Goal: Complete application form

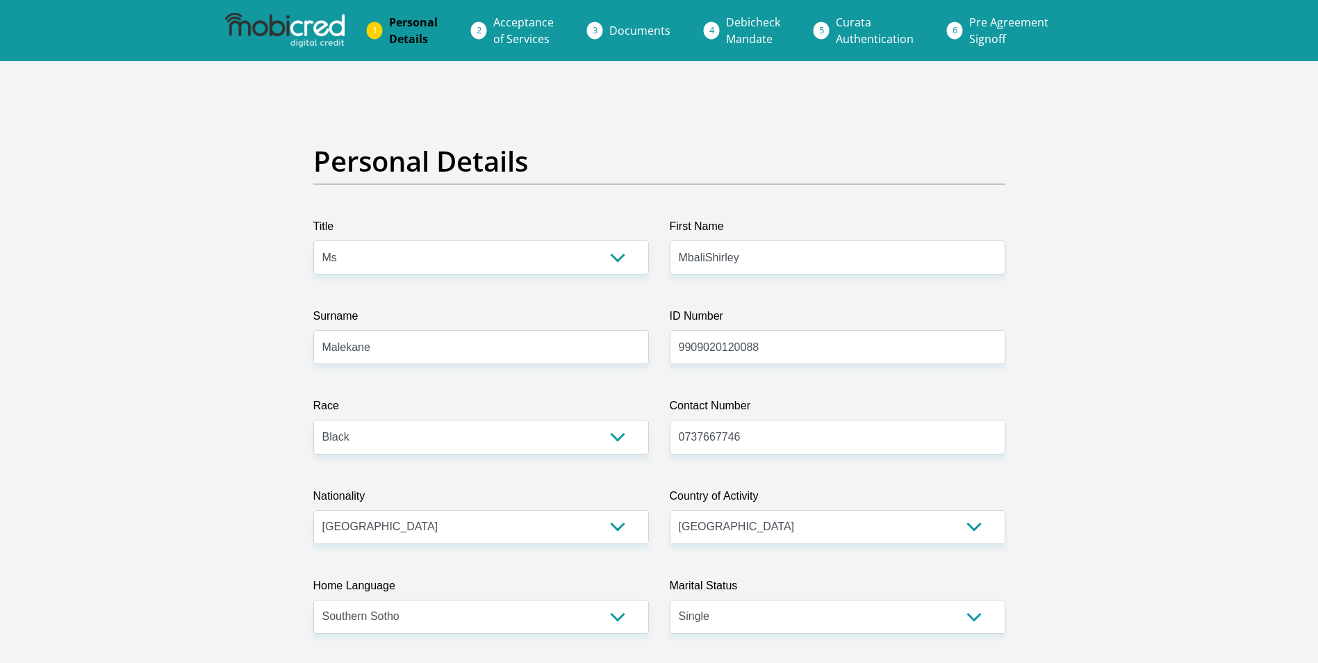
select select "Ms"
select select "1"
select select "ZAF"
select select "sot"
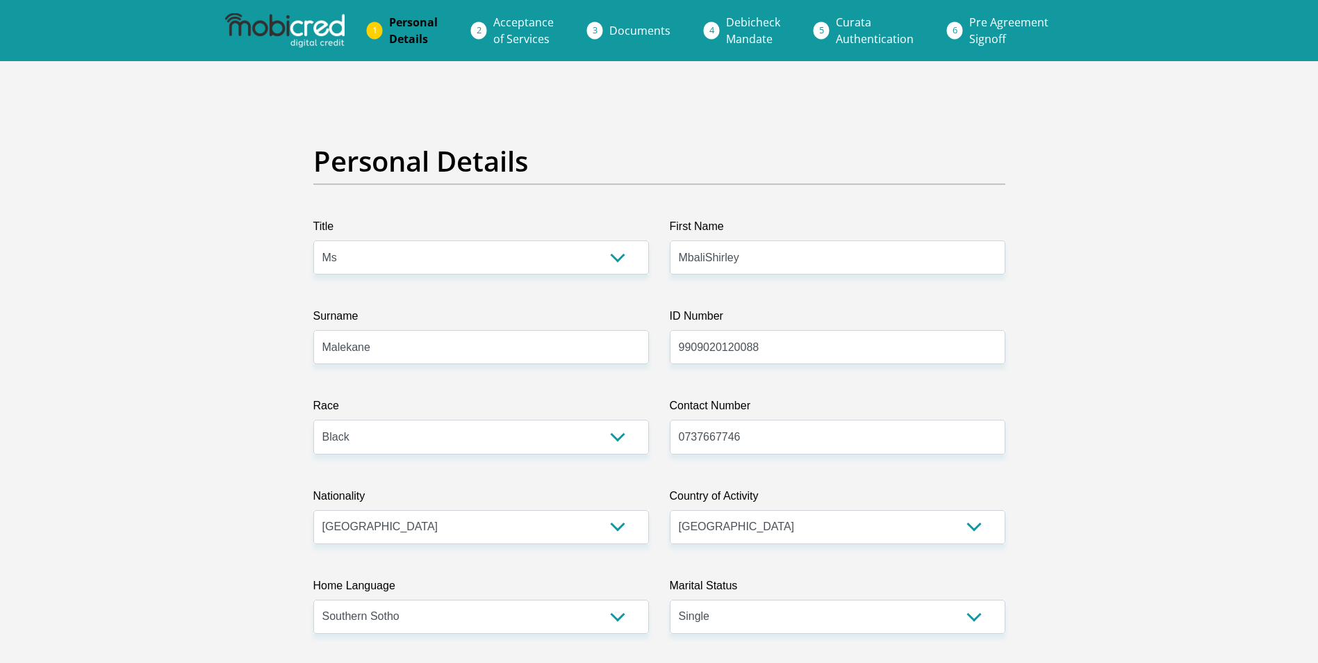
select select "2"
select select "Gauteng"
select select "5"
select select "parents"
select select "23"
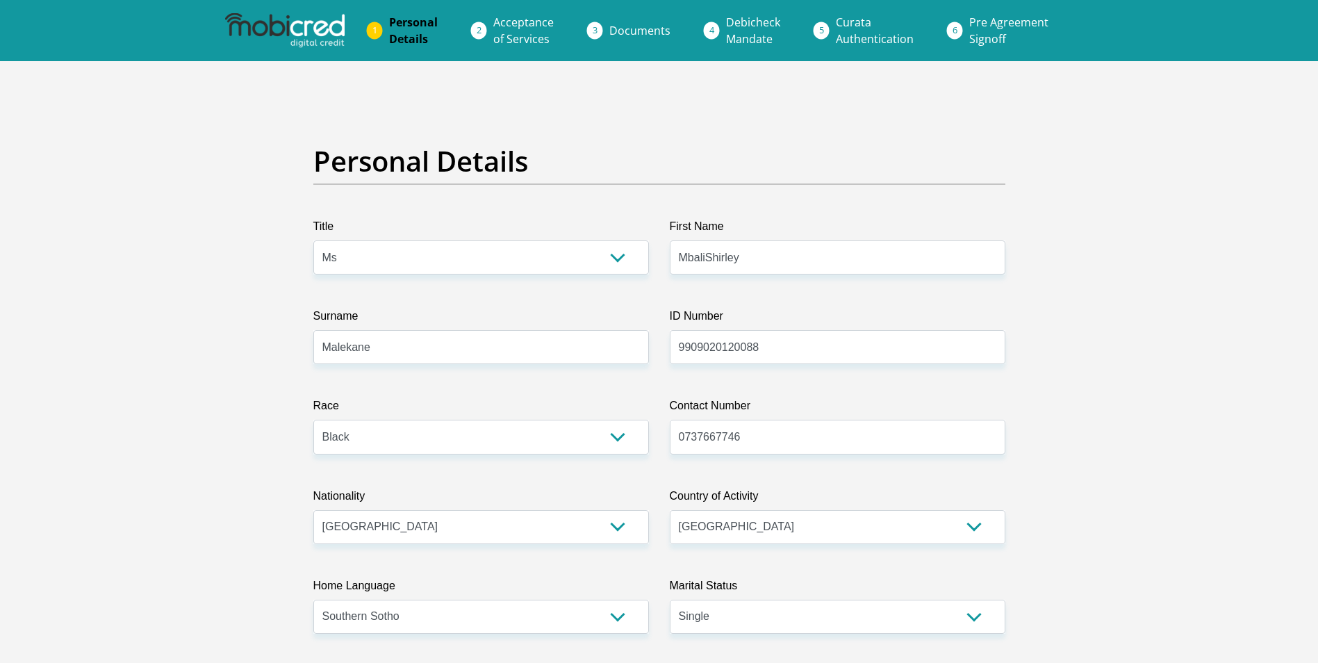
select select "Office Staff/Clerk"
select select "6"
select select "3"
select select "SAV"
select select "27"
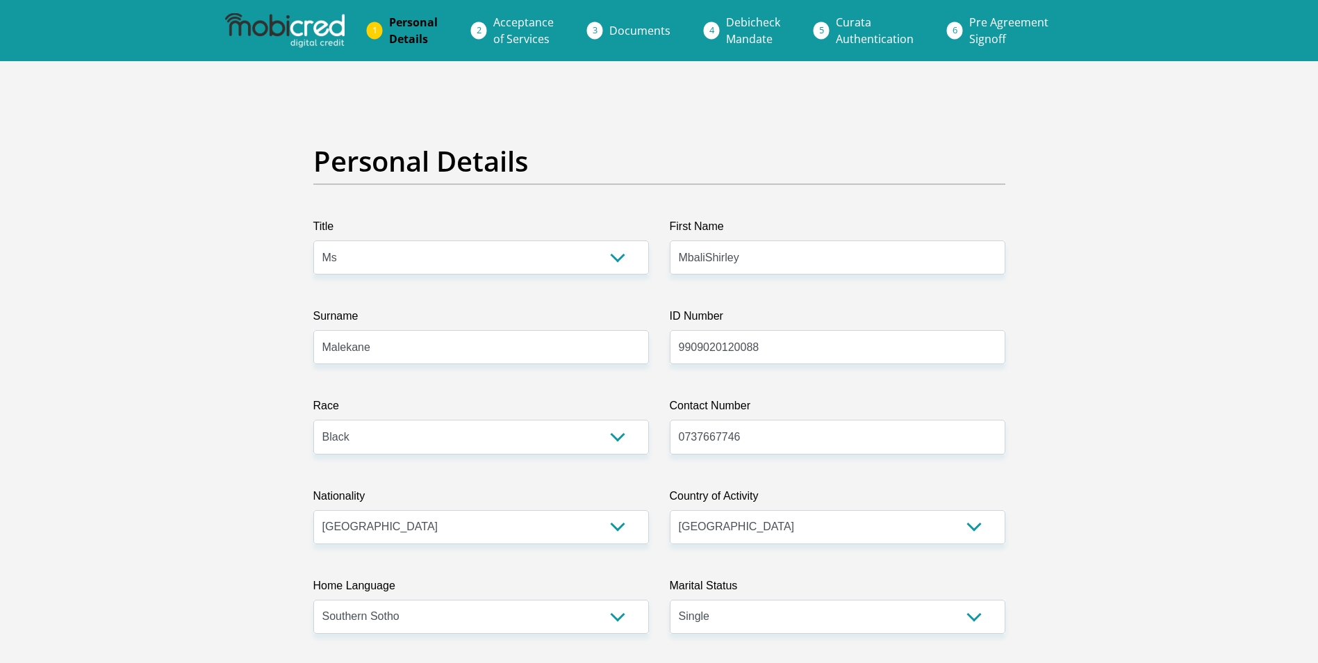
scroll to position [3195, 0]
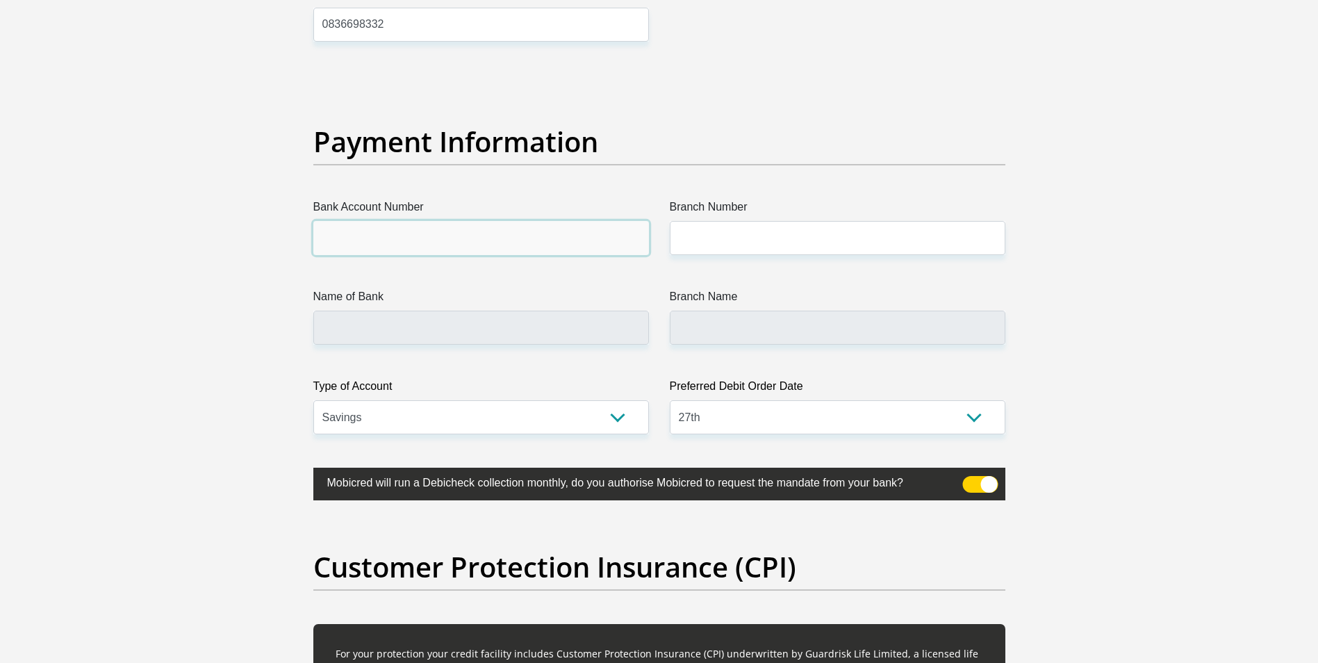
click at [431, 238] on input "Bank Account Number" at bounding box center [480, 238] width 335 height 34
type input "10192927408"
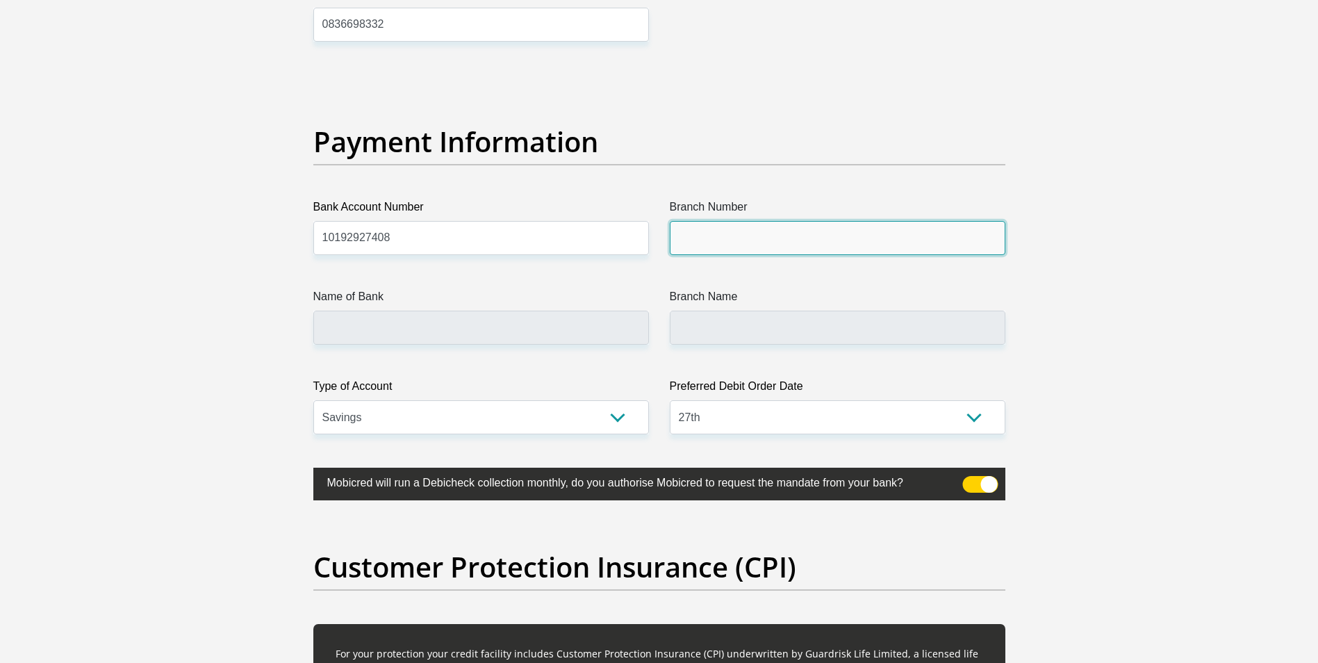
click at [741, 244] on input "Branch Number" at bounding box center [837, 238] width 335 height 34
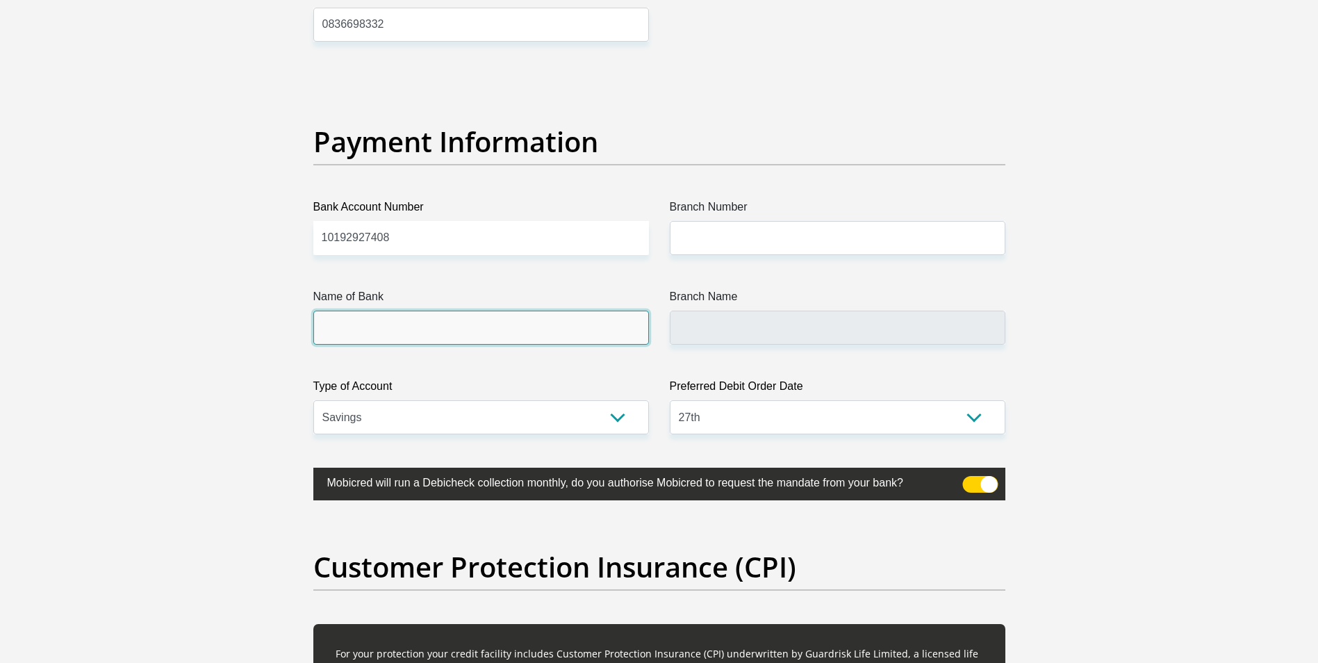
click at [506, 344] on input "Name of Bank" at bounding box center [480, 327] width 335 height 34
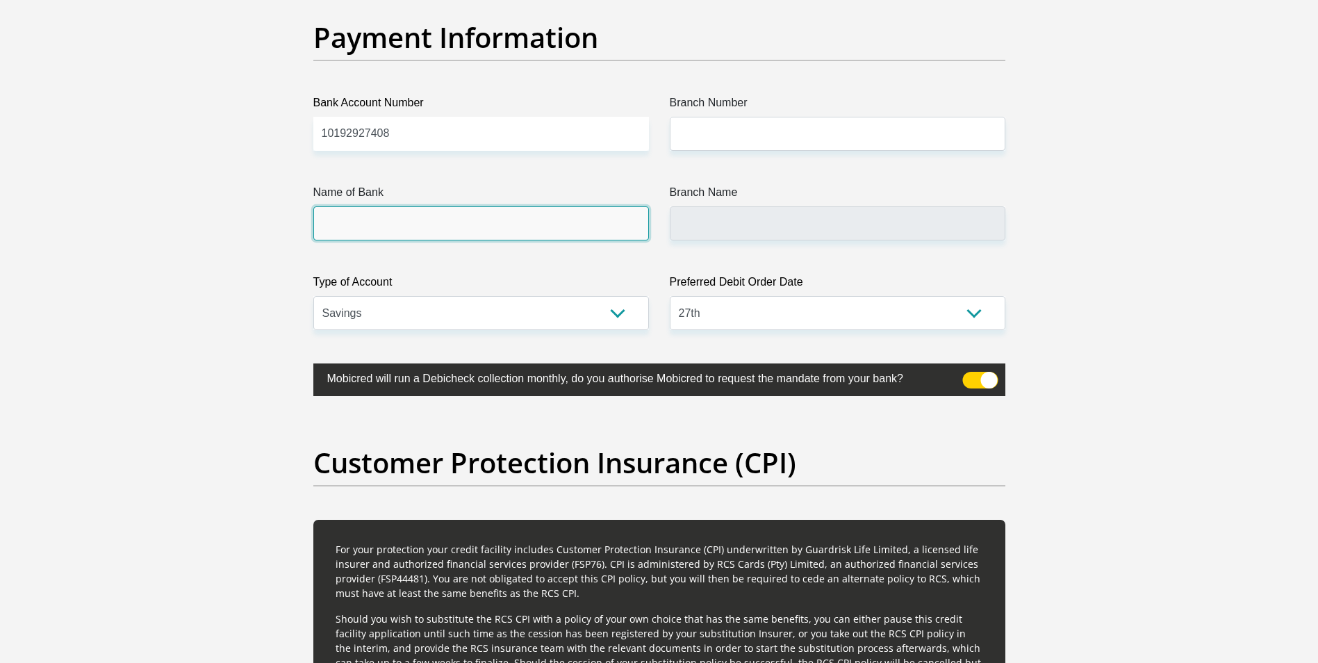
scroll to position [3125, 0]
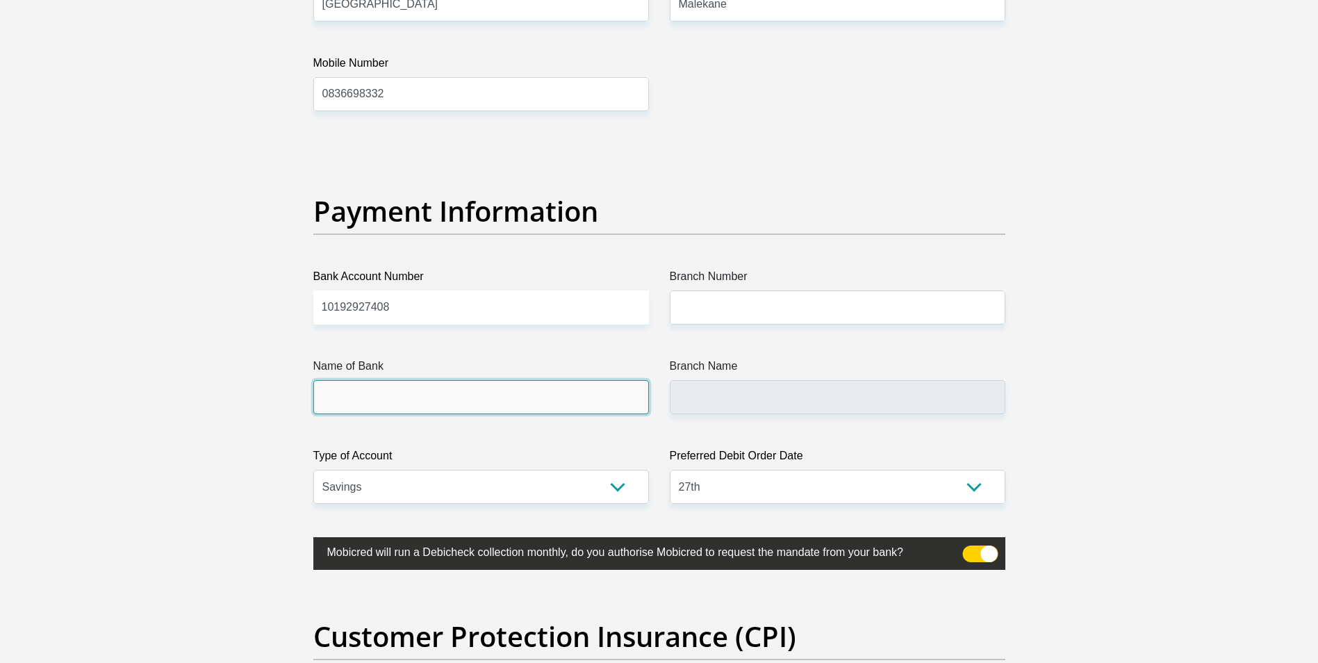
click at [383, 400] on input "Name of Bank" at bounding box center [480, 397] width 335 height 34
click at [382, 401] on input "Name of Bank" at bounding box center [480, 397] width 335 height 34
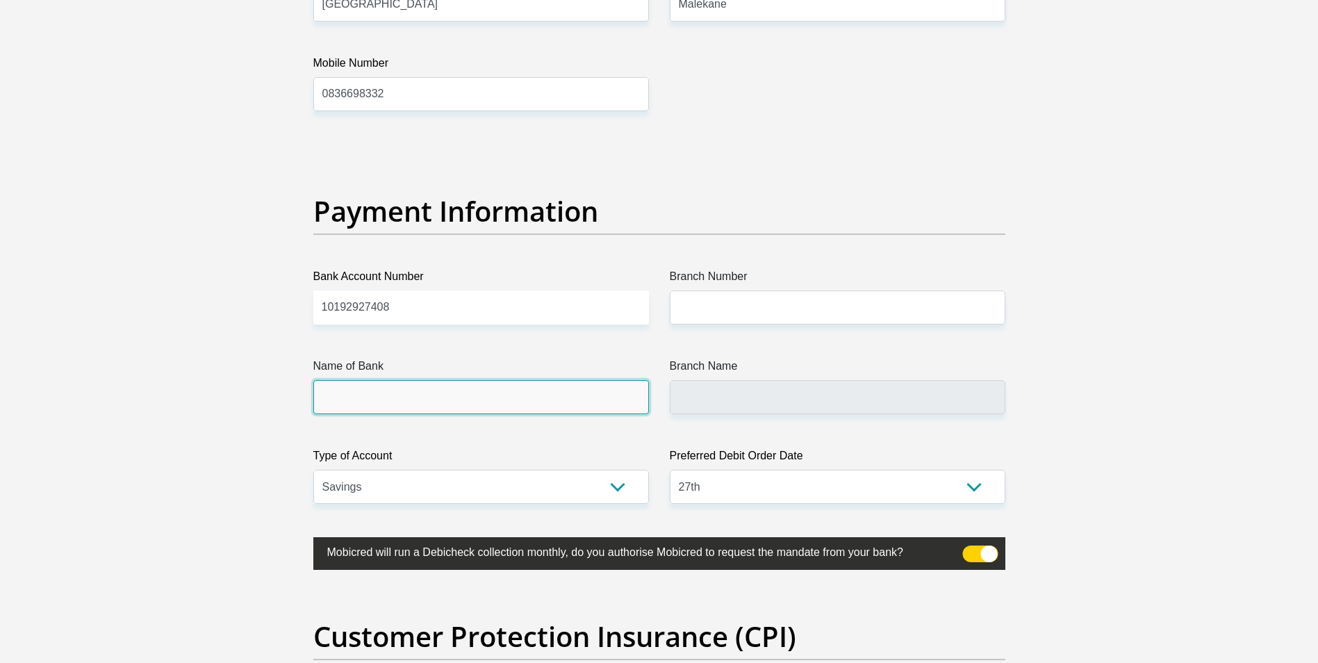
click at [358, 406] on input "Name of Bank" at bounding box center [480, 397] width 335 height 34
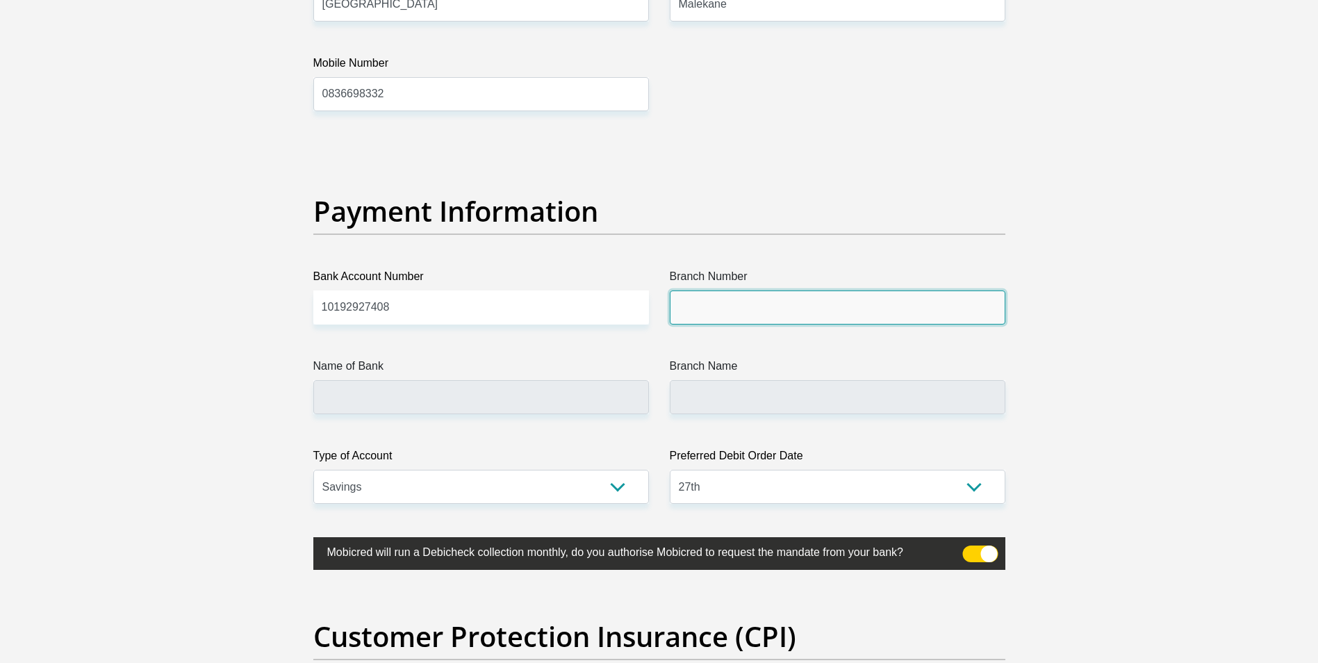
click at [736, 294] on input "Branch Number" at bounding box center [837, 307] width 335 height 34
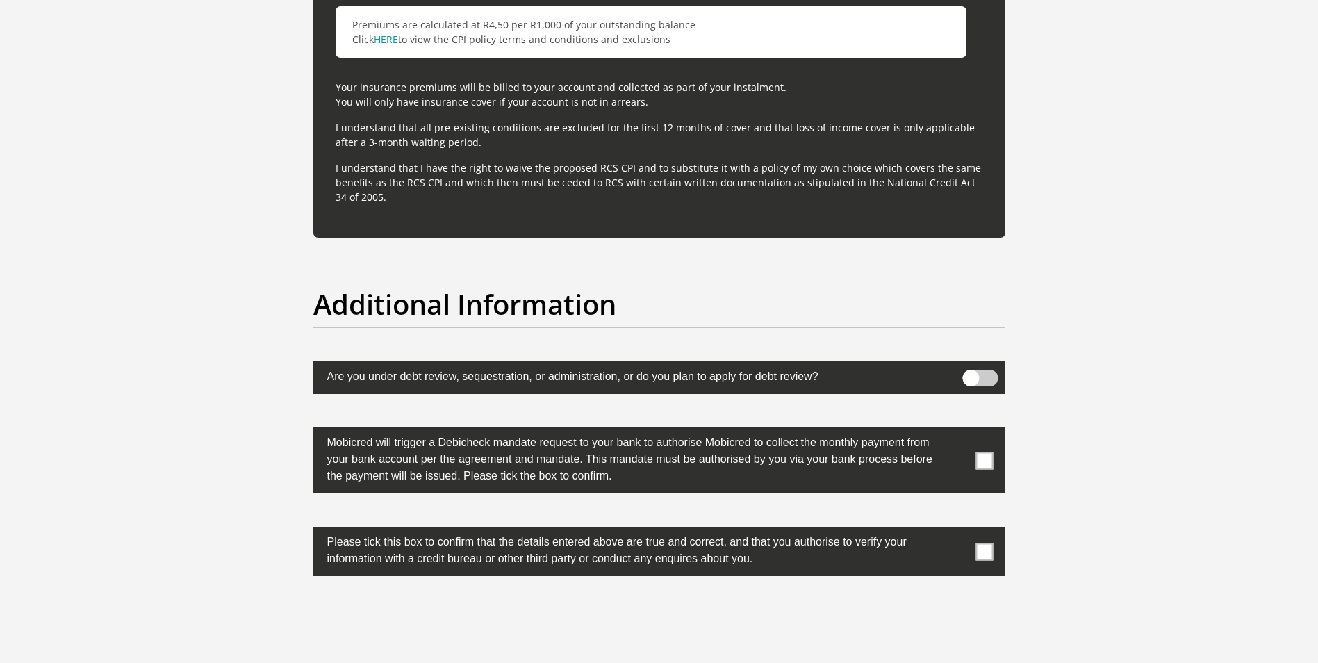
scroll to position [4237, 0]
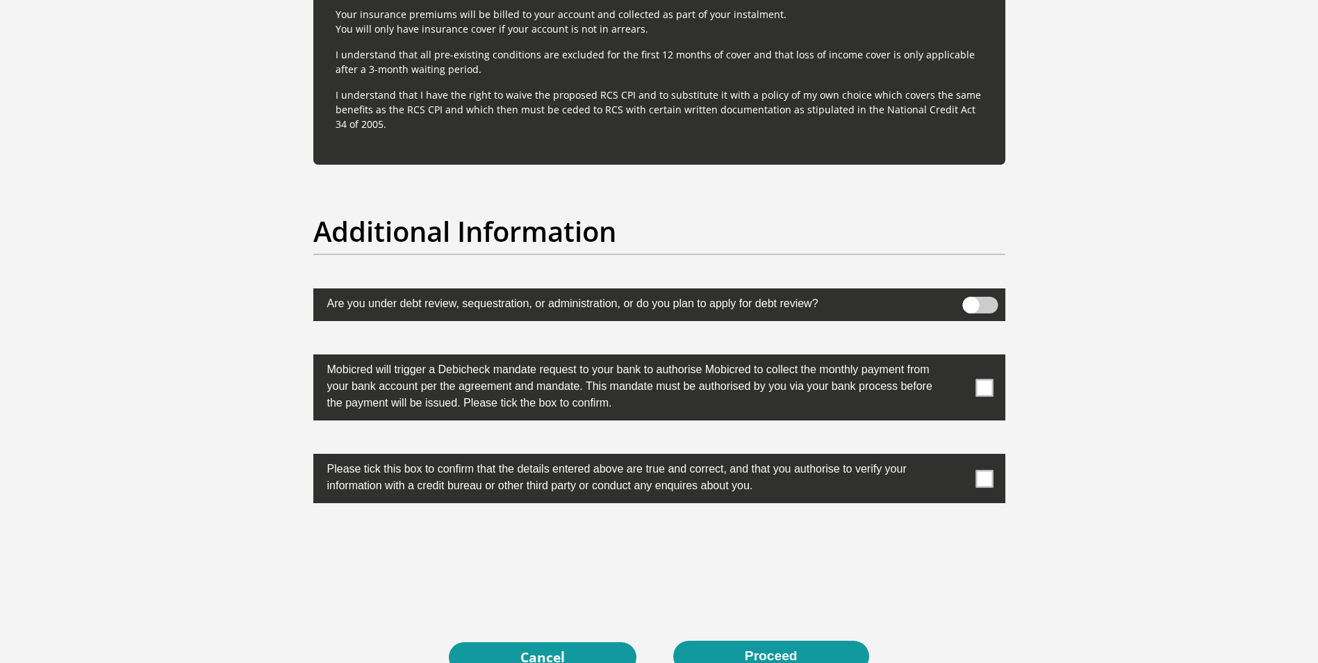
click at [985, 385] on span at bounding box center [983, 387] width 17 height 17
click at [956, 358] on input "checkbox" at bounding box center [956, 358] width 0 height 0
click at [987, 477] on span at bounding box center [983, 478] width 17 height 17
click at [956, 457] on input "checkbox" at bounding box center [956, 457] width 0 height 0
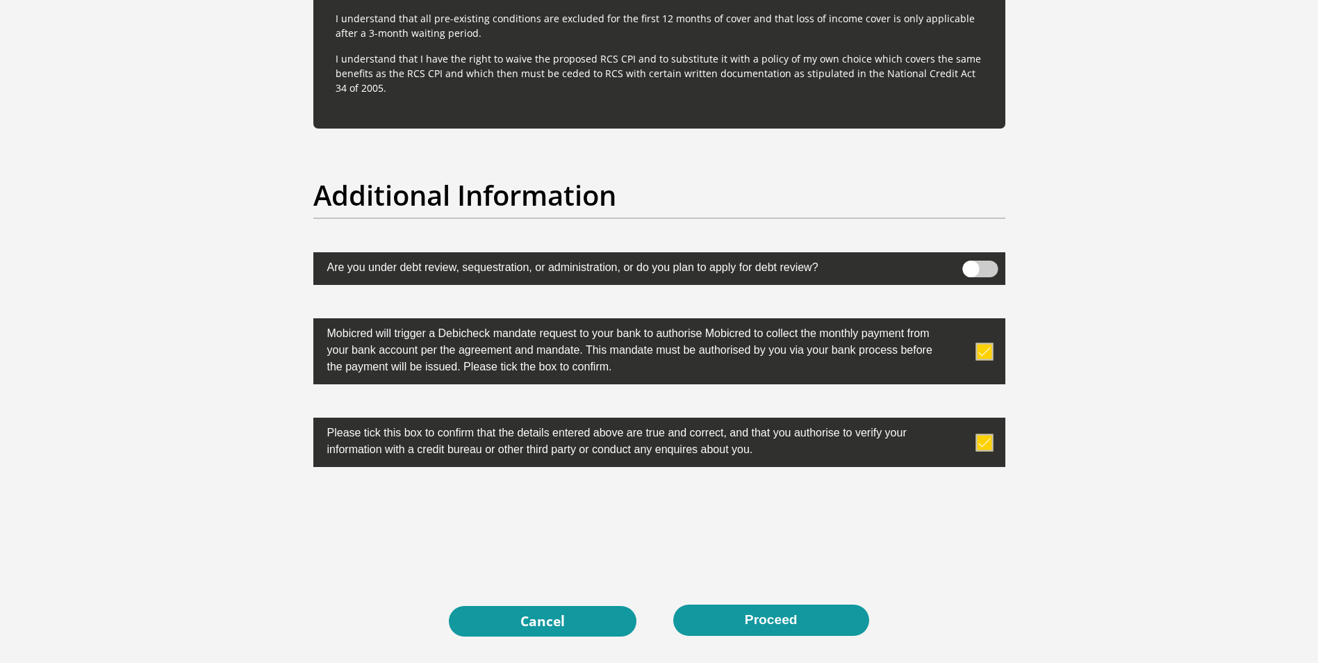
scroll to position [4306, 0]
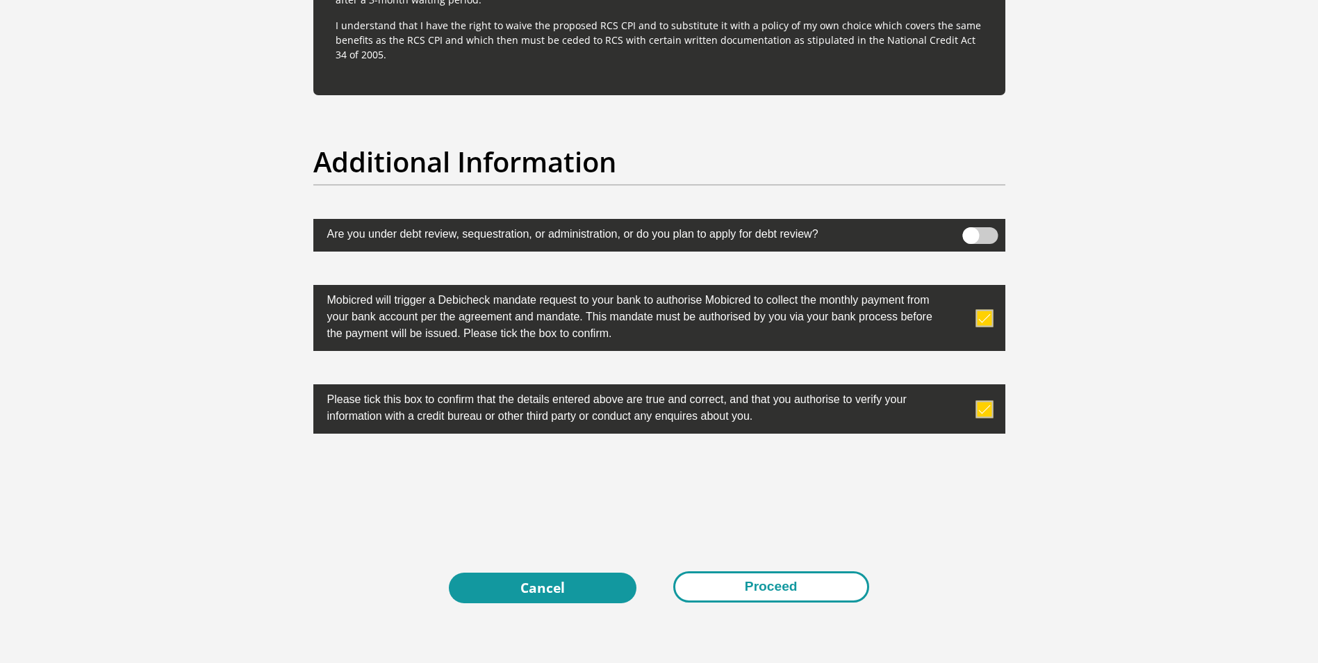
click at [748, 576] on button "Proceed" at bounding box center [771, 586] width 196 height 31
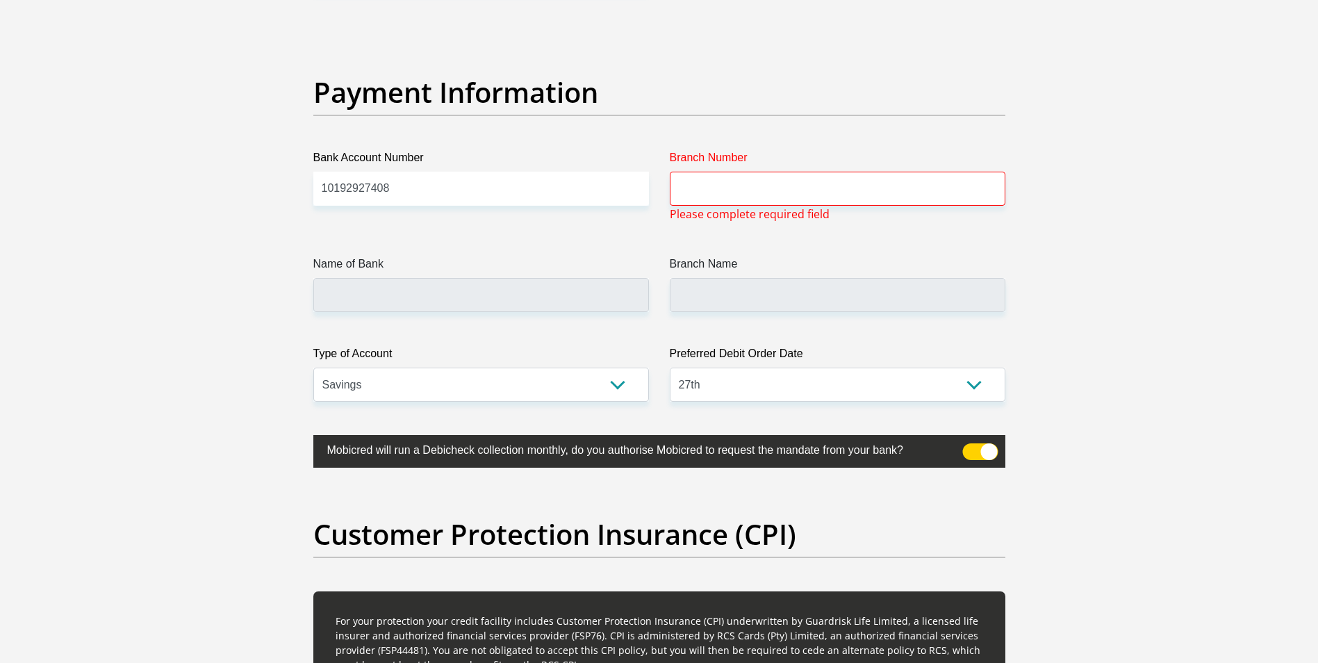
scroll to position [3241, 0]
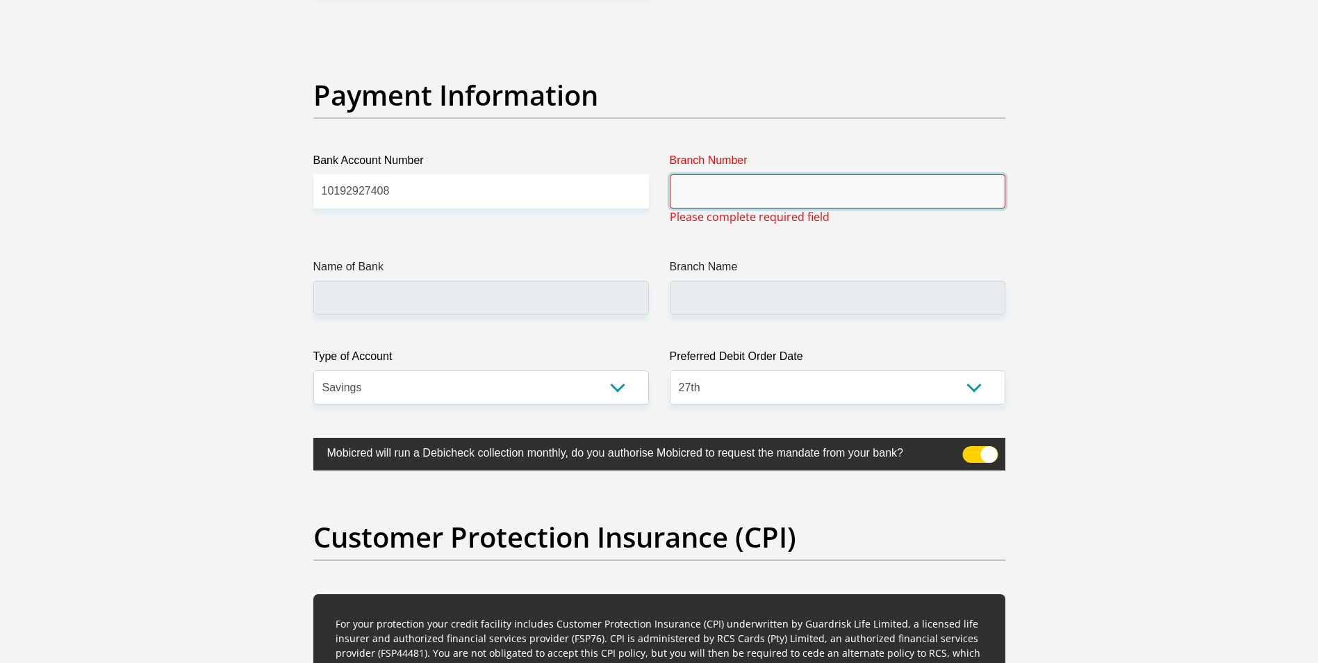
click at [702, 199] on input "Branch Number" at bounding box center [837, 191] width 335 height 34
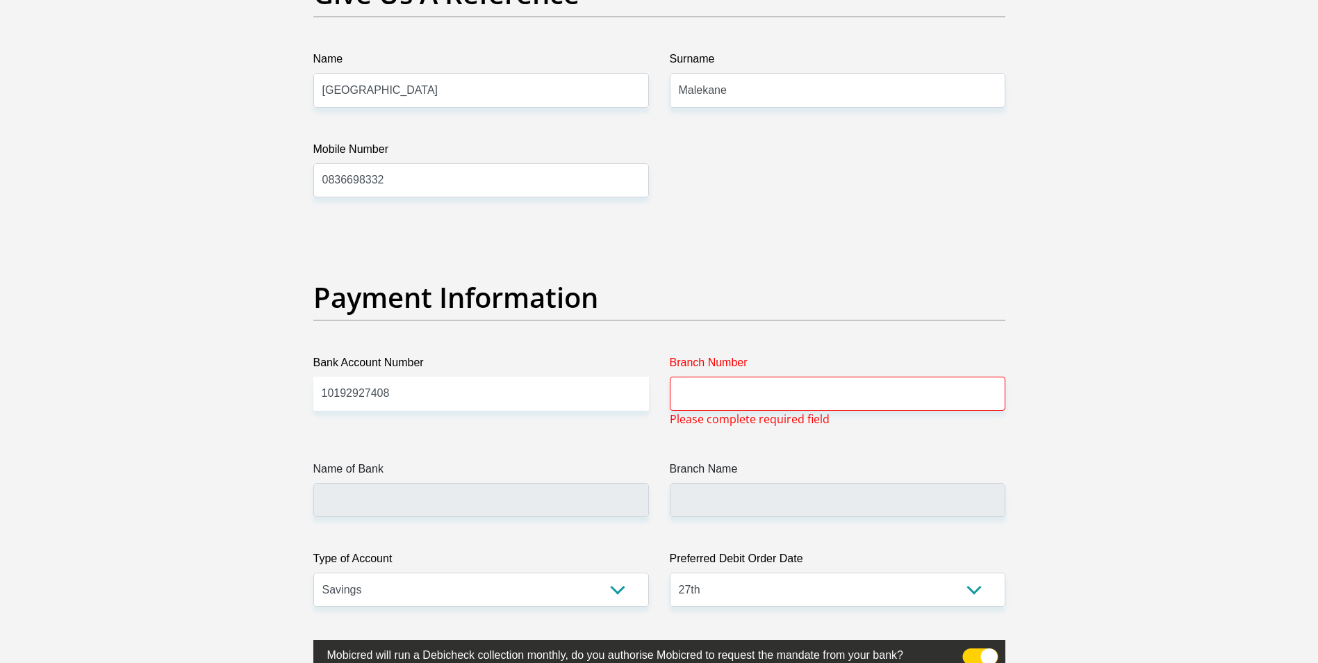
scroll to position [3108, 0]
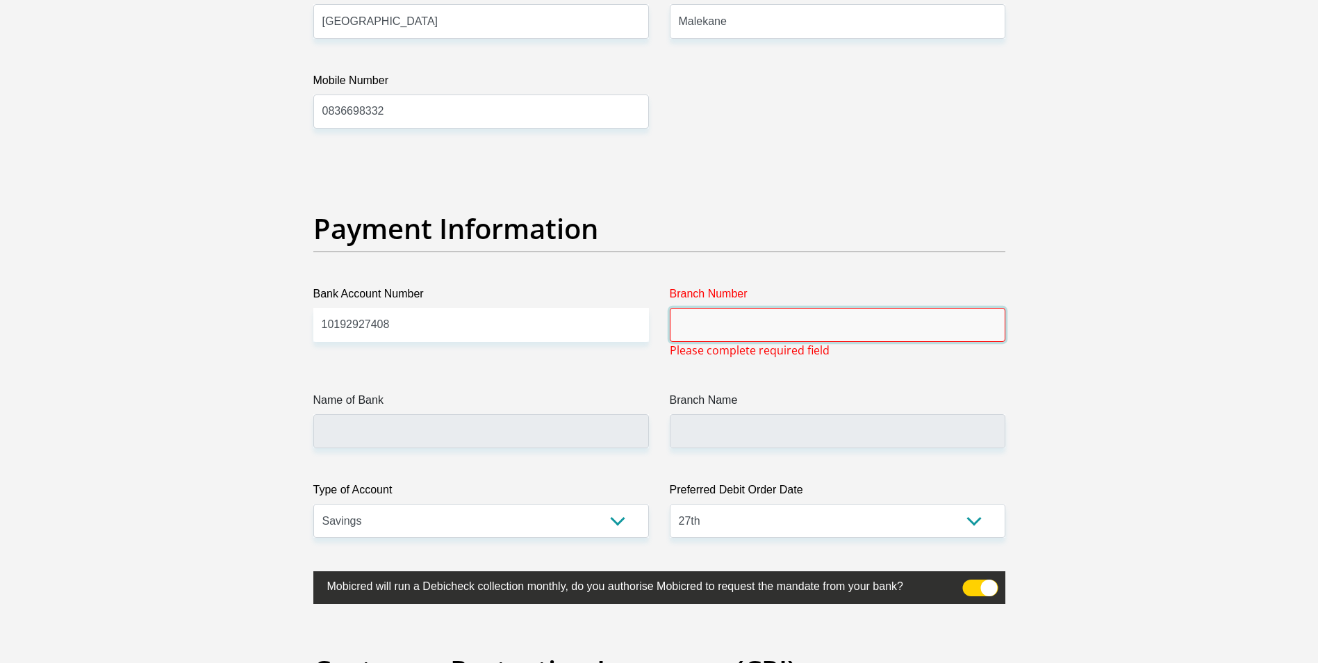
drag, startPoint x: 722, startPoint y: 322, endPoint x: 763, endPoint y: 292, distance: 51.3
click at [726, 318] on input "Branch Number" at bounding box center [837, 325] width 335 height 34
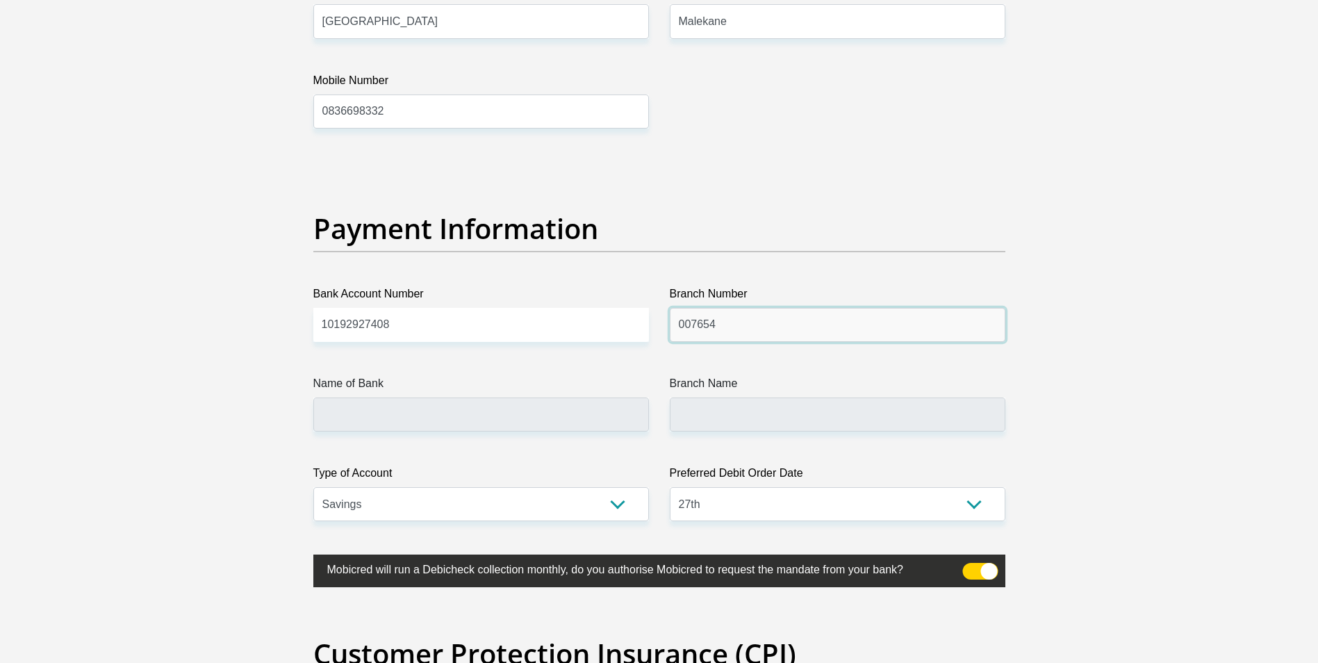
type input "007654"
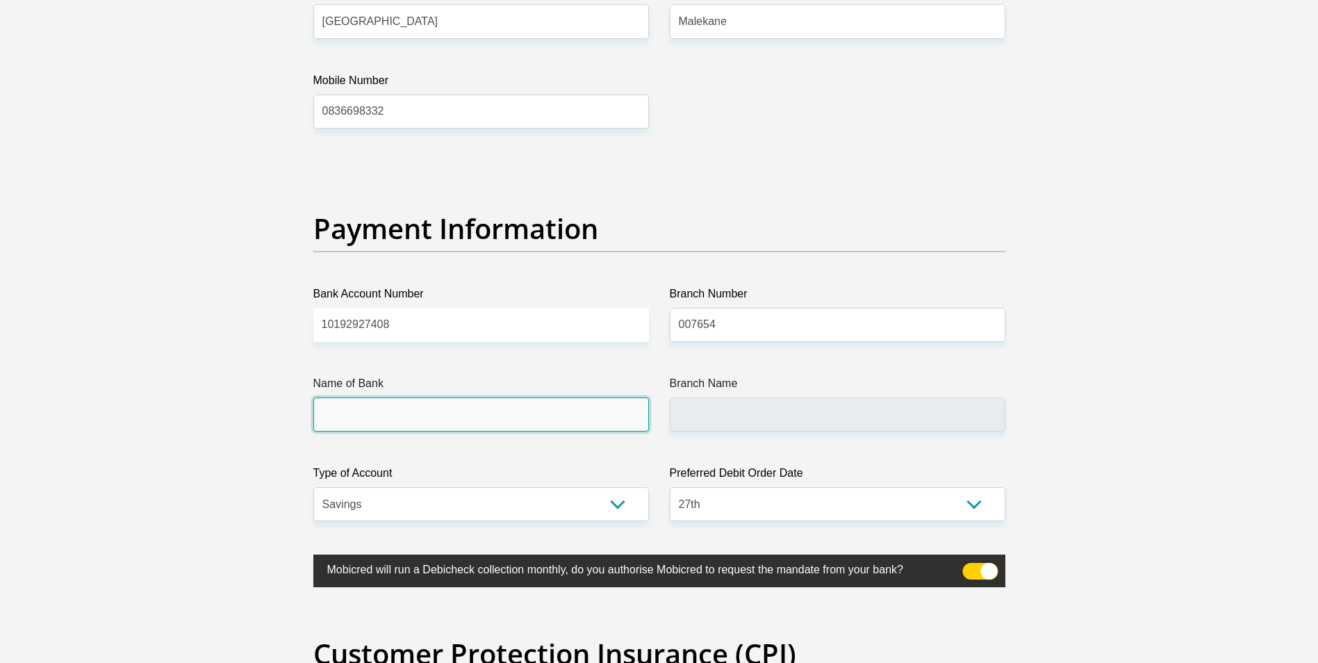
click at [433, 429] on input "Name of Bank" at bounding box center [480, 414] width 335 height 34
type input "STANDARD BANK"
type input "ONLINE BANKING"
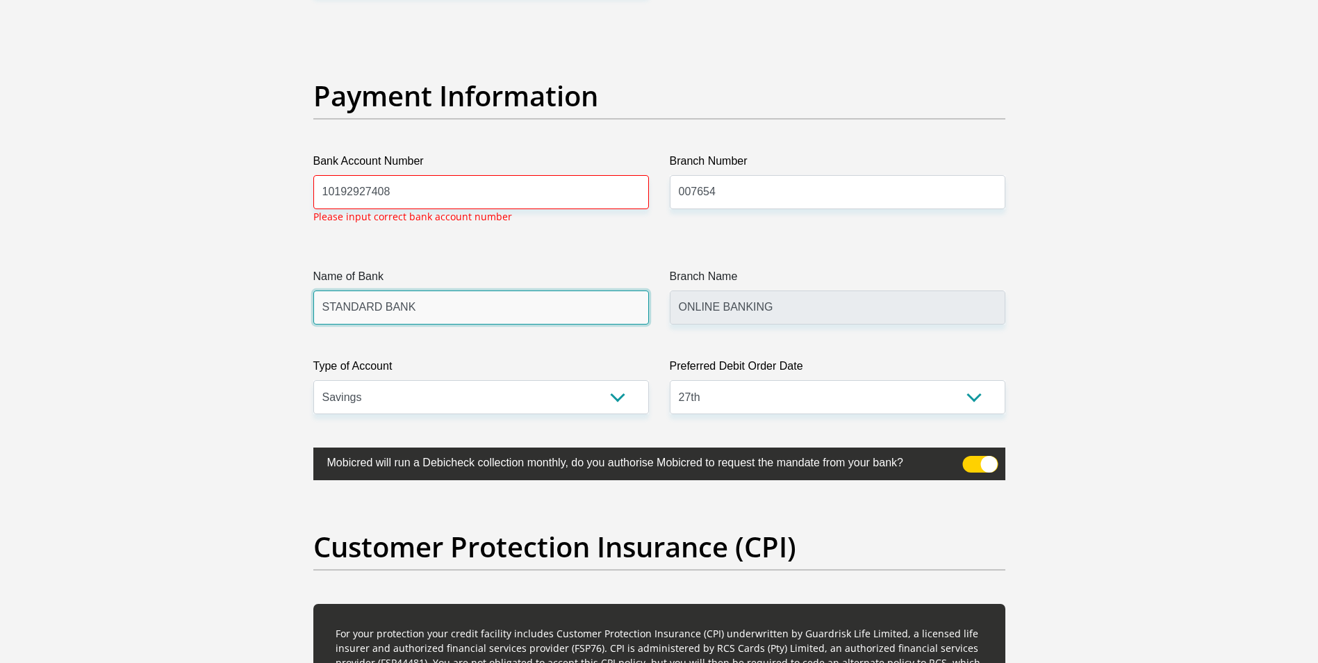
scroll to position [3241, 0]
click at [438, 190] on input "10192927408" at bounding box center [480, 191] width 335 height 34
type input "1"
click at [324, 190] on input "10192927408" at bounding box center [480, 191] width 335 height 34
click at [413, 190] on input "10192927408" at bounding box center [480, 191] width 335 height 34
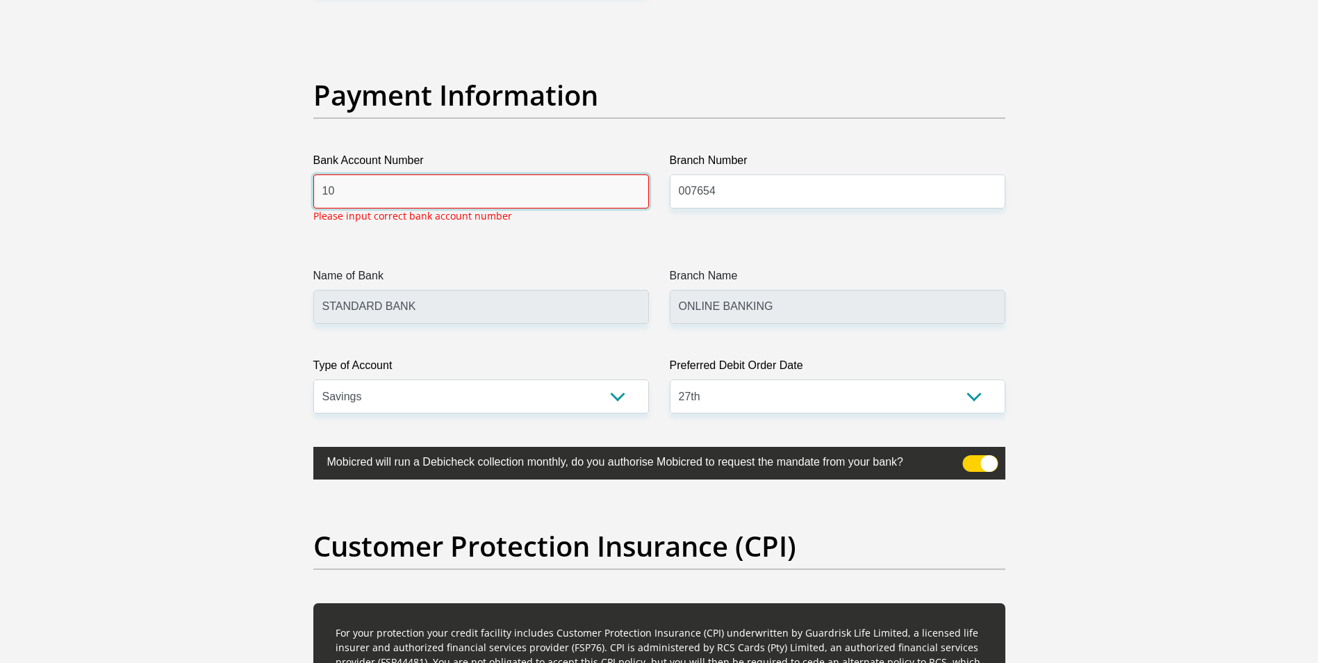
type input "1"
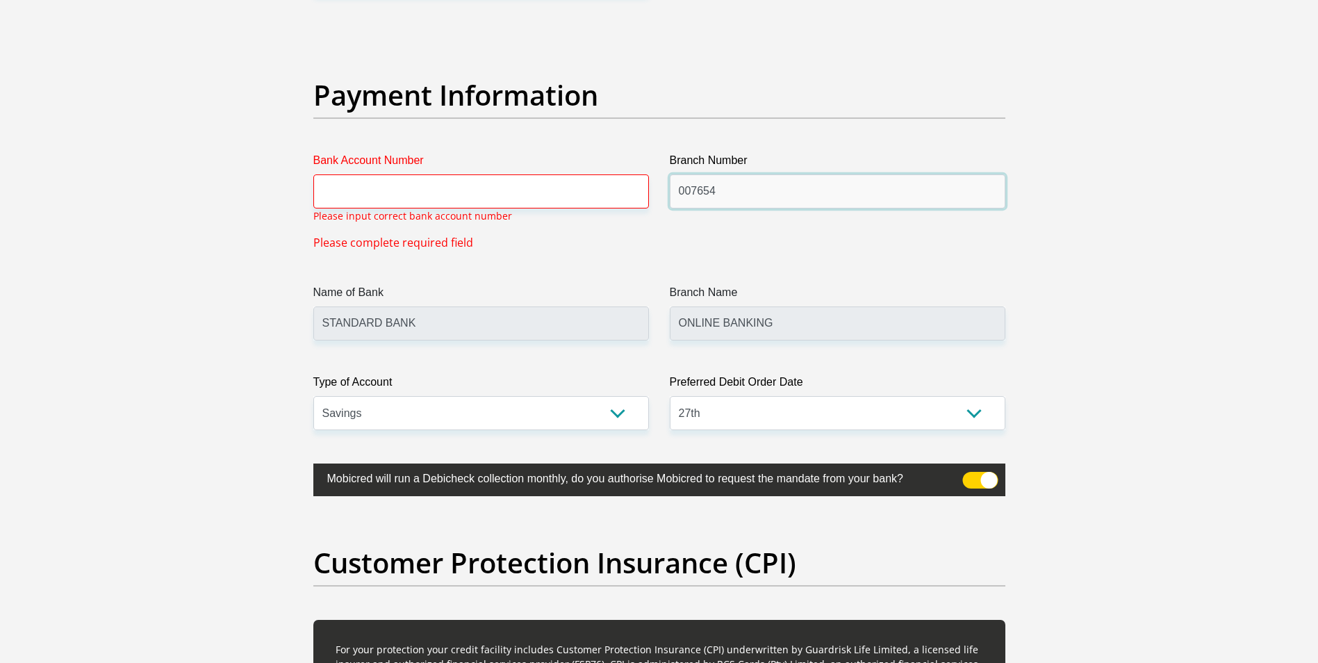
click at [774, 192] on input "007654" at bounding box center [837, 191] width 335 height 34
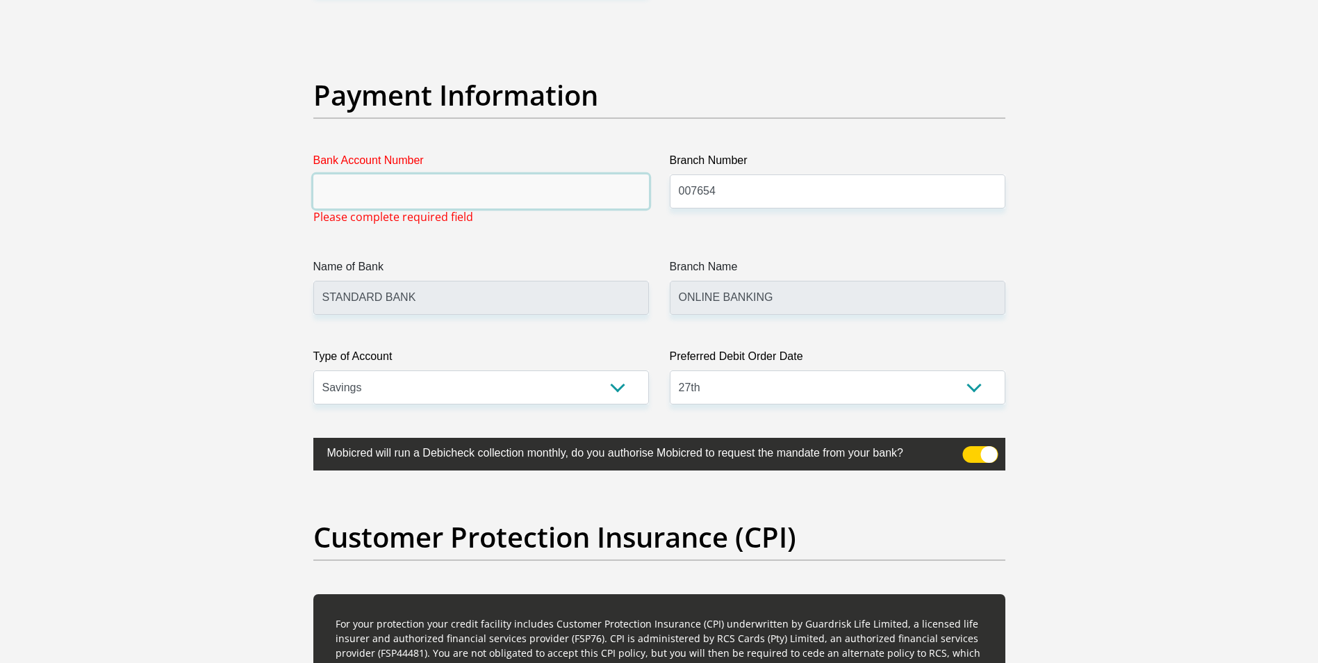
click at [345, 189] on input "Bank Account Number" at bounding box center [480, 191] width 335 height 34
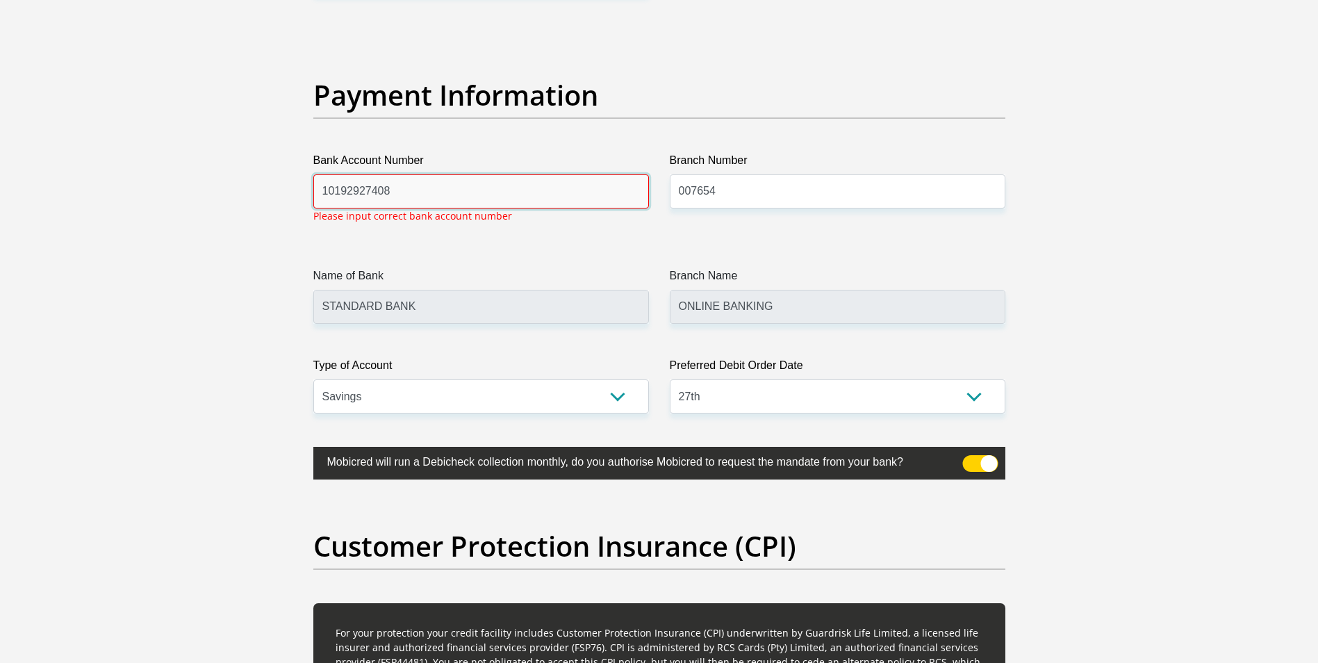
click at [335, 188] on input "10192927408" at bounding box center [480, 191] width 335 height 34
click at [349, 190] on input "10 192927408" at bounding box center [480, 191] width 335 height 34
click at [370, 191] on input "10 19 2927408" at bounding box center [480, 191] width 335 height 34
click at [392, 194] on input "10 19 292 7408" at bounding box center [480, 191] width 335 height 34
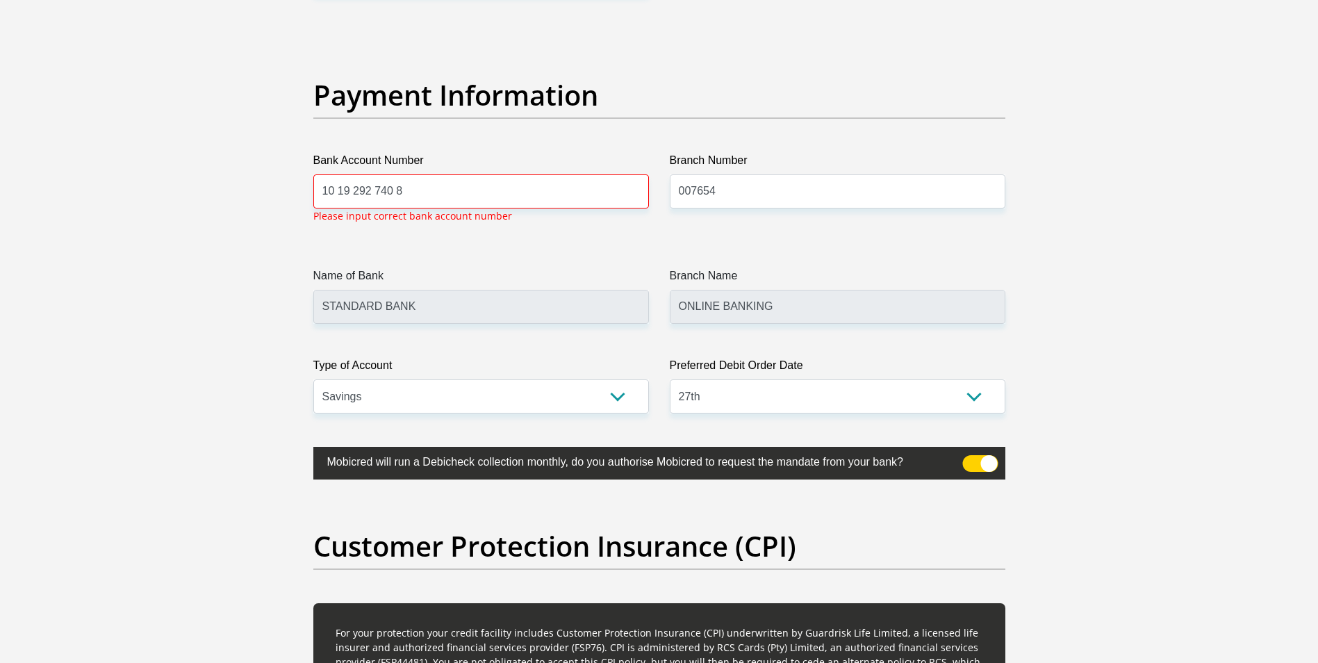
drag, startPoint x: 326, startPoint y: 192, endPoint x: 426, endPoint y: 197, distance: 100.1
click at [426, 197] on input "10 19 292 740 8" at bounding box center [480, 191] width 335 height 34
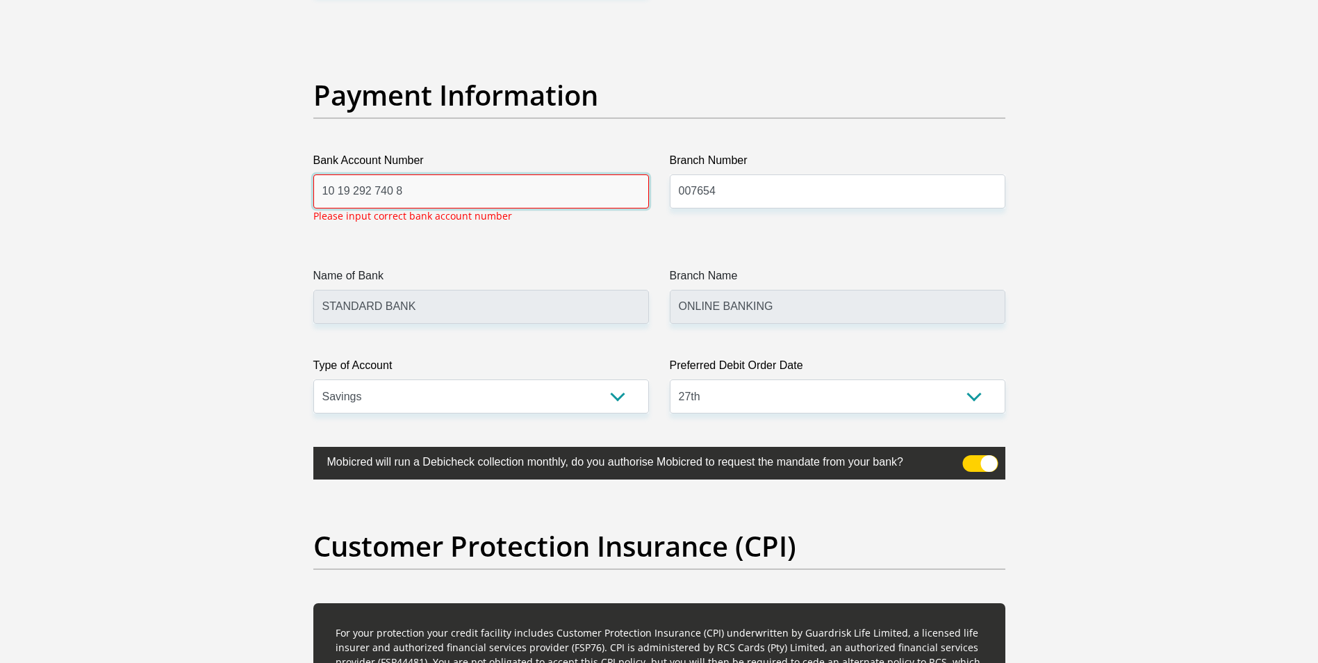
drag, startPoint x: 324, startPoint y: 194, endPoint x: 422, endPoint y: 195, distance: 97.2
click at [422, 195] on input "10 19 292 740 8" at bounding box center [480, 191] width 335 height 34
click at [422, 198] on input "10 19 292 740 8" at bounding box center [480, 191] width 335 height 34
type input "1"
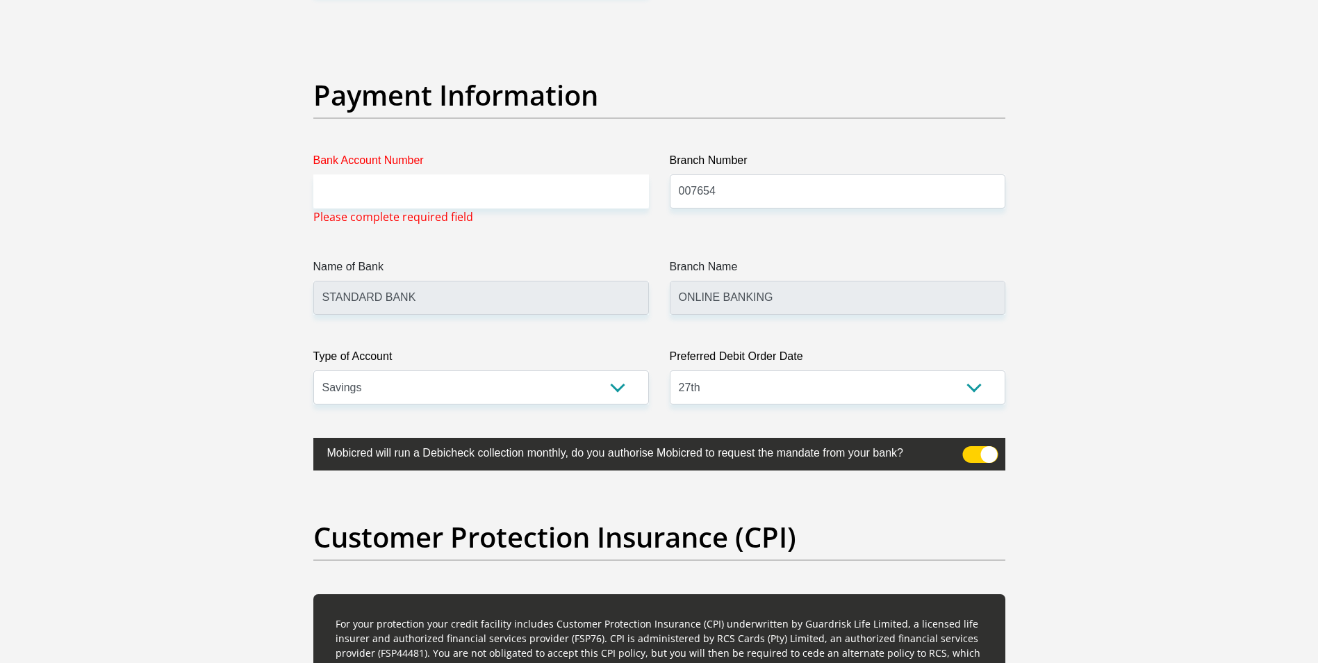
click at [724, 213] on div "Branch Number 007654" at bounding box center [837, 188] width 356 height 73
click at [738, 193] on input "007654" at bounding box center [837, 191] width 335 height 34
click at [432, 298] on input "STANDARD BANK" at bounding box center [480, 298] width 335 height 34
click at [353, 181] on input "Bank Account Number" at bounding box center [480, 191] width 335 height 34
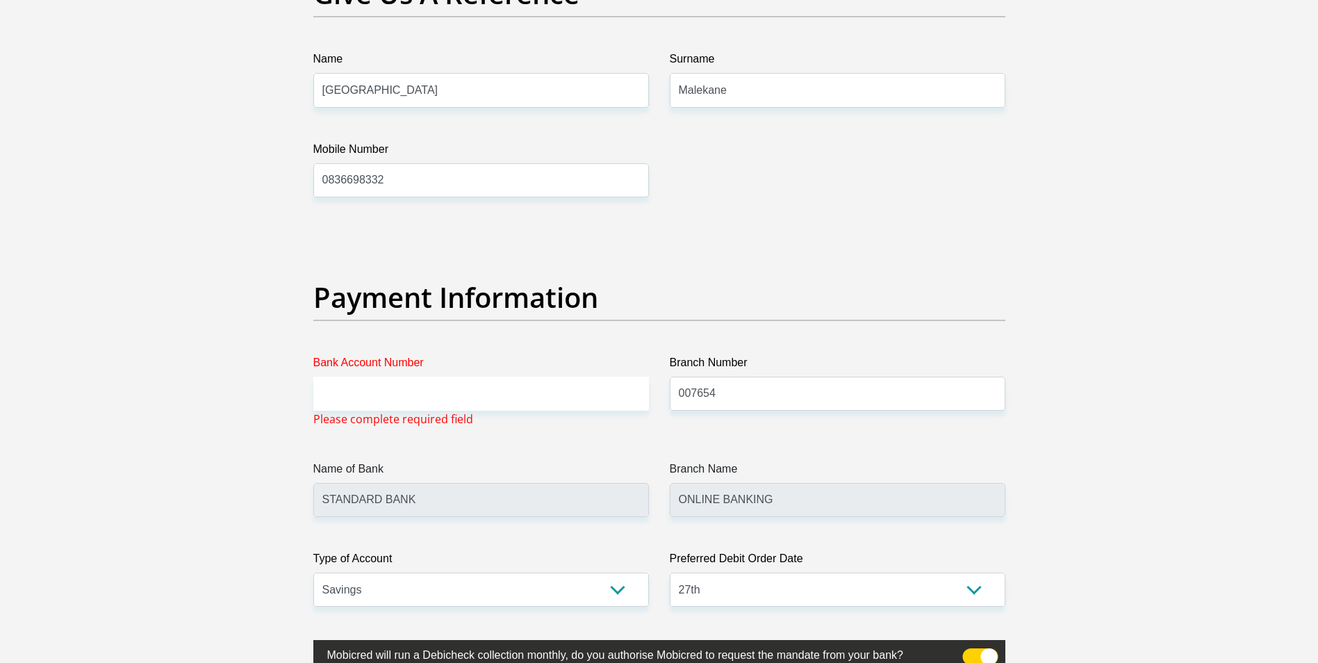
scroll to position [3039, 0]
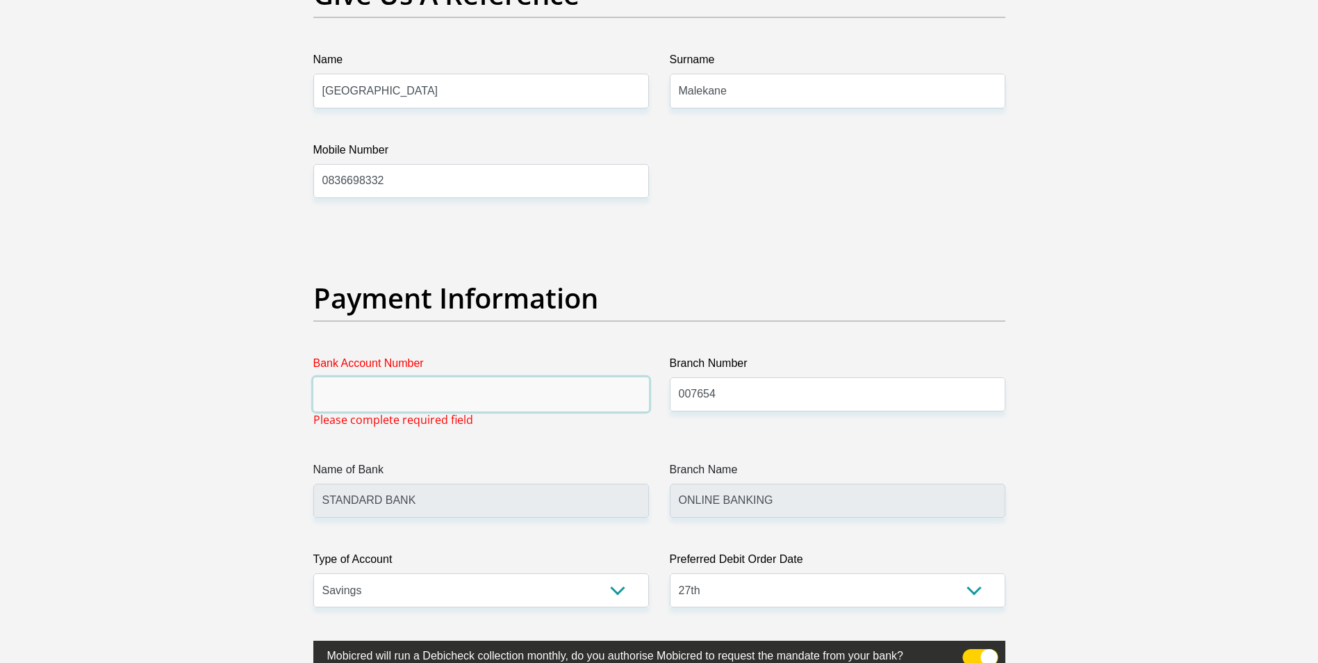
click at [350, 399] on input "Bank Account Number" at bounding box center [480, 394] width 335 height 34
paste input "10 19 292 740 8"
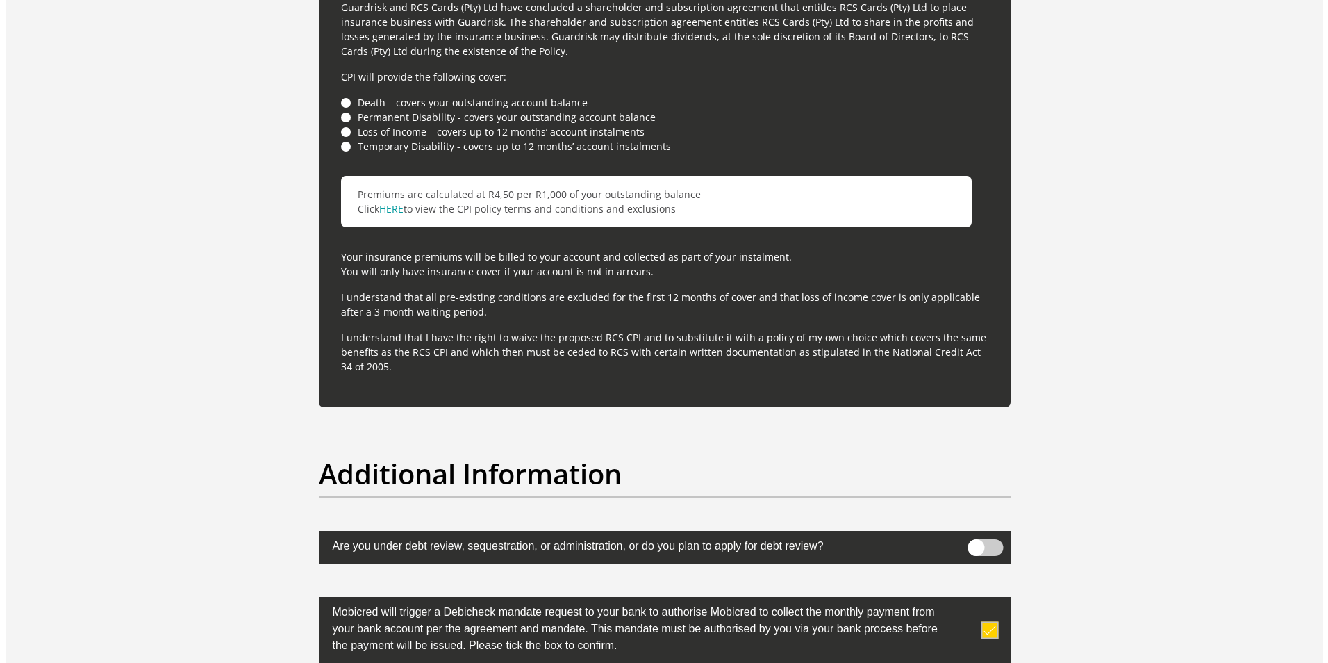
scroll to position [3942, 0]
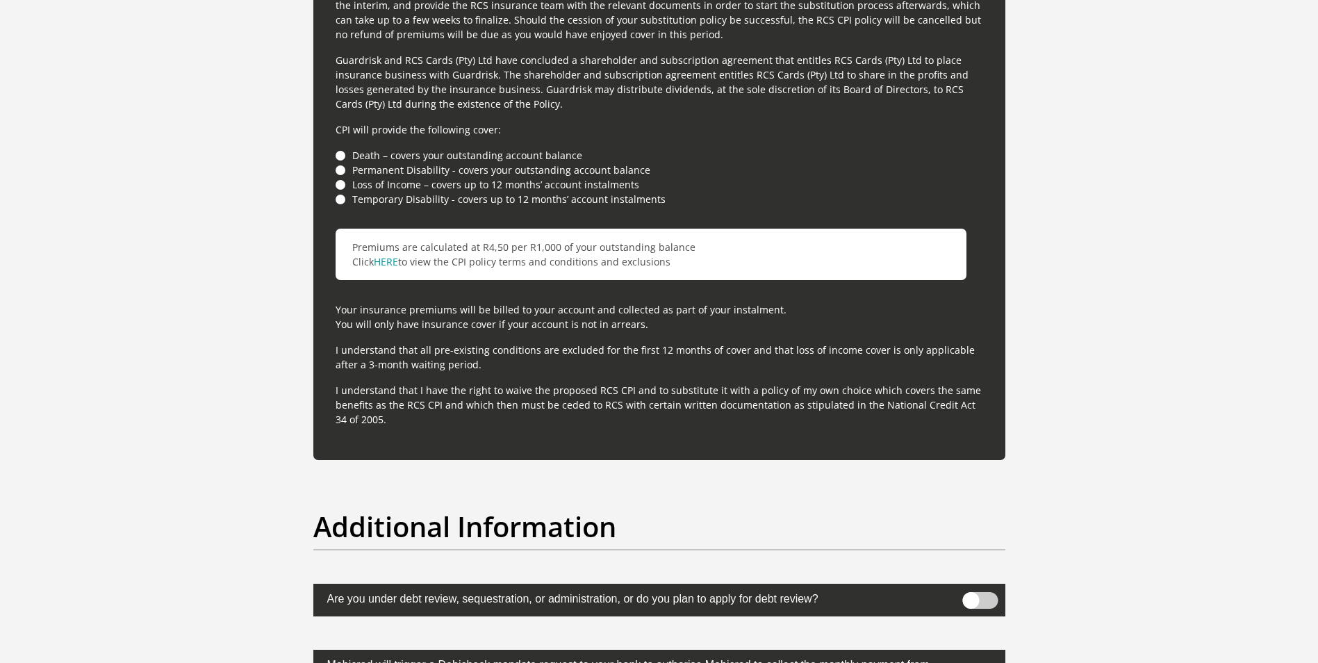
click at [977, 601] on span at bounding box center [979, 600] width 35 height 17
click at [970, 595] on input "checkbox" at bounding box center [970, 595] width 0 height 0
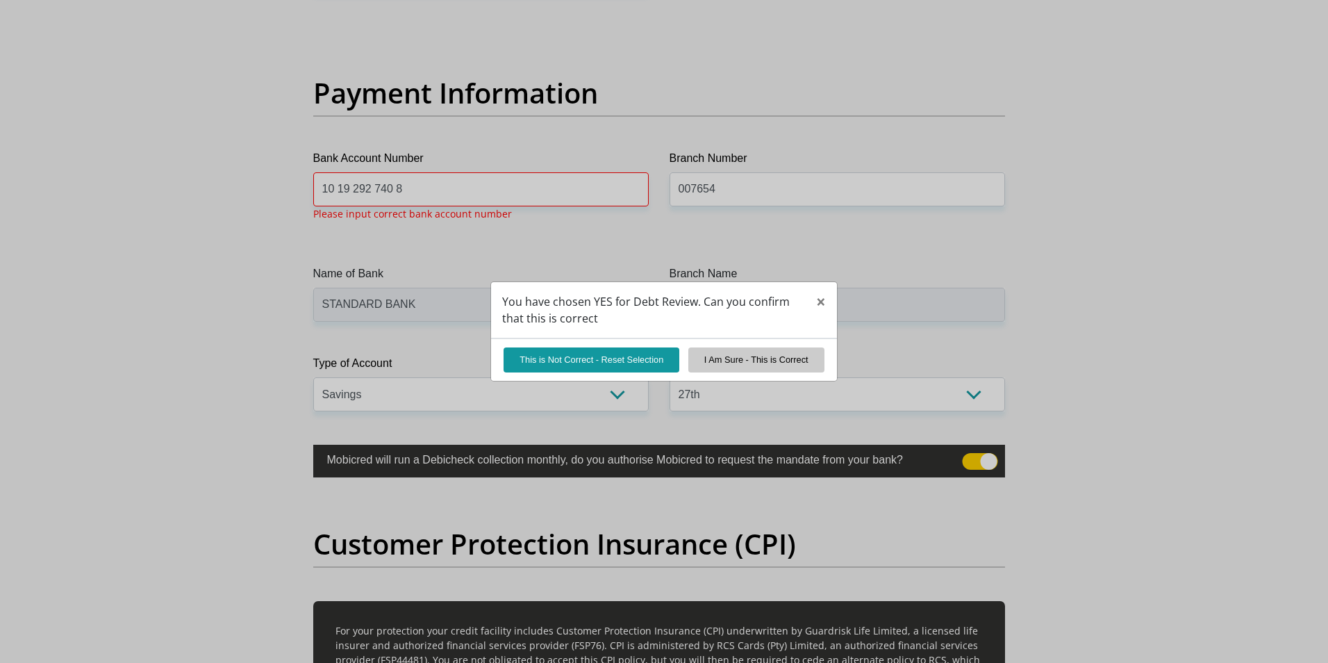
scroll to position [3241, 0]
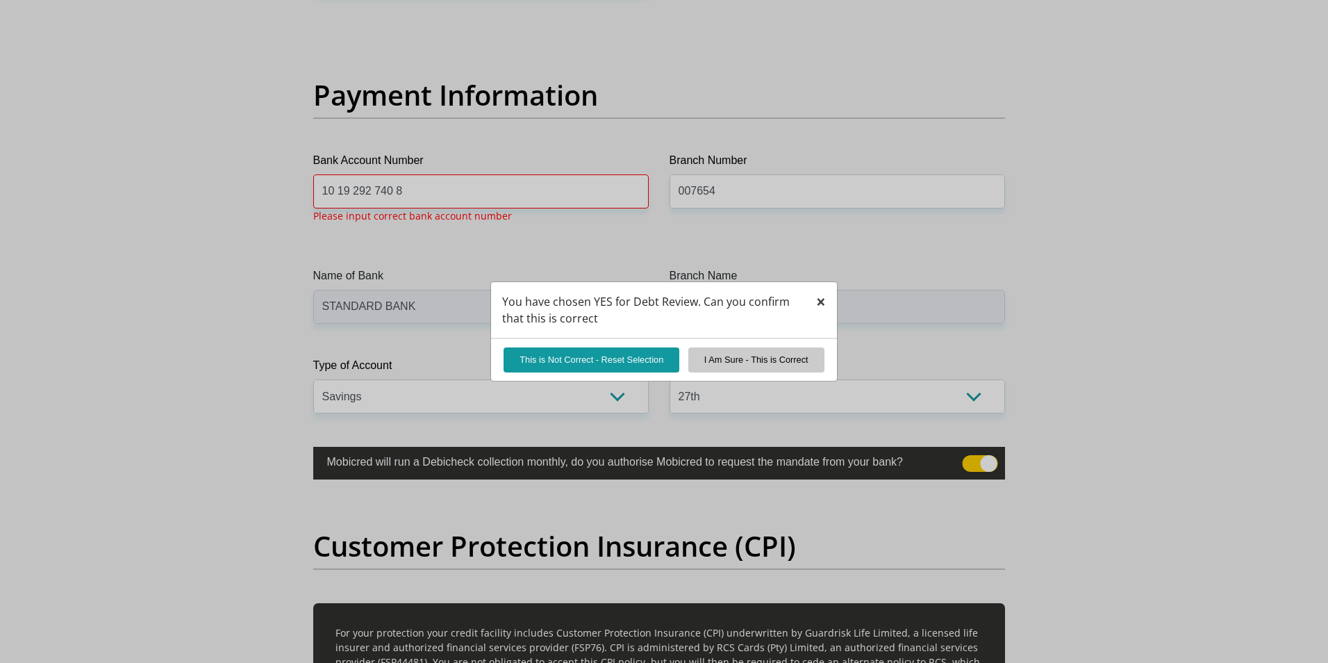
click at [825, 314] on button "×" at bounding box center [821, 302] width 32 height 40
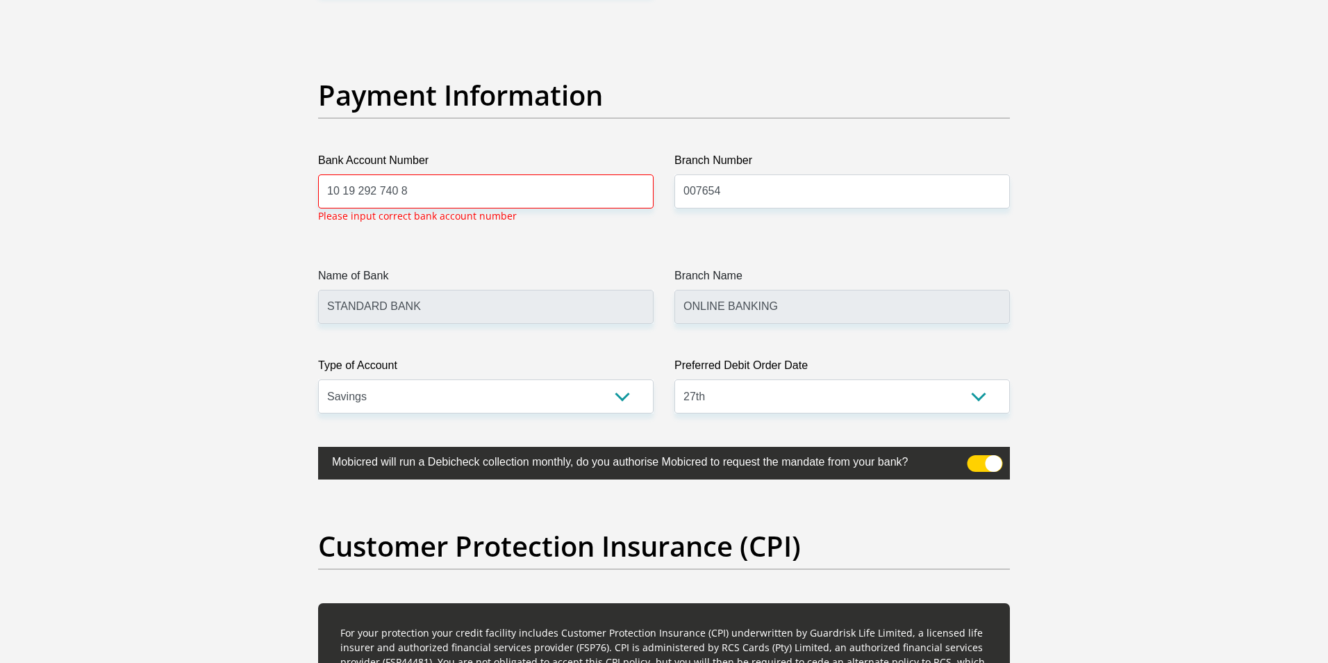
click at [463, 200] on input "10 19 292 740 8" at bounding box center [485, 191] width 335 height 34
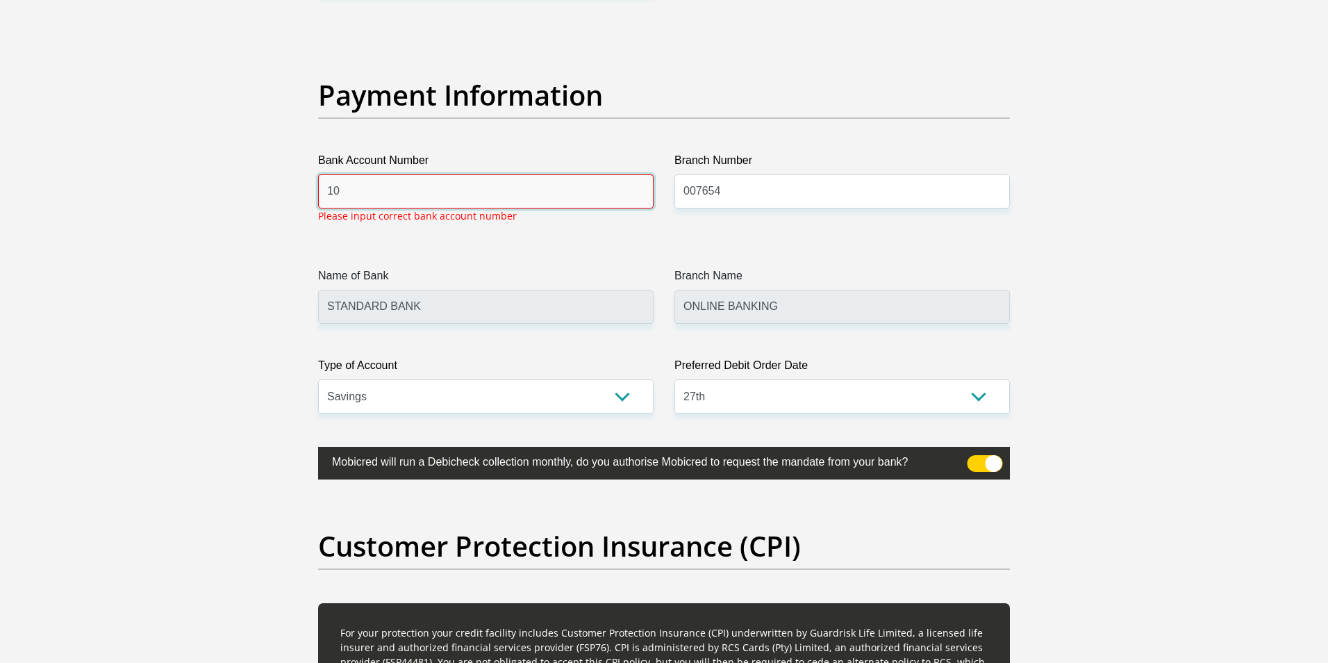
type input "1"
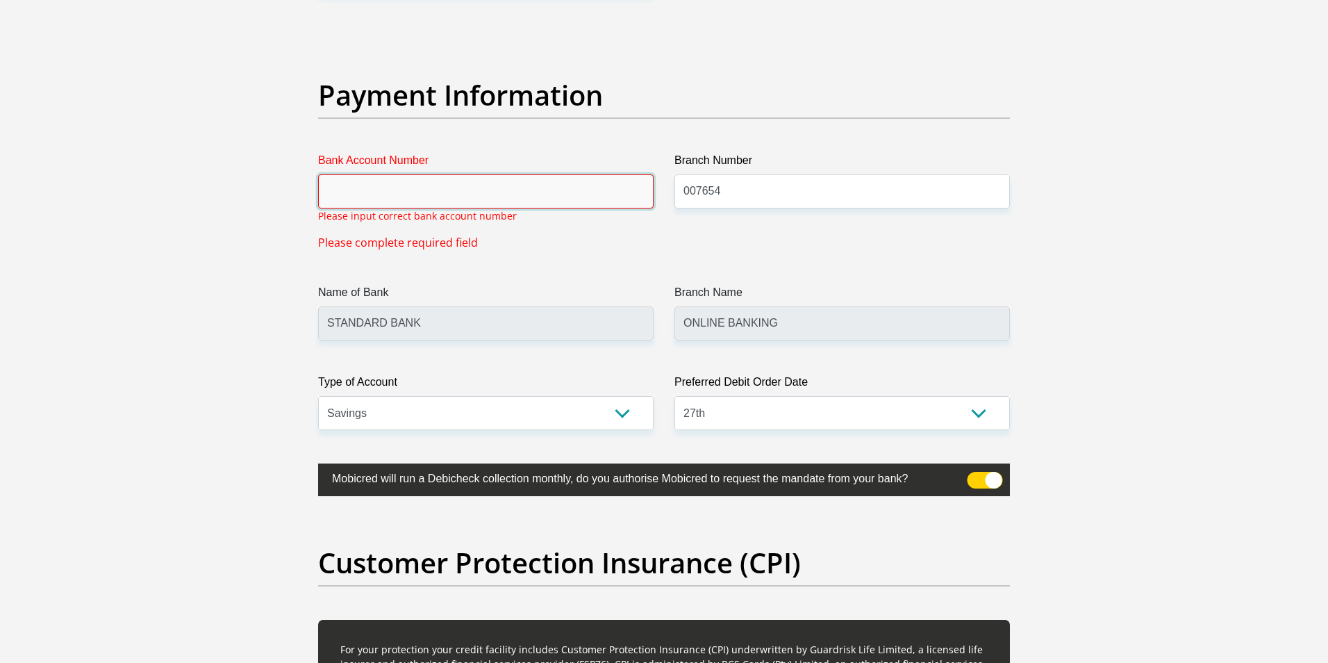
paste input "10 19 292 740 8"
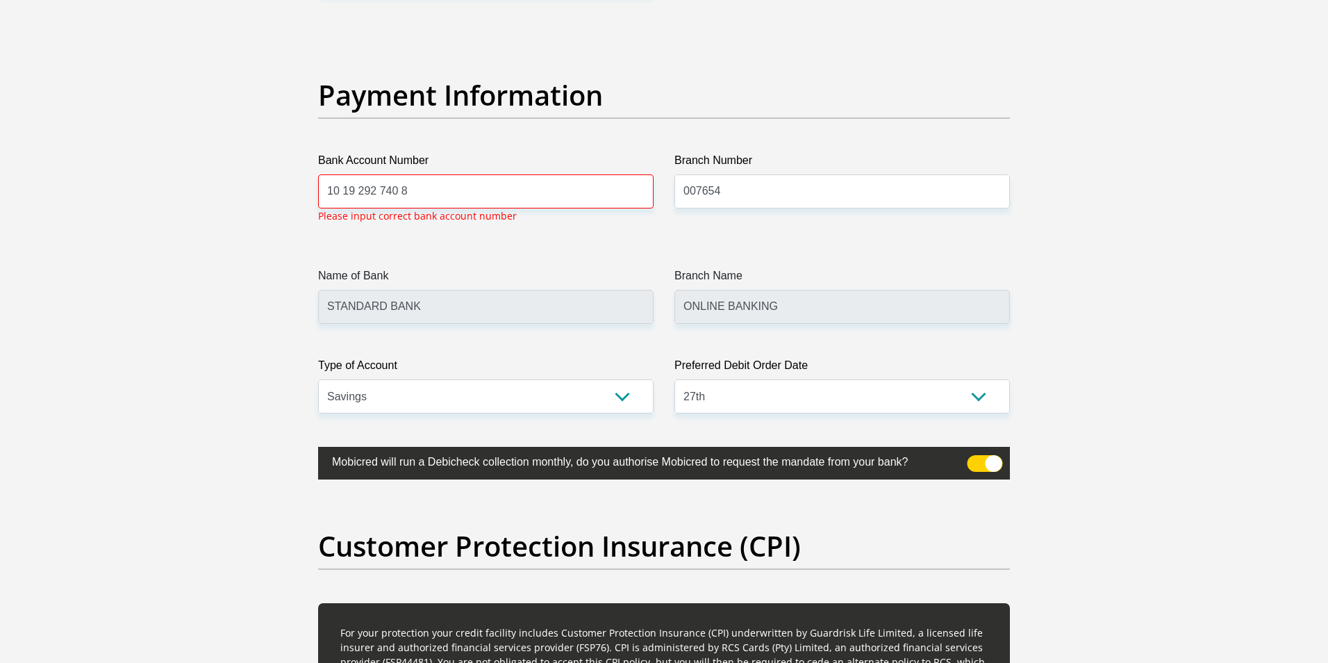
click at [461, 192] on input "10 19 292 740 8" at bounding box center [485, 191] width 335 height 34
type input "1"
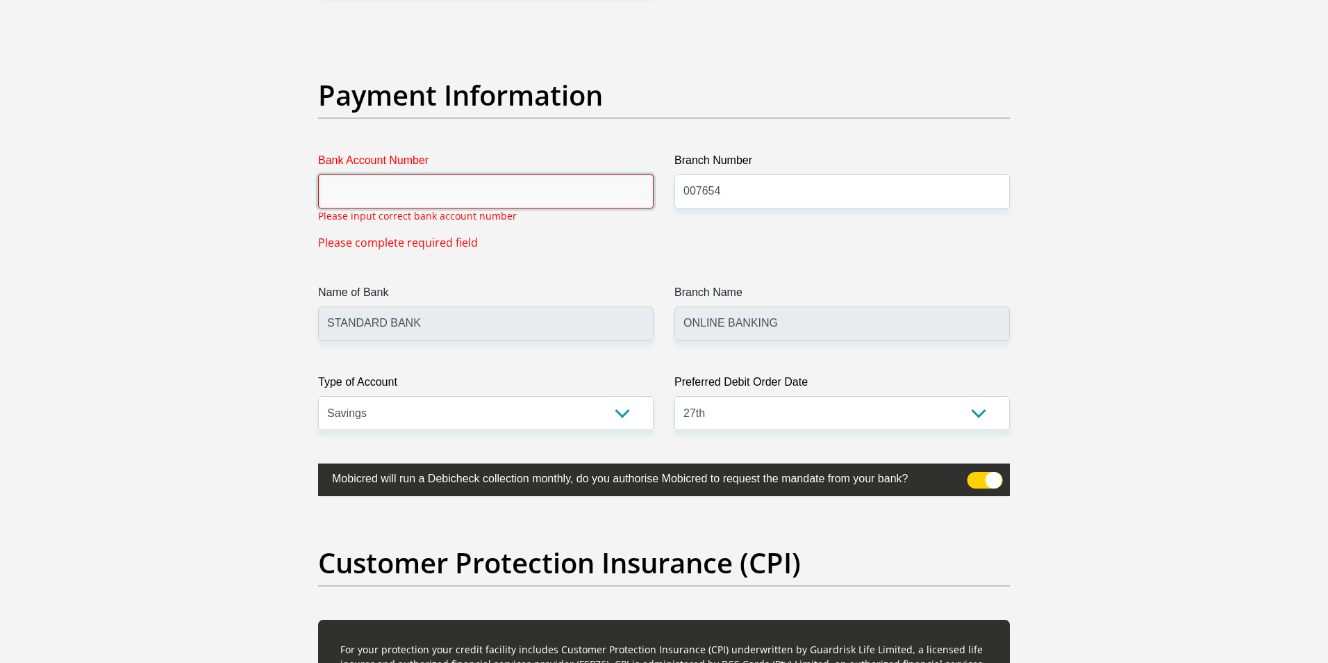
paste input "10 19 292 740 8"
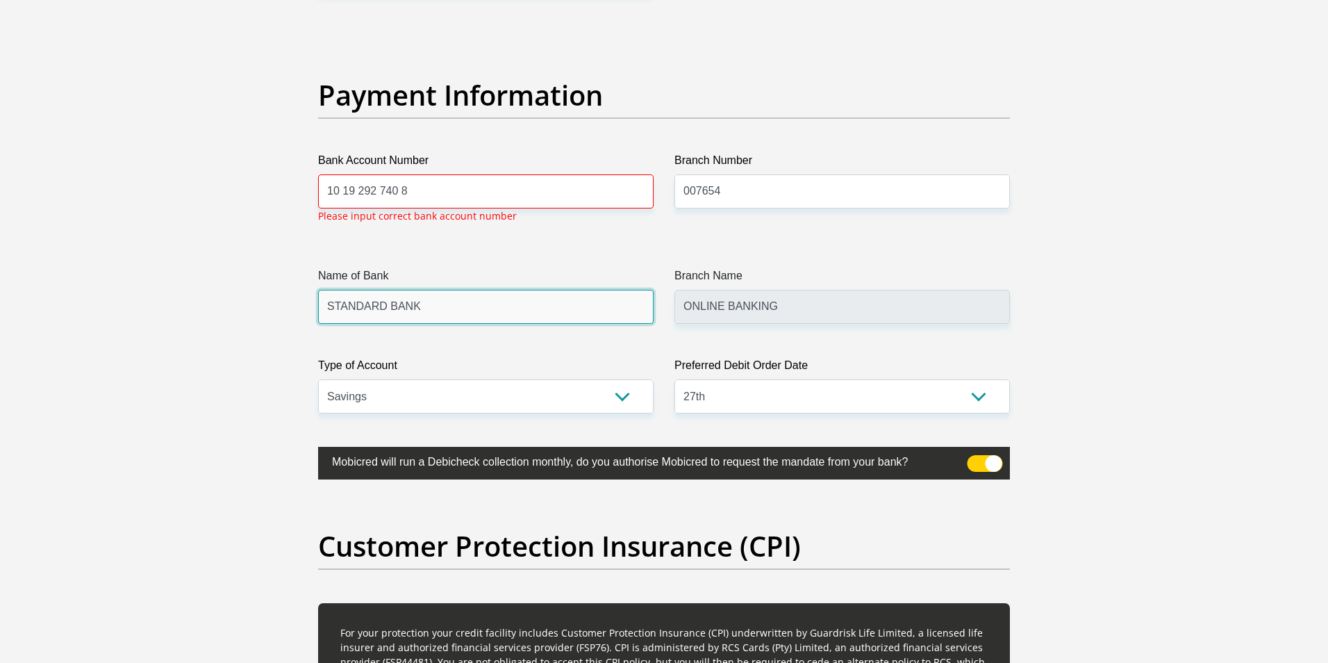
click at [607, 320] on input "STANDARD BANK" at bounding box center [485, 307] width 335 height 34
click at [772, 309] on input "ONLINE BANKING" at bounding box center [841, 307] width 335 height 34
click at [977, 458] on span at bounding box center [985, 463] width 35 height 17
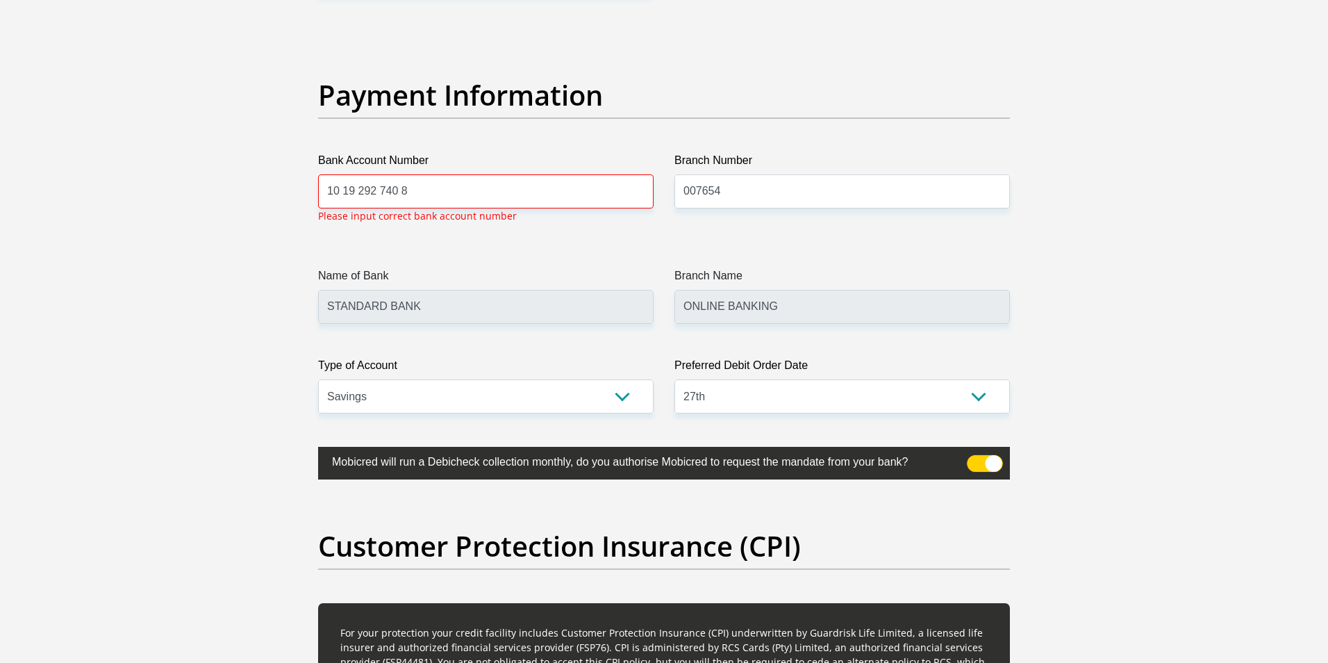
click at [975, 458] on input "checkbox" at bounding box center [975, 458] width 0 height 0
click at [979, 460] on span at bounding box center [985, 463] width 35 height 17
click at [975, 458] on input "checkbox" at bounding box center [975, 458] width 0 height 0
click at [422, 190] on input "10 19 292 740 8" at bounding box center [485, 191] width 335 height 34
type input "1"
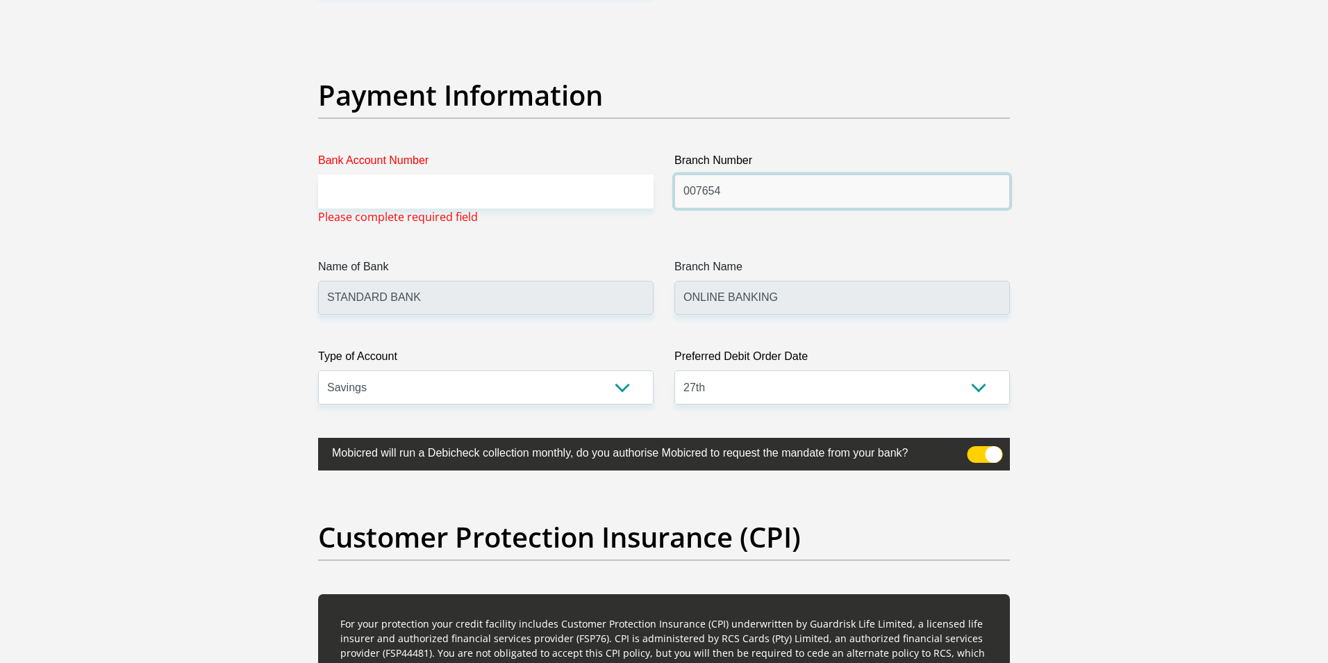
click at [739, 186] on input "007654" at bounding box center [841, 191] width 335 height 34
click at [340, 198] on input "Bank Account Number" at bounding box center [485, 191] width 335 height 34
type input "10192927408"
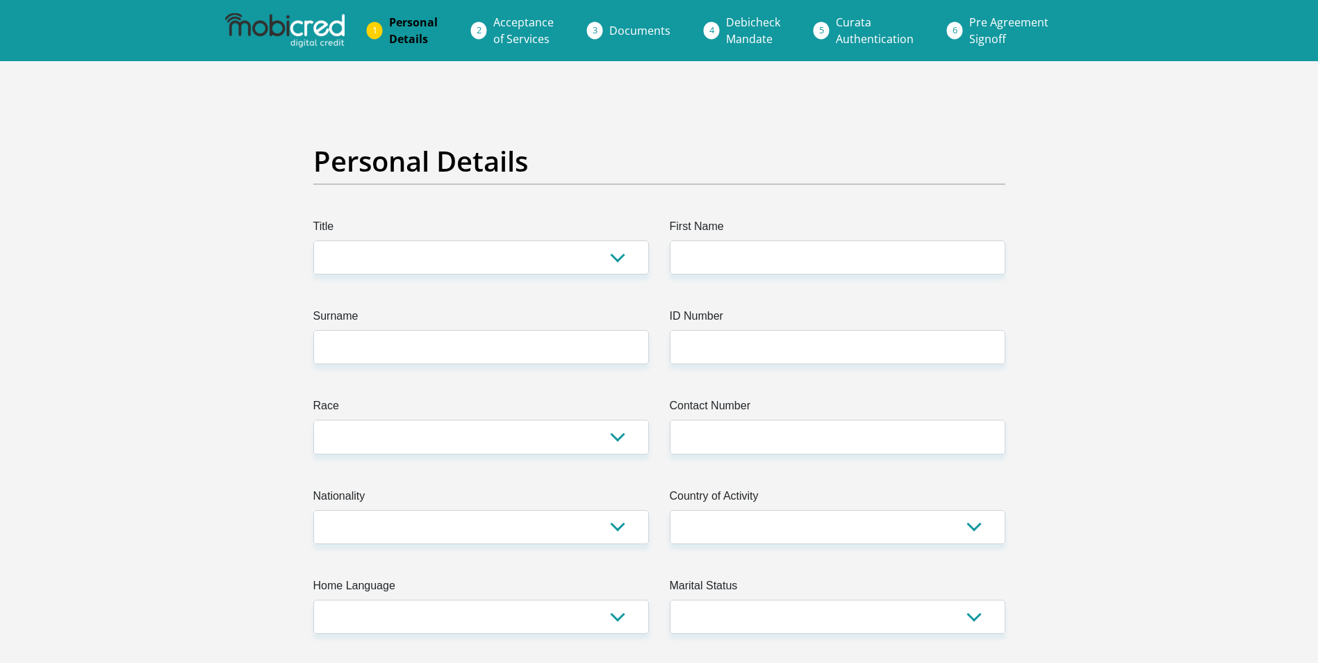
scroll to position [3152, 0]
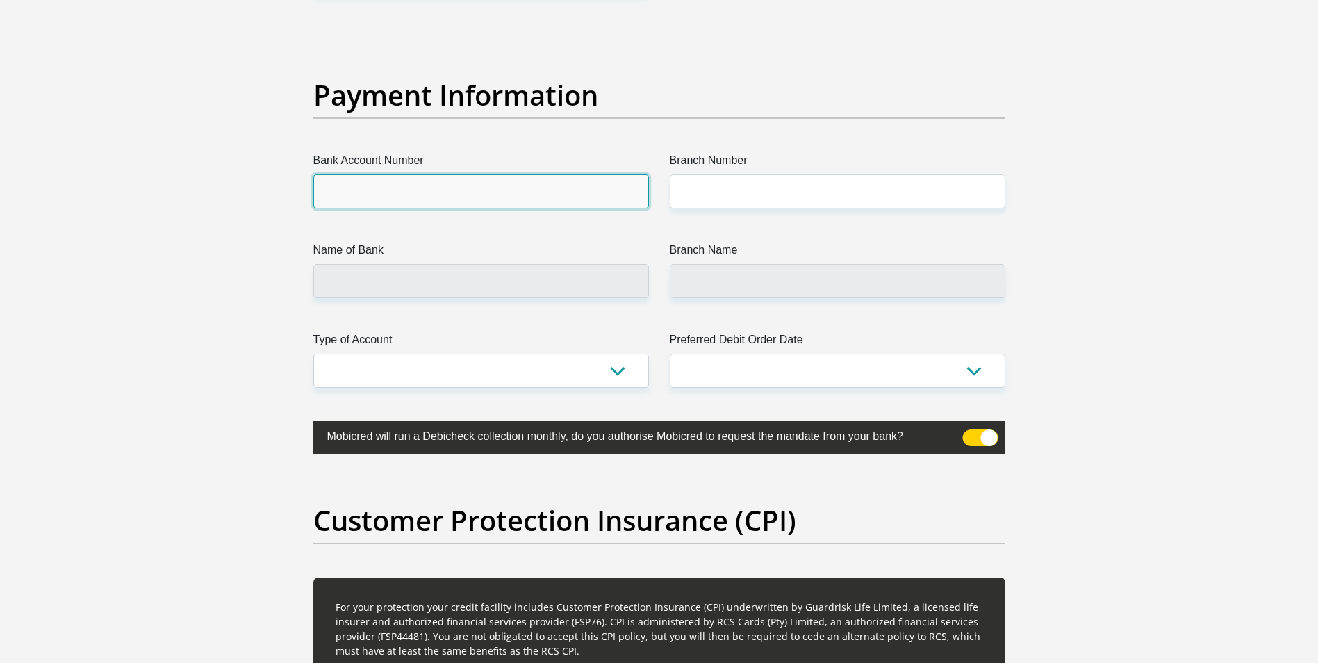
click at [353, 193] on input "Bank Account Number" at bounding box center [480, 191] width 335 height 34
type input "10192927408"
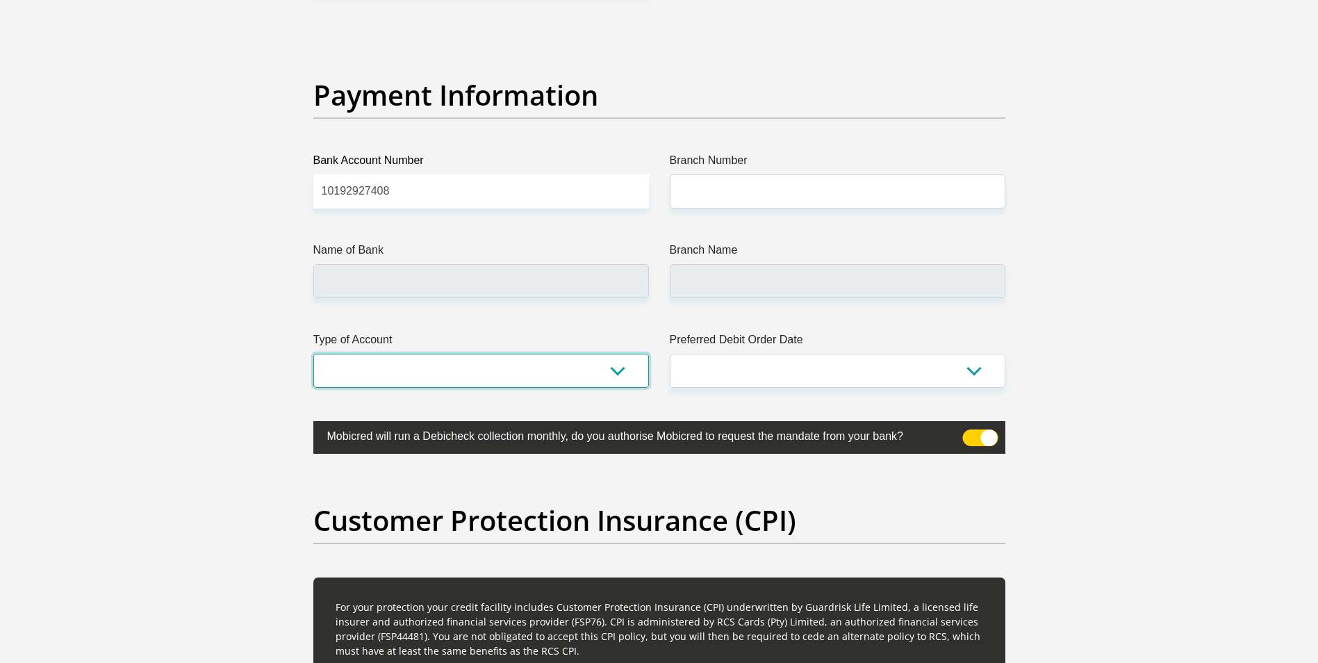
click at [609, 380] on select "Cheque Savings" at bounding box center [480, 371] width 335 height 34
select select "SAV"
click at [313, 354] on select "Cheque Savings" at bounding box center [480, 371] width 335 height 34
click at [772, 359] on select "1st 2nd 3rd 4th 5th 7th 18th 19th 20th 21st 22nd 23rd 24th 25th 26th 27th 28th …" at bounding box center [837, 371] width 335 height 34
select select "27"
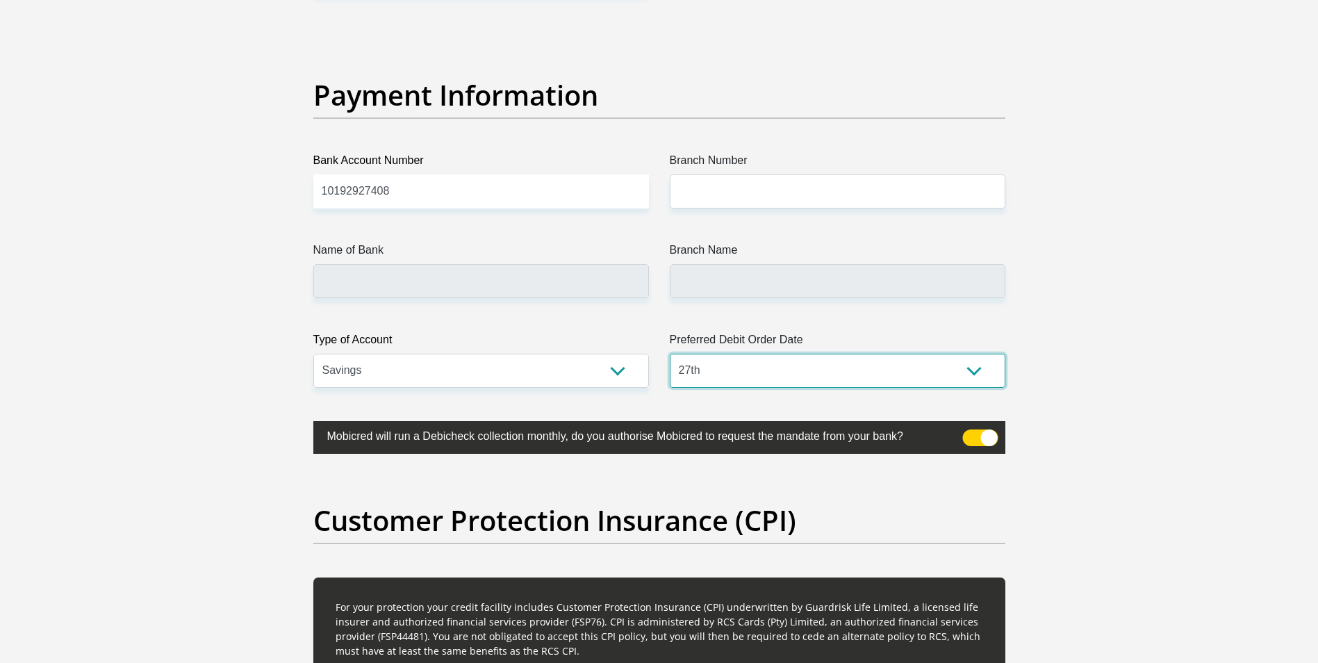
click at [670, 354] on select "1st 2nd 3rd 4th 5th 7th 18th 19th 20th 21st 22nd 23rd 24th 25th 26th 27th 28th …" at bounding box center [837, 371] width 335 height 34
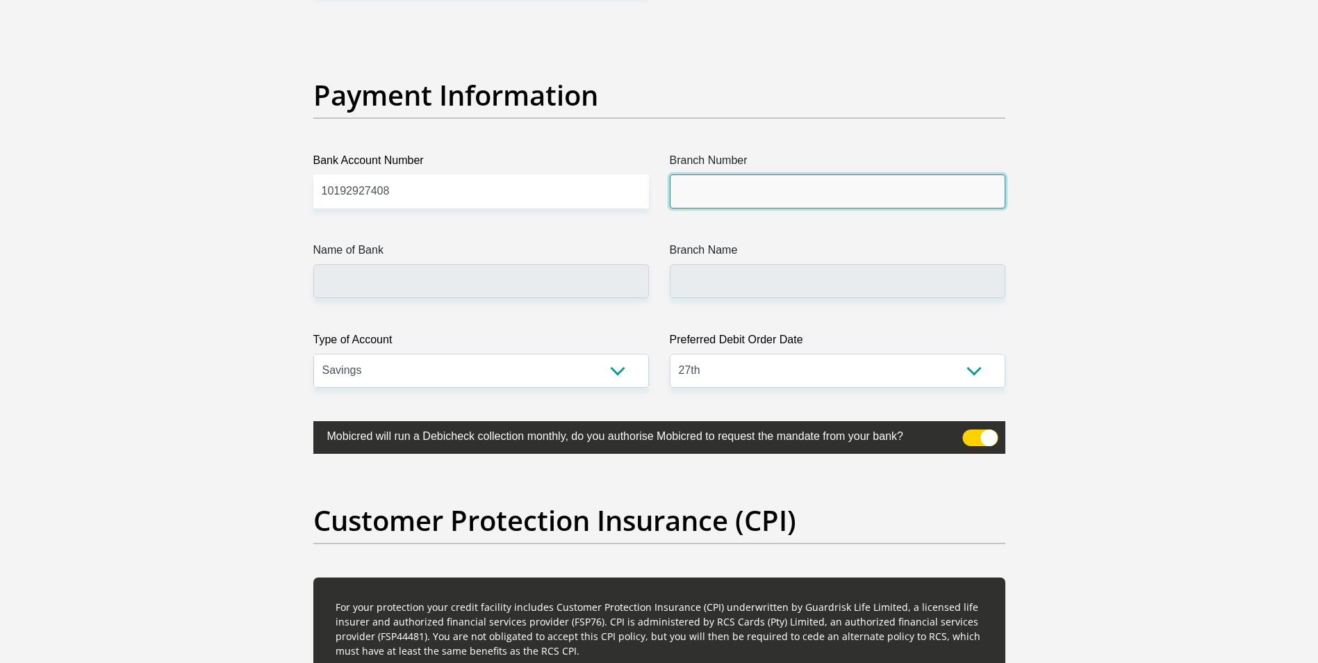
click at [770, 190] on input "Branch Number" at bounding box center [837, 191] width 335 height 34
type input "007654"
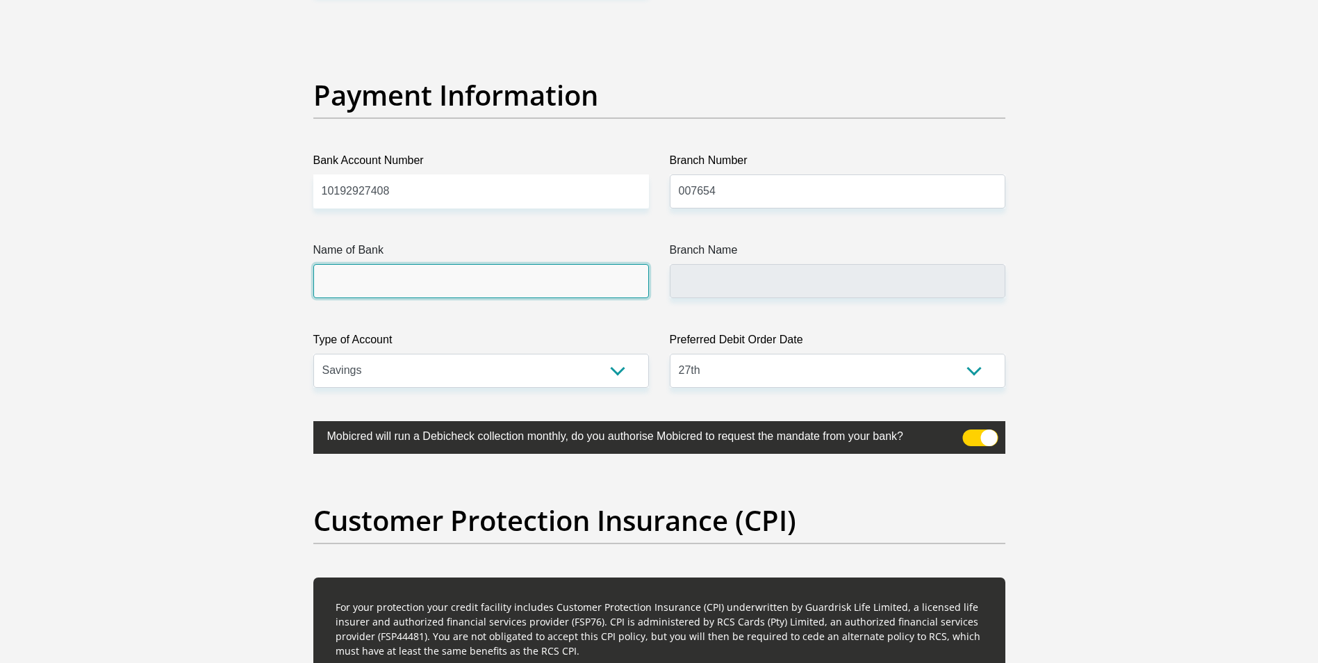
click at [512, 287] on input "Name of Bank" at bounding box center [480, 281] width 335 height 34
type input "STANDARD BANK"
type input "ONLINE BANKING"
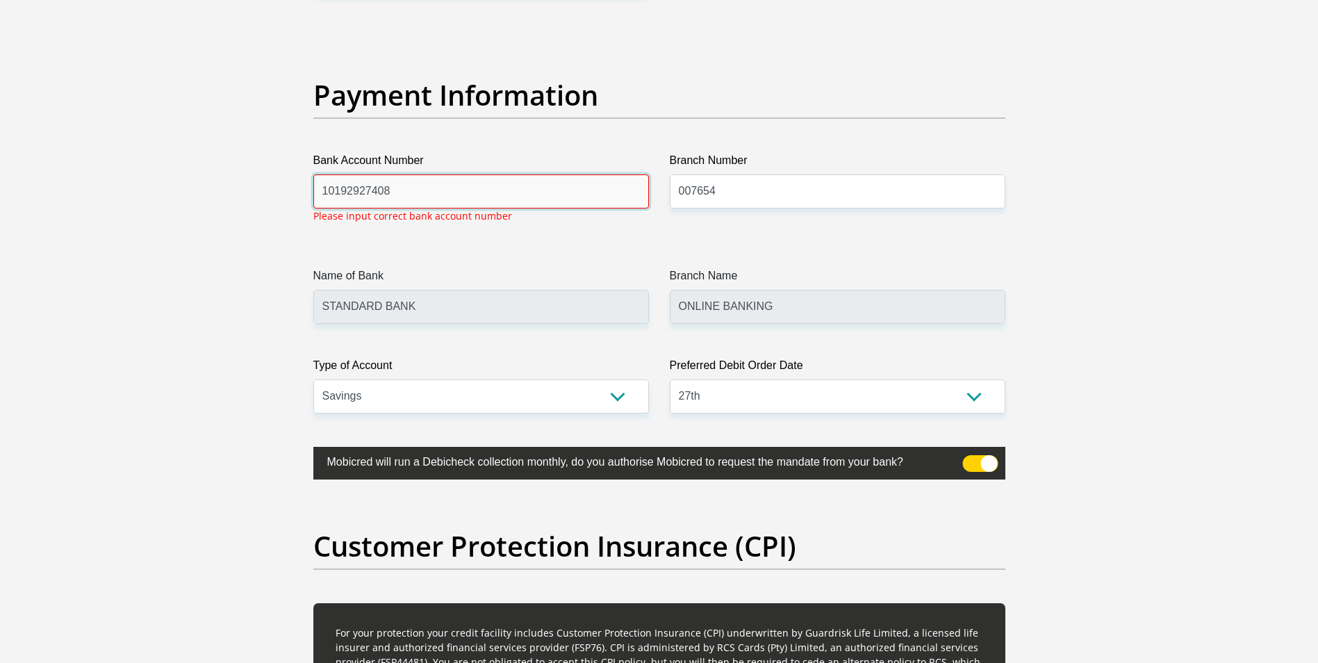
click at [407, 193] on input "10192927408" at bounding box center [480, 191] width 335 height 34
type input "1"
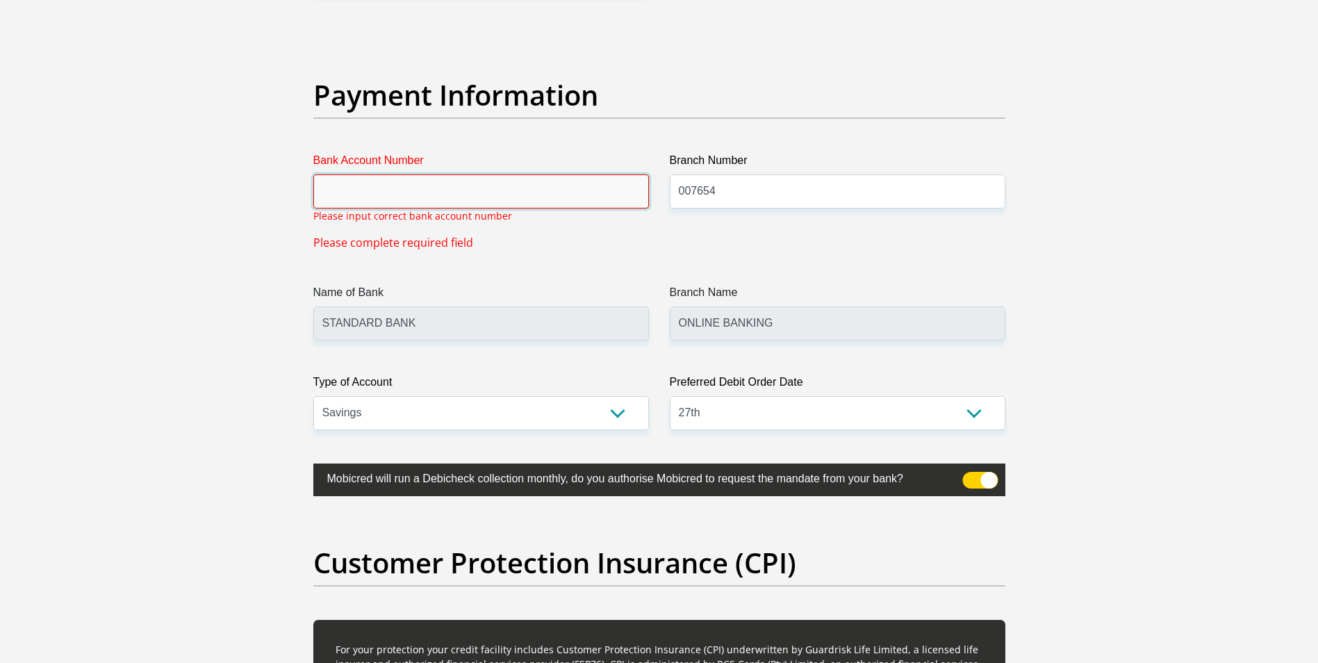
drag, startPoint x: 407, startPoint y: 193, endPoint x: 0, endPoint y: 64, distance: 427.0
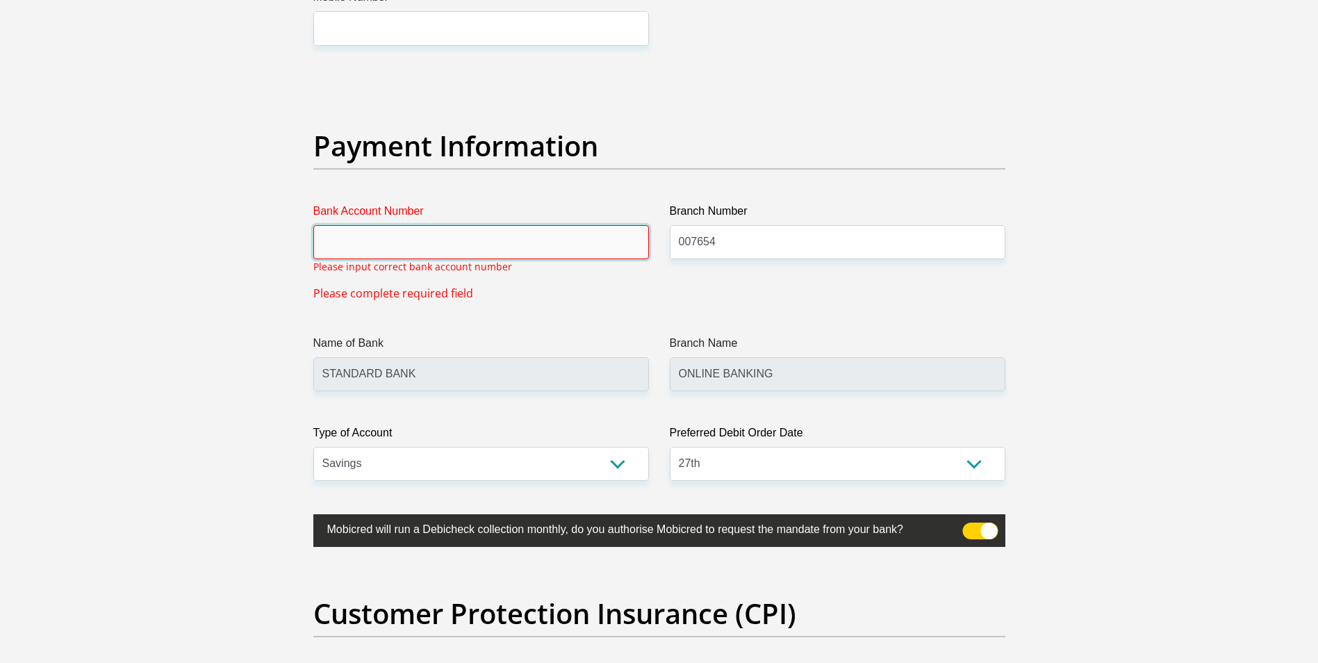
scroll to position [3082, 0]
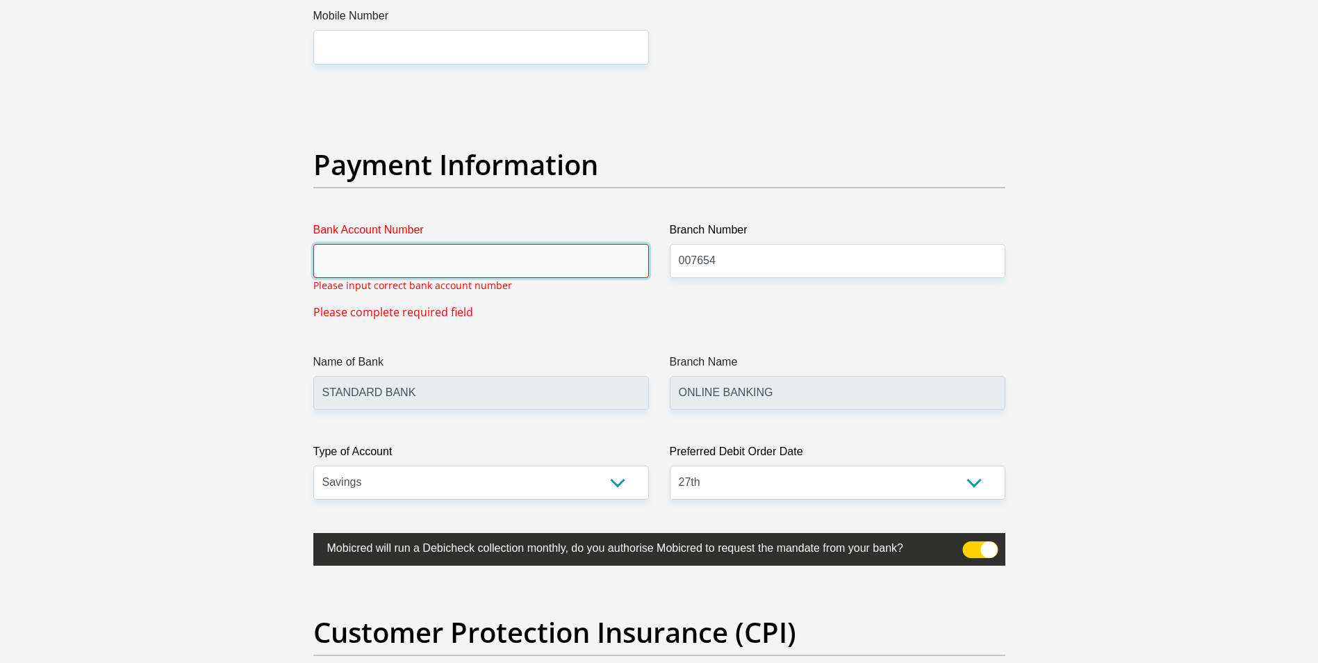
paste input "10 19 292 740 8"
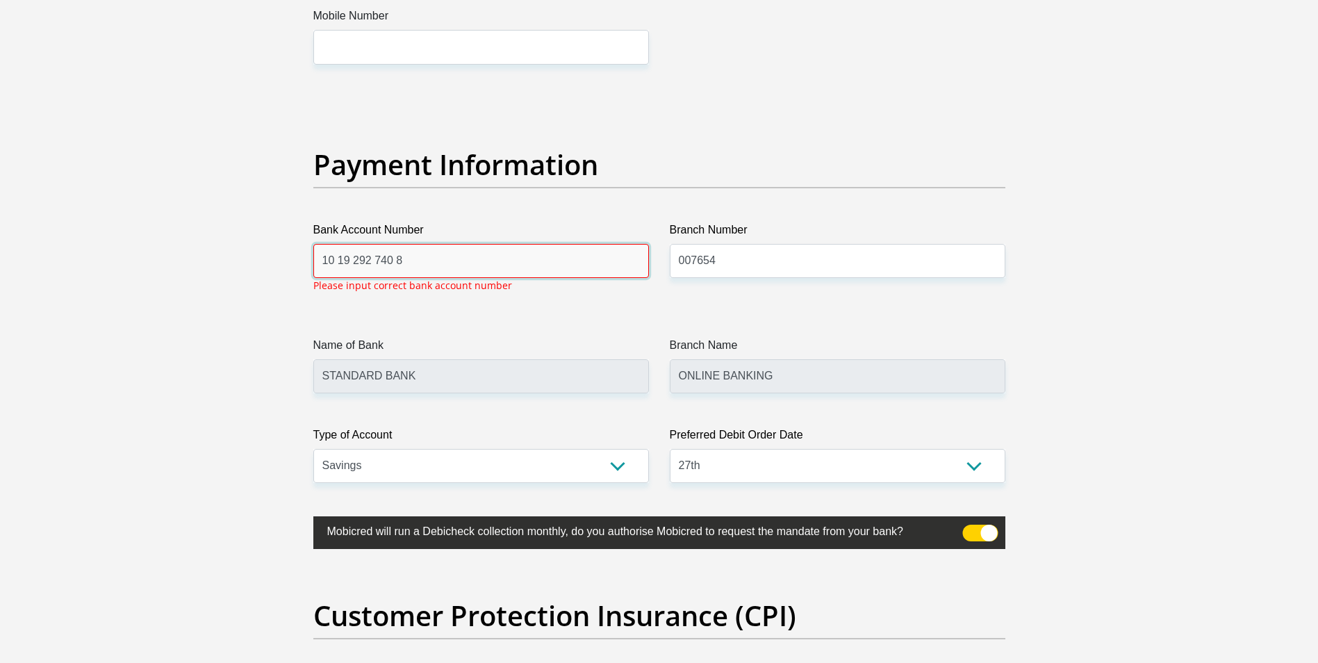
type input "10 19 292 740 8"
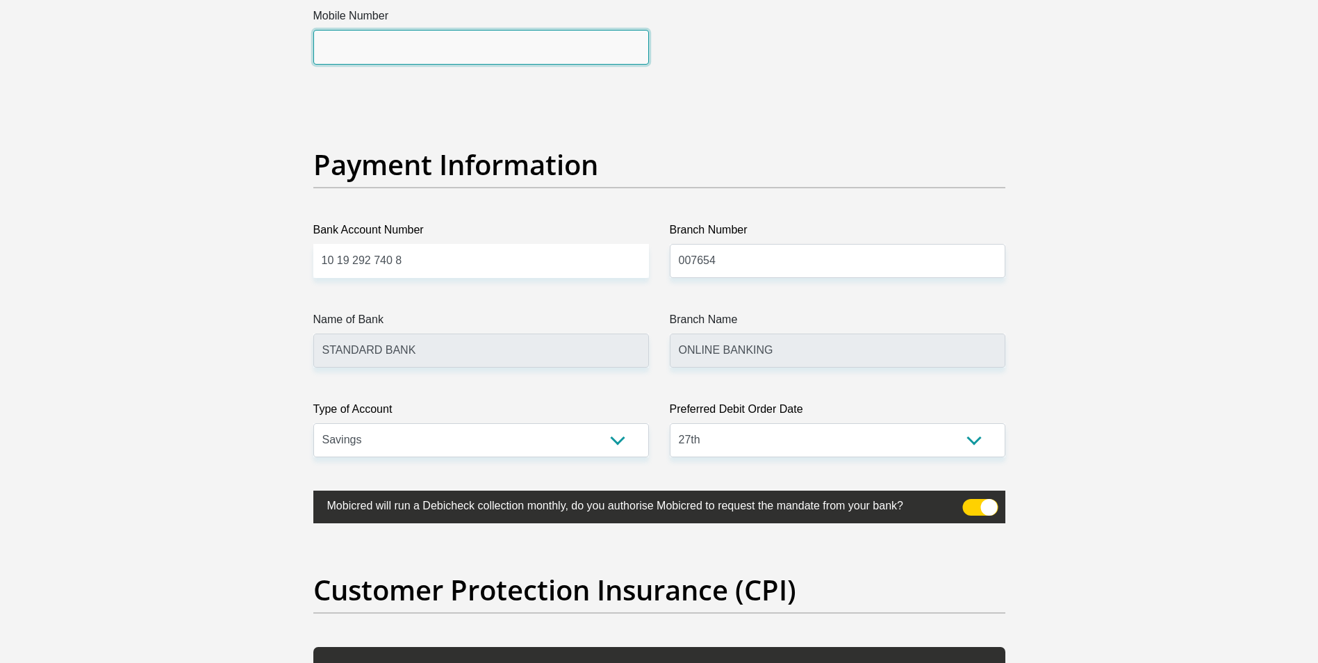
click at [368, 51] on input "Mobile Number" at bounding box center [480, 47] width 335 height 34
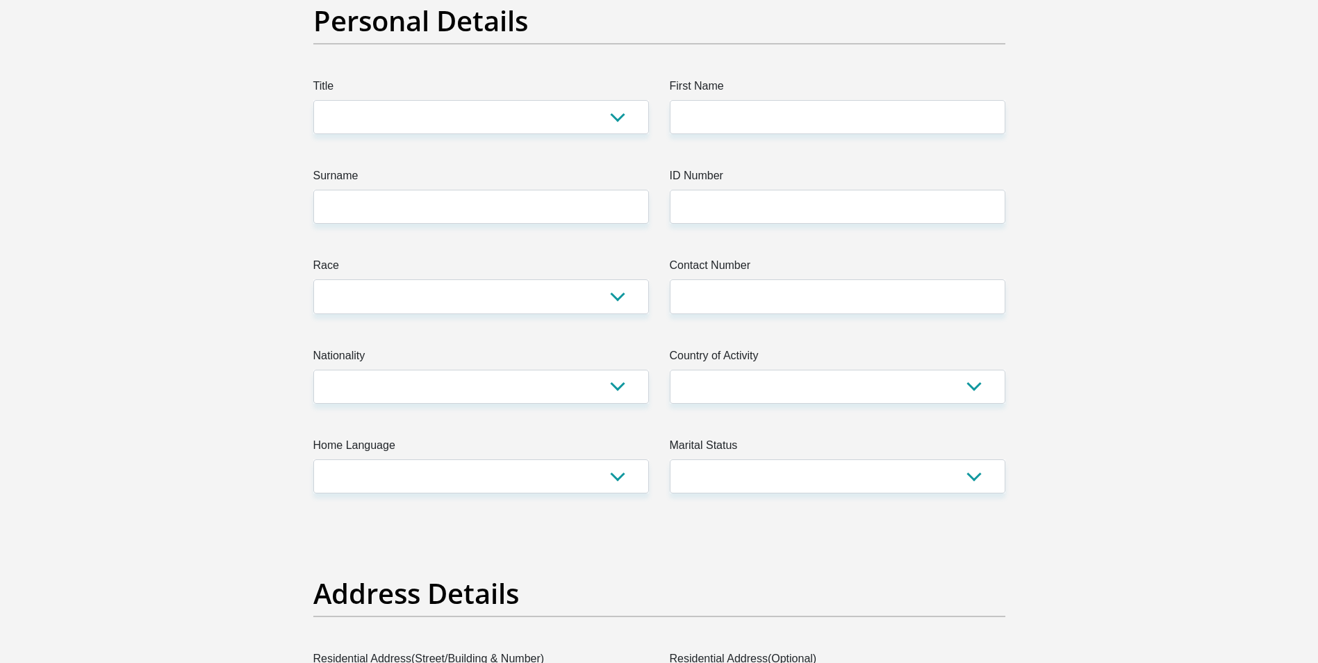
scroll to position [0, 0]
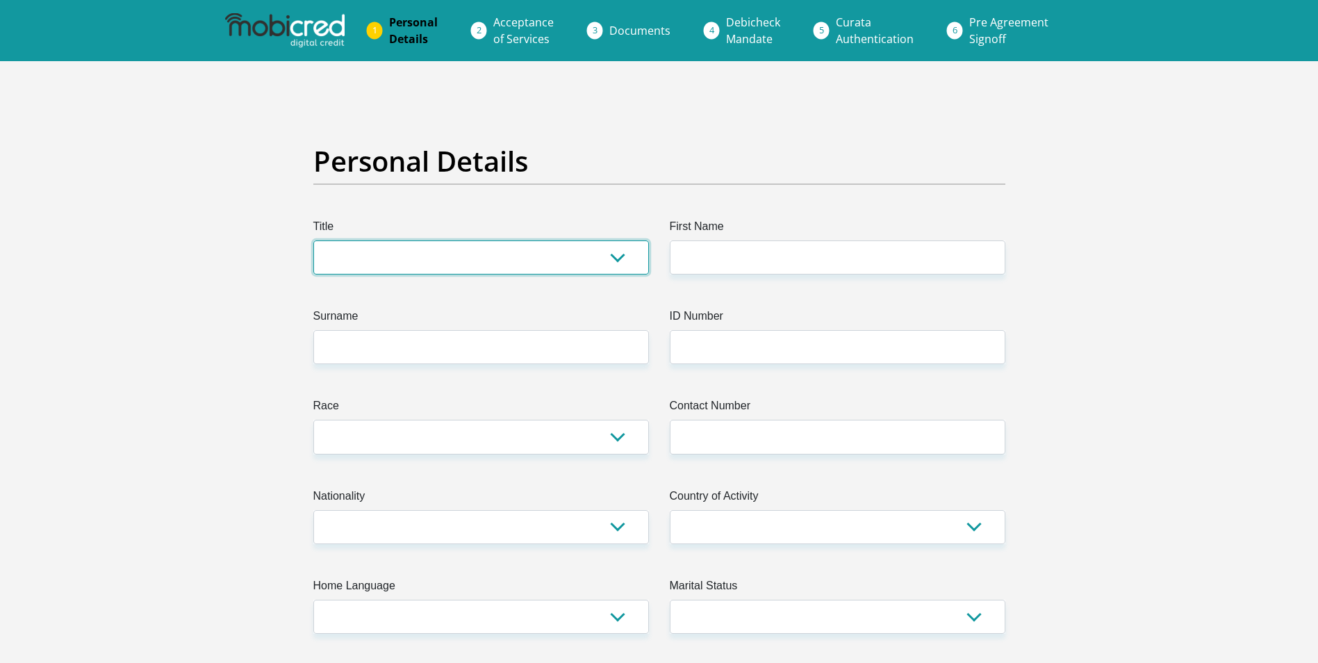
click at [616, 263] on select "Mr Ms Mrs Dr Other" at bounding box center [480, 257] width 335 height 34
select select "Ms"
click at [313, 240] on select "Mr Ms Mrs Dr Other" at bounding box center [480, 257] width 335 height 34
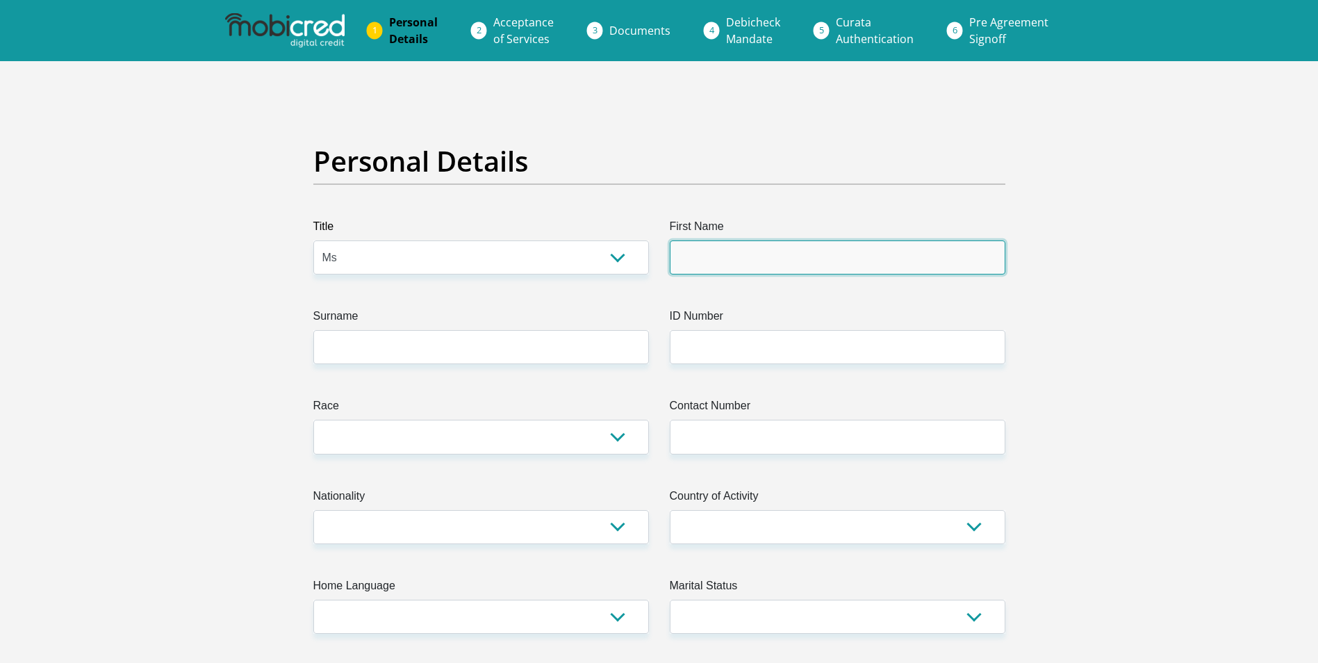
click at [707, 255] on input "First Name" at bounding box center [837, 257] width 335 height 34
type input "MbaliShirley"
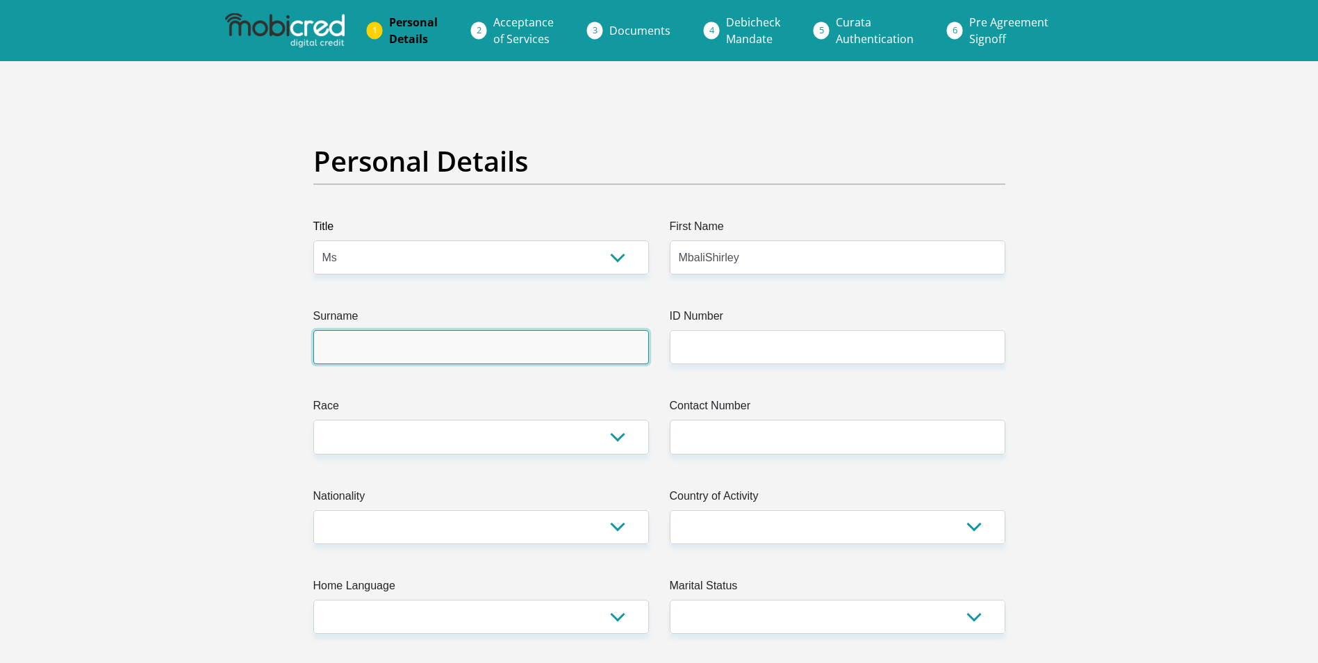
type input "Malekane"
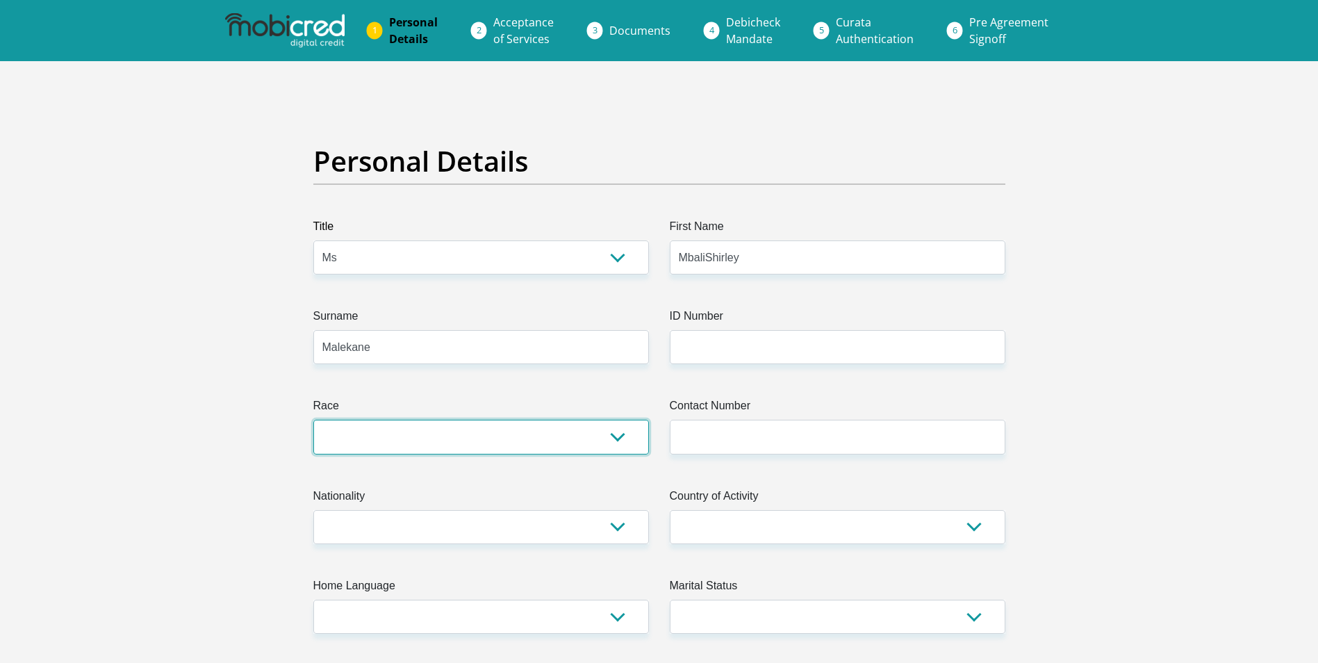
select select "1"
type input "0737667746"
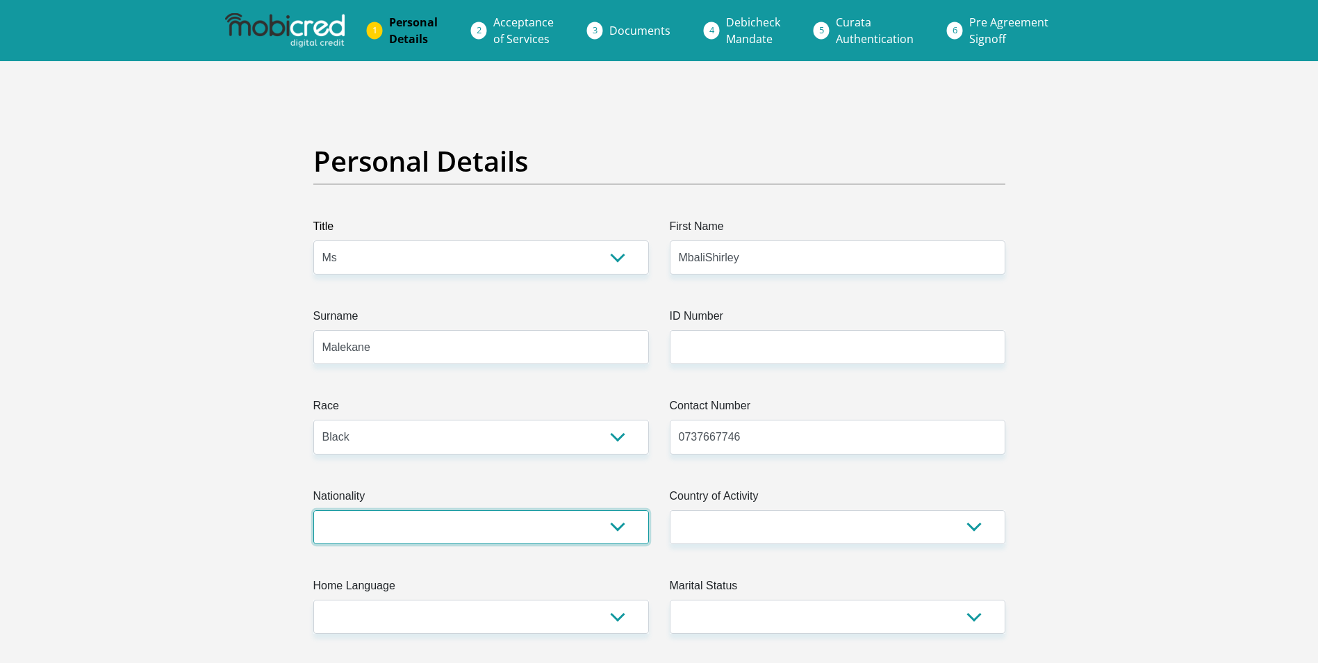
select select "ZAF"
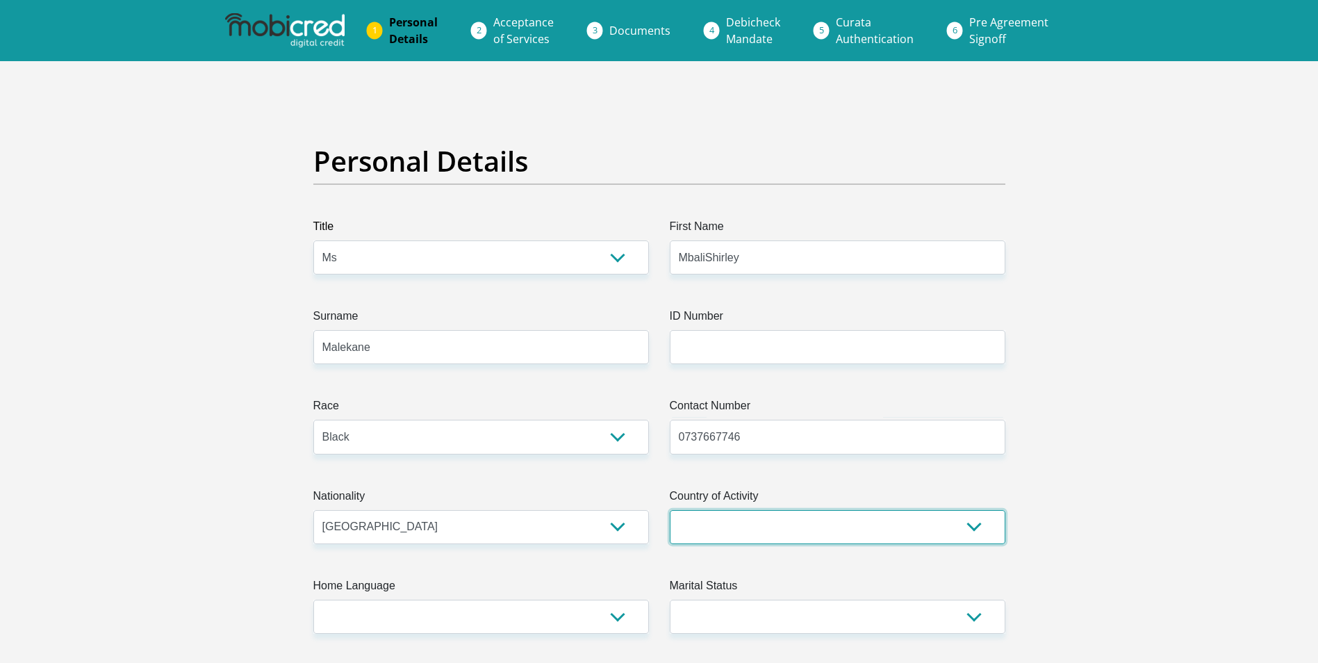
select select "ZAF"
type input "4021"
type input "[GEOGRAPHIC_DATA]"
type input "1804"
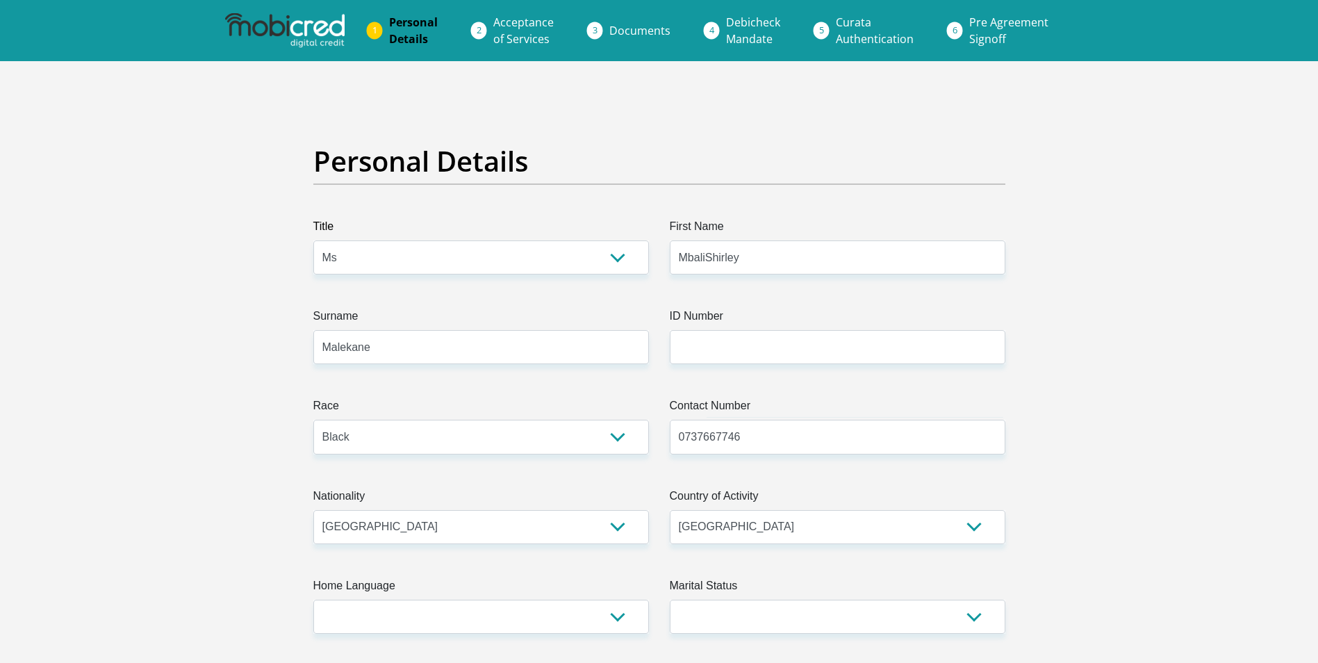
select select "Gauteng"
type input "[EMAIL_ADDRESS][DOMAIN_NAME]"
type input "Mbali@1999"
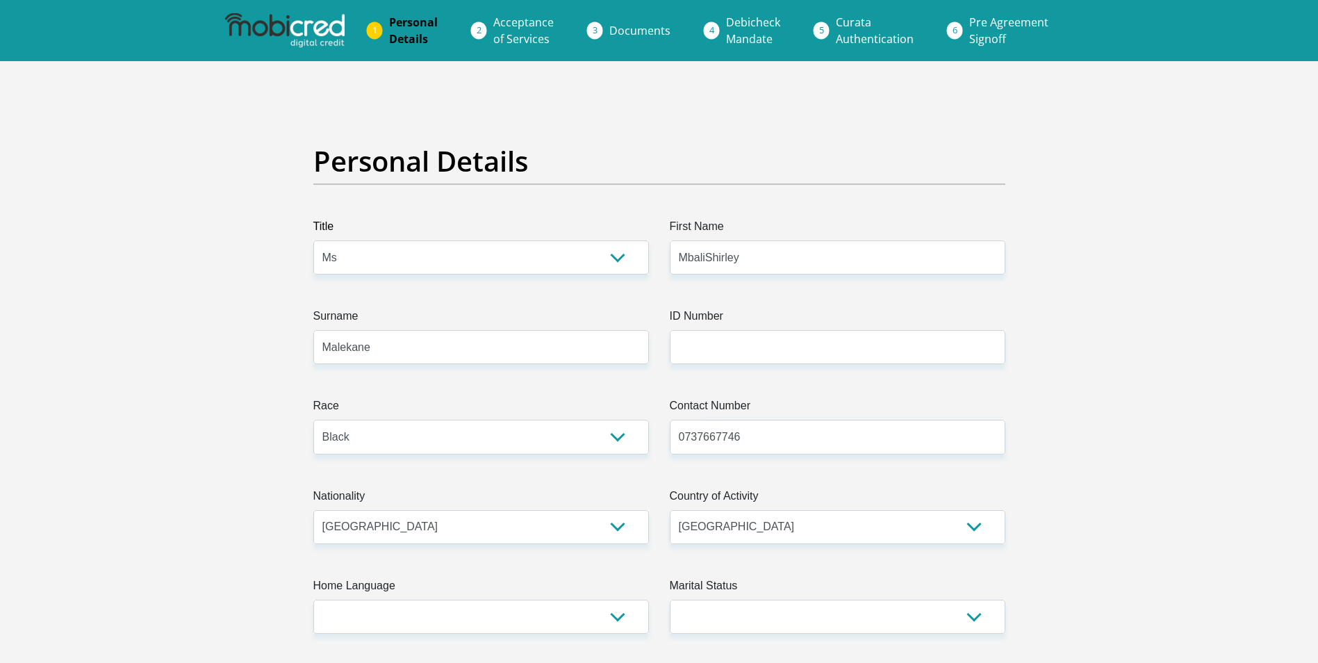
type input "3500"
type input "3465"
type input "4000"
type input "0"
type input "1000"
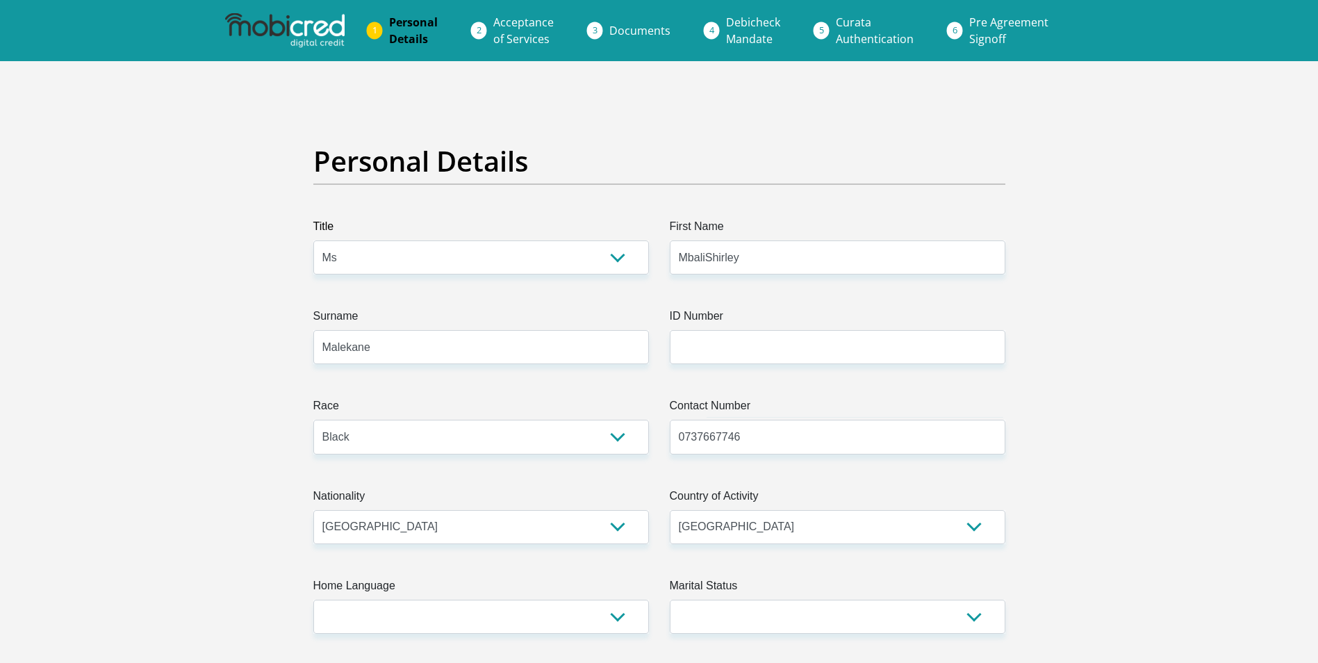
type input "0"
type input "200"
type input "300"
type input "100"
type input "350"
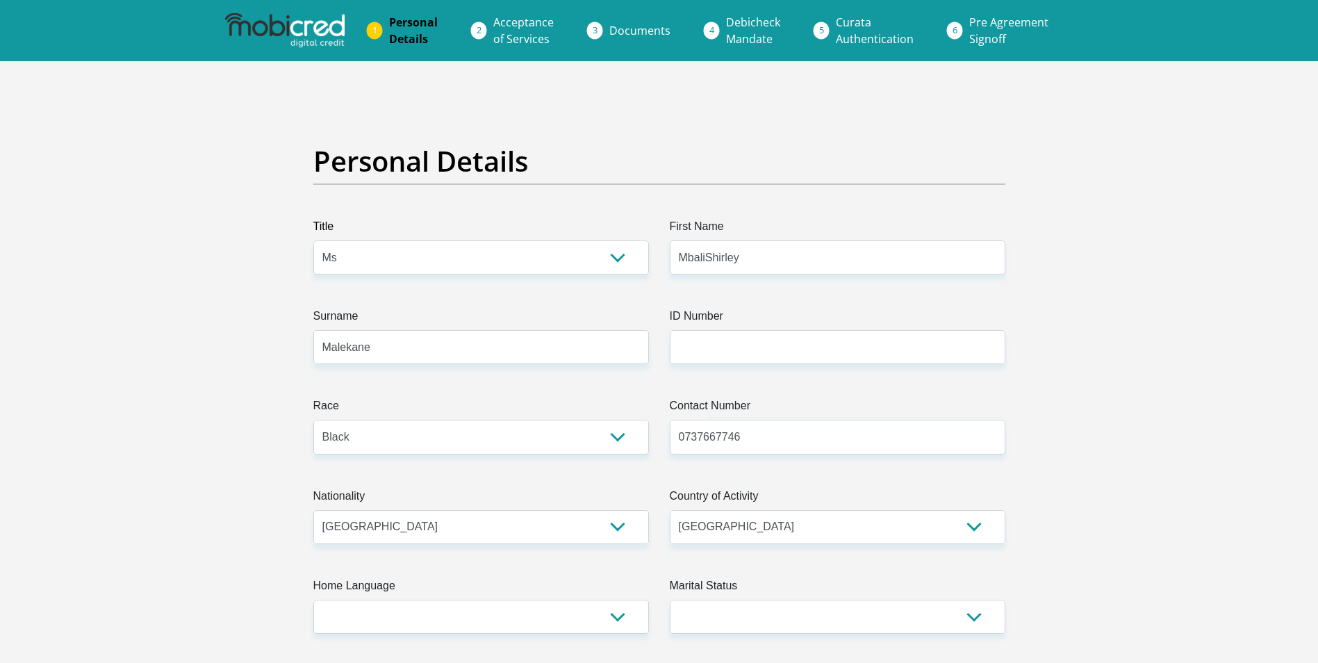
type input "coj"
type input "0737667746"
type input "[GEOGRAPHIC_DATA]"
type input "Malekane"
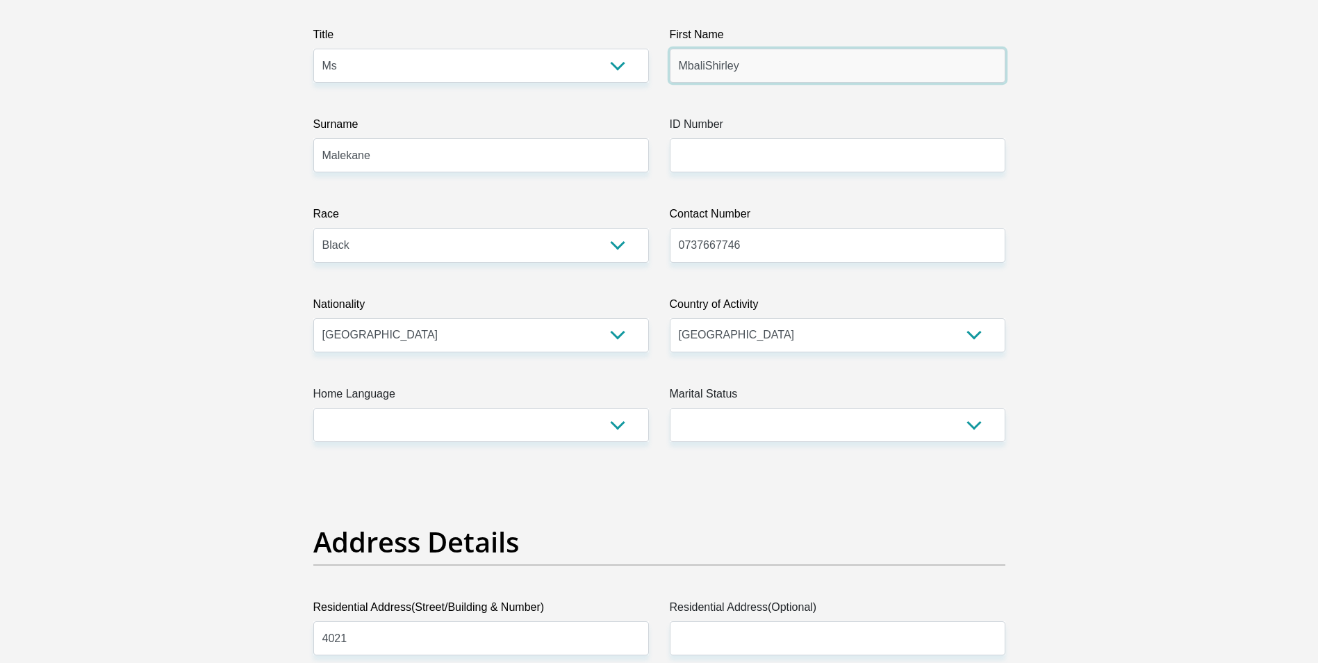
scroll to position [208, 0]
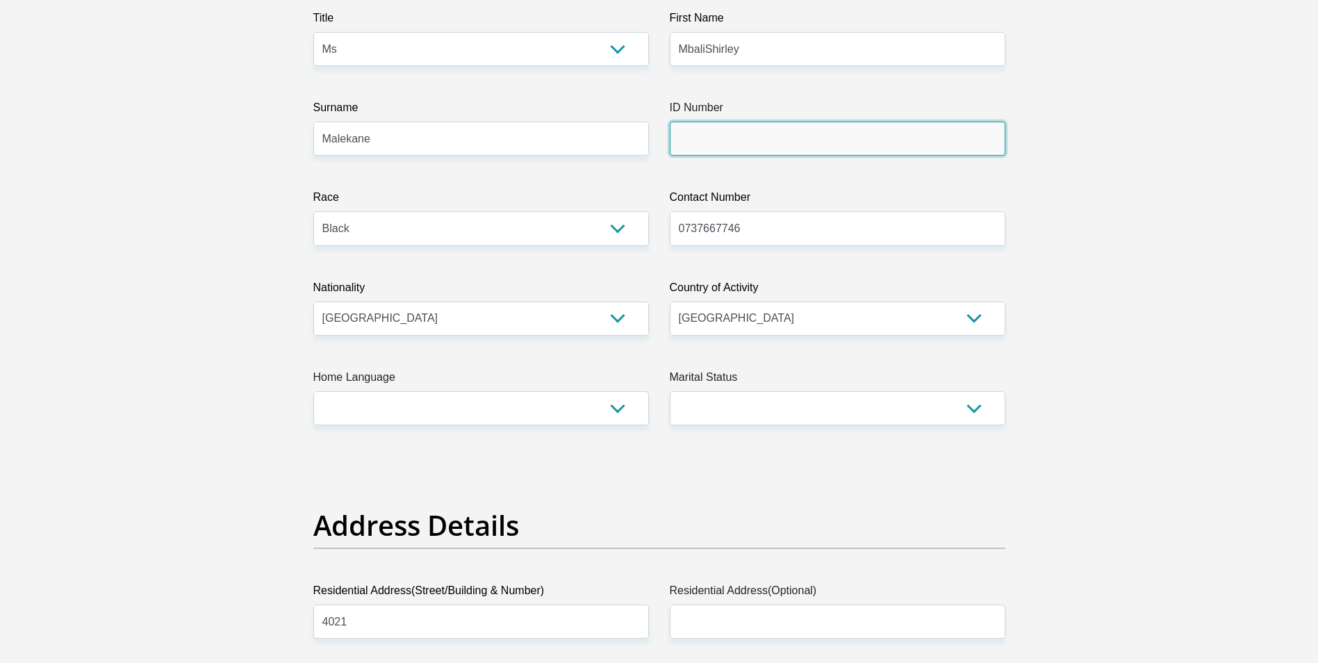
click at [718, 151] on input "ID Number" at bounding box center [837, 139] width 335 height 34
type input "9909020120088"
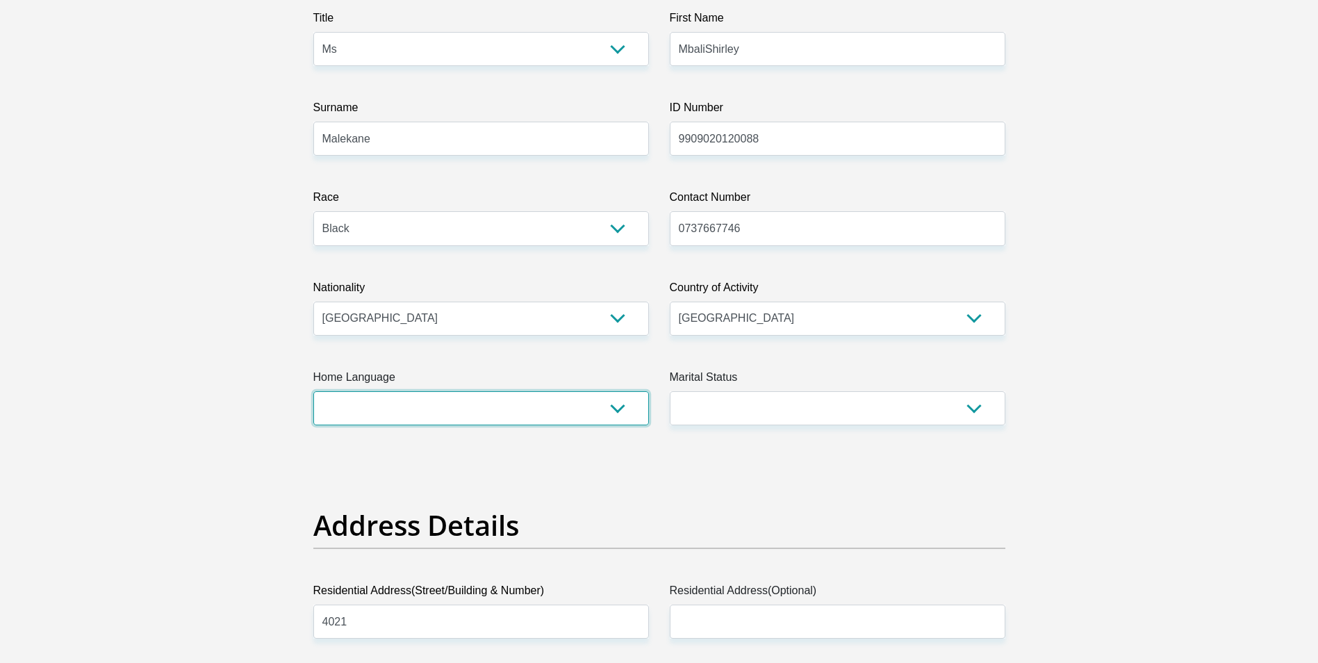
click at [626, 409] on select "Afrikaans English Sepedi South Ndebele Southern Sotho Swati Tsonga Tswana Venda…" at bounding box center [480, 408] width 335 height 34
select select "sot"
click at [313, 391] on select "Afrikaans English Sepedi South Ndebele Southern Sotho Swati Tsonga Tswana Venda…" at bounding box center [480, 408] width 335 height 34
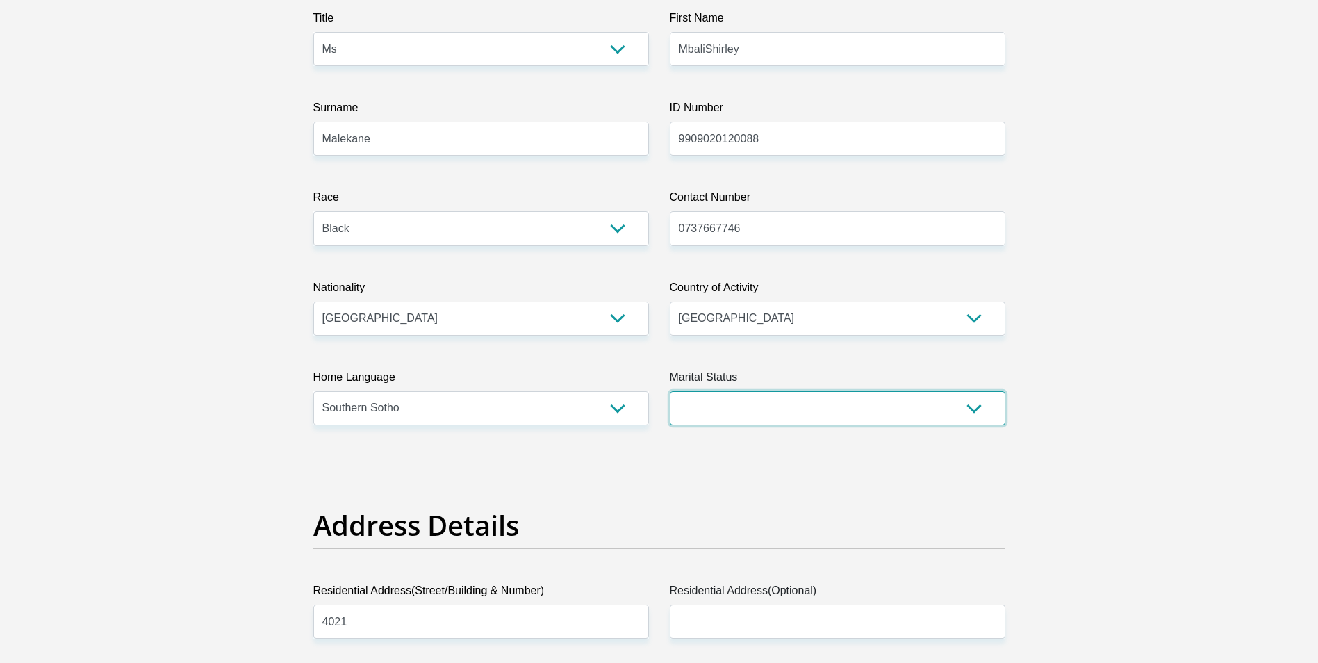
click at [864, 415] on select "Married ANC Single Divorced Widowed Married COP or Customary Law" at bounding box center [837, 408] width 335 height 34
click at [670, 391] on select "Married ANC Single Divorced Widowed Married COP or Customary Law" at bounding box center [837, 408] width 335 height 34
click at [742, 410] on select "Married ANC Single Divorced Widowed Married COP or Customary Law" at bounding box center [837, 408] width 335 height 34
select select "2"
click at [670, 391] on select "Married ANC Single Divorced Widowed Married COP or Customary Law" at bounding box center [837, 408] width 335 height 34
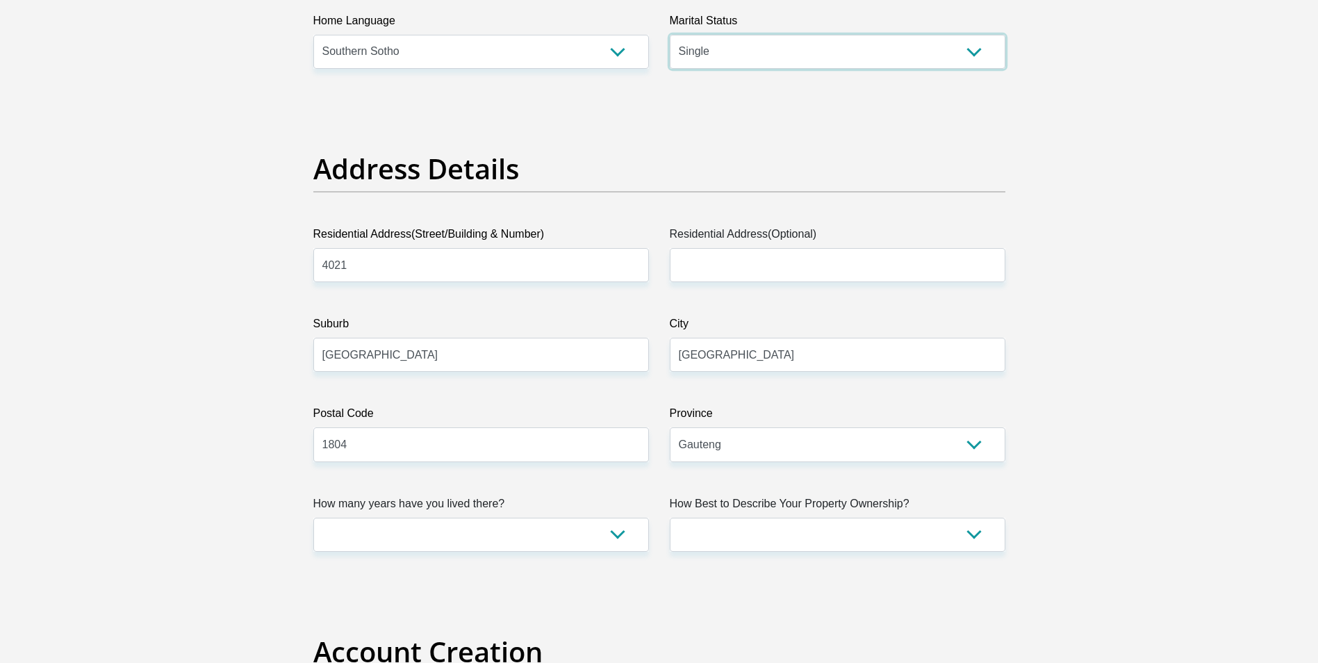
scroll to position [556, 0]
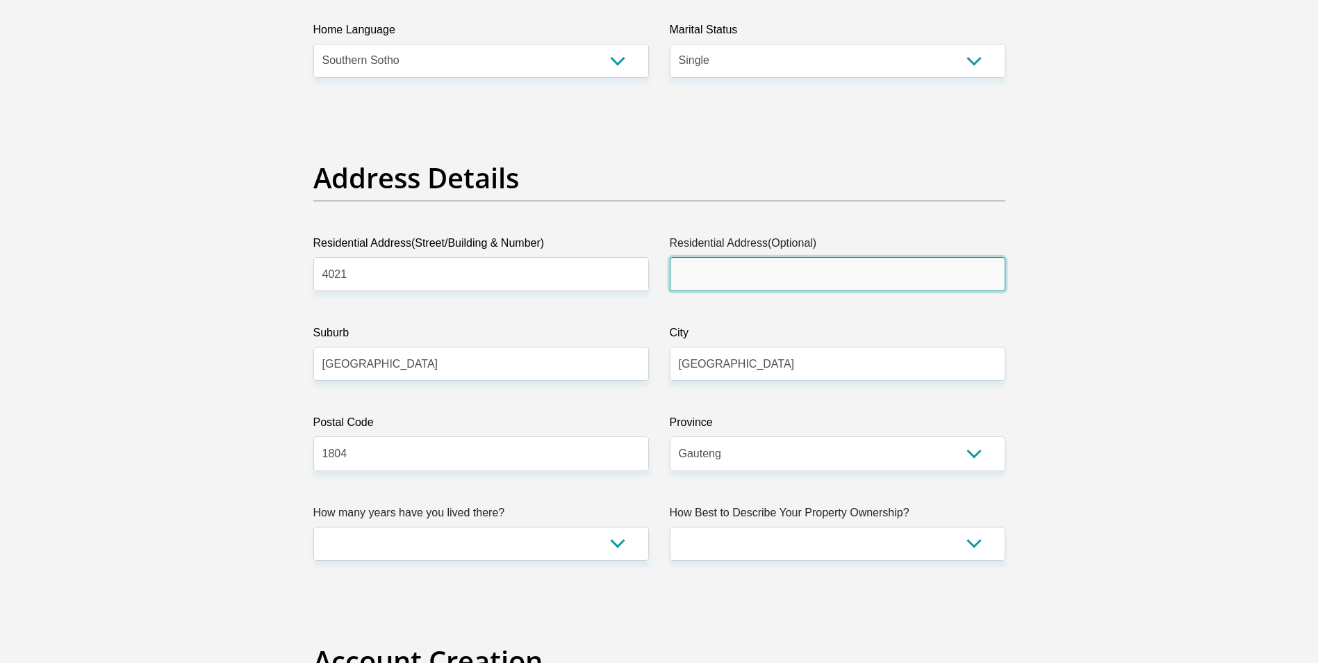
click at [711, 279] on input "Residential Address(Optional)" at bounding box center [837, 274] width 335 height 34
type input "s"
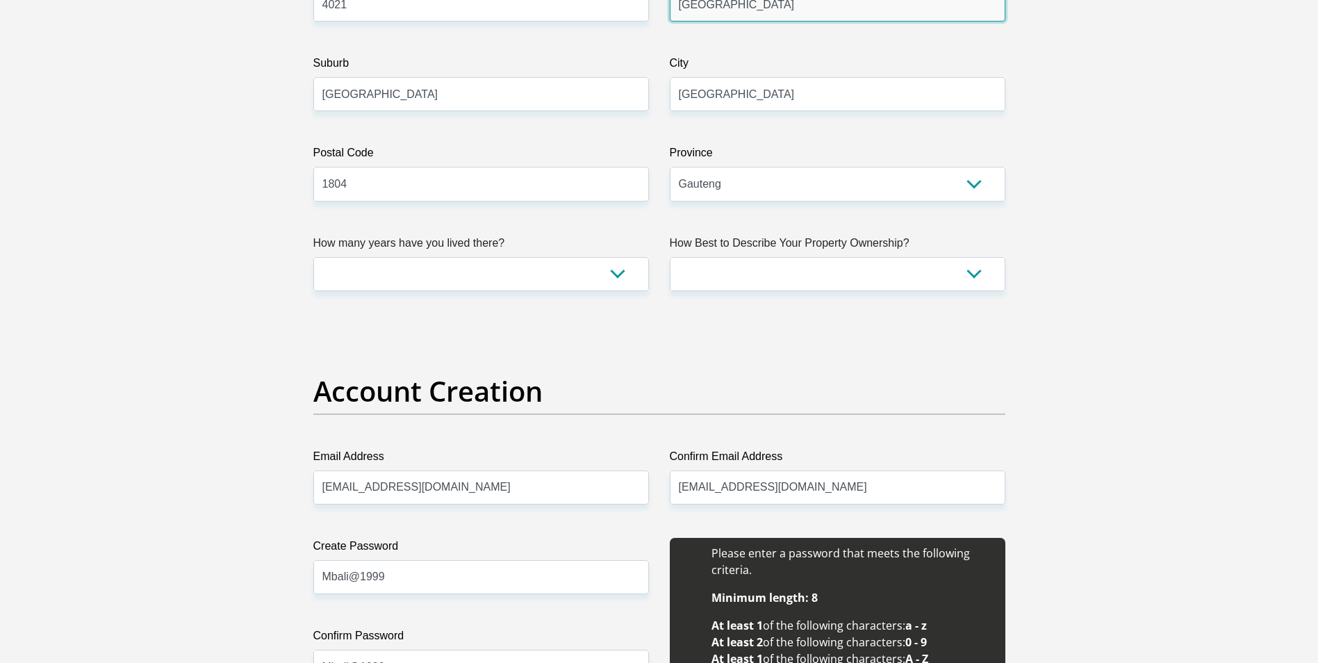
scroll to position [833, 0]
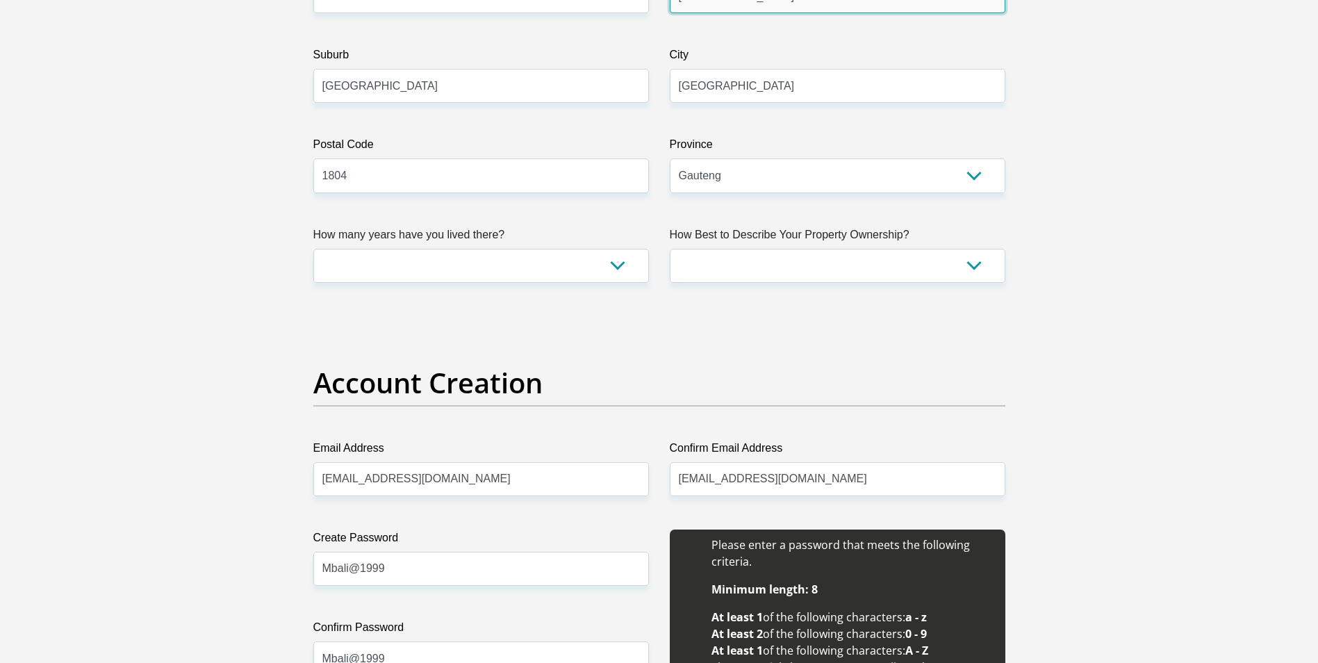
type input "[GEOGRAPHIC_DATA]"
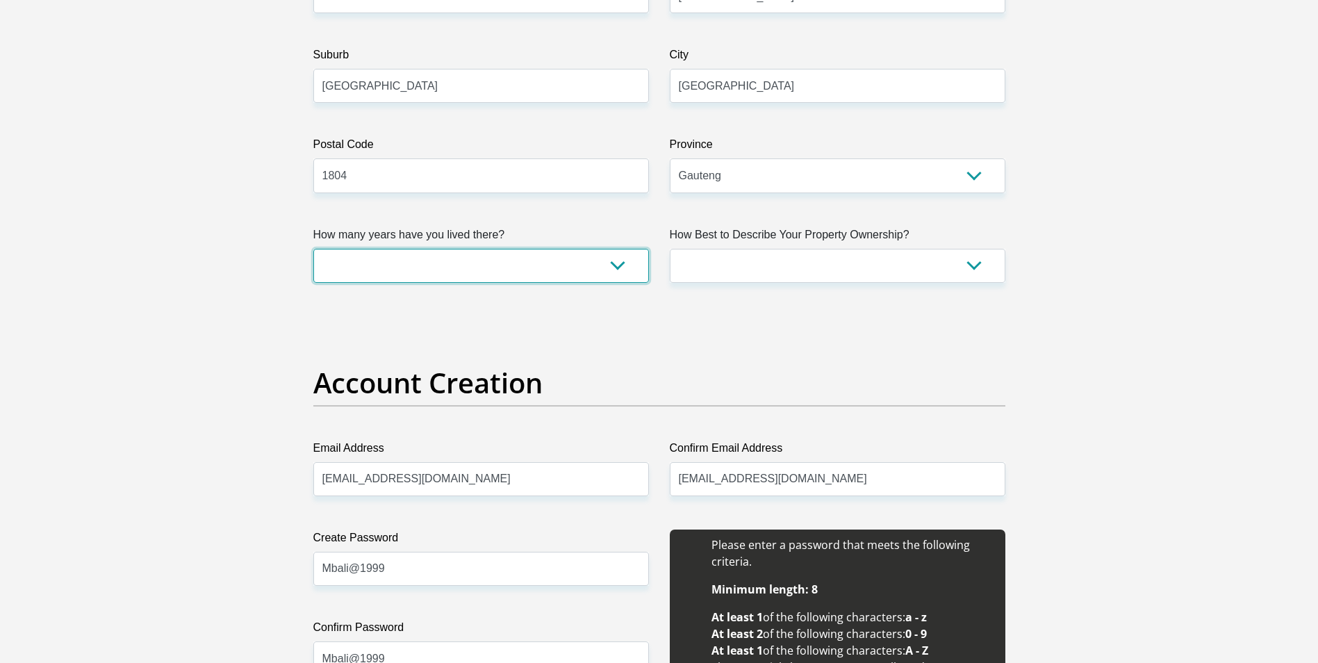
click at [633, 260] on select "less than 1 year 1-3 years 3-5 years 5+ years" at bounding box center [480, 266] width 335 height 34
select select "5"
click at [313, 249] on select "less than 1 year 1-3 years 3-5 years 5+ years" at bounding box center [480, 266] width 335 height 34
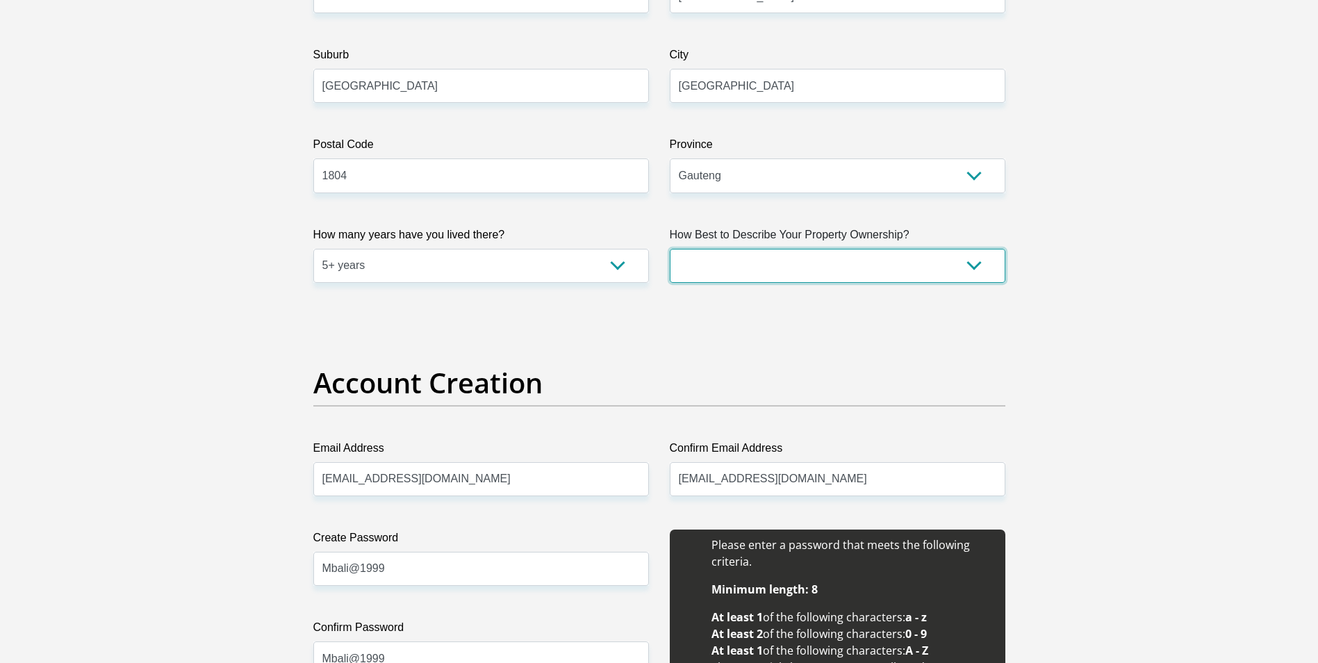
click at [964, 263] on select "Owned Rented Family Owned Company Dwelling" at bounding box center [837, 266] width 335 height 34
select select "parents"
click at [670, 249] on select "Owned Rented Family Owned Company Dwelling" at bounding box center [837, 266] width 335 height 34
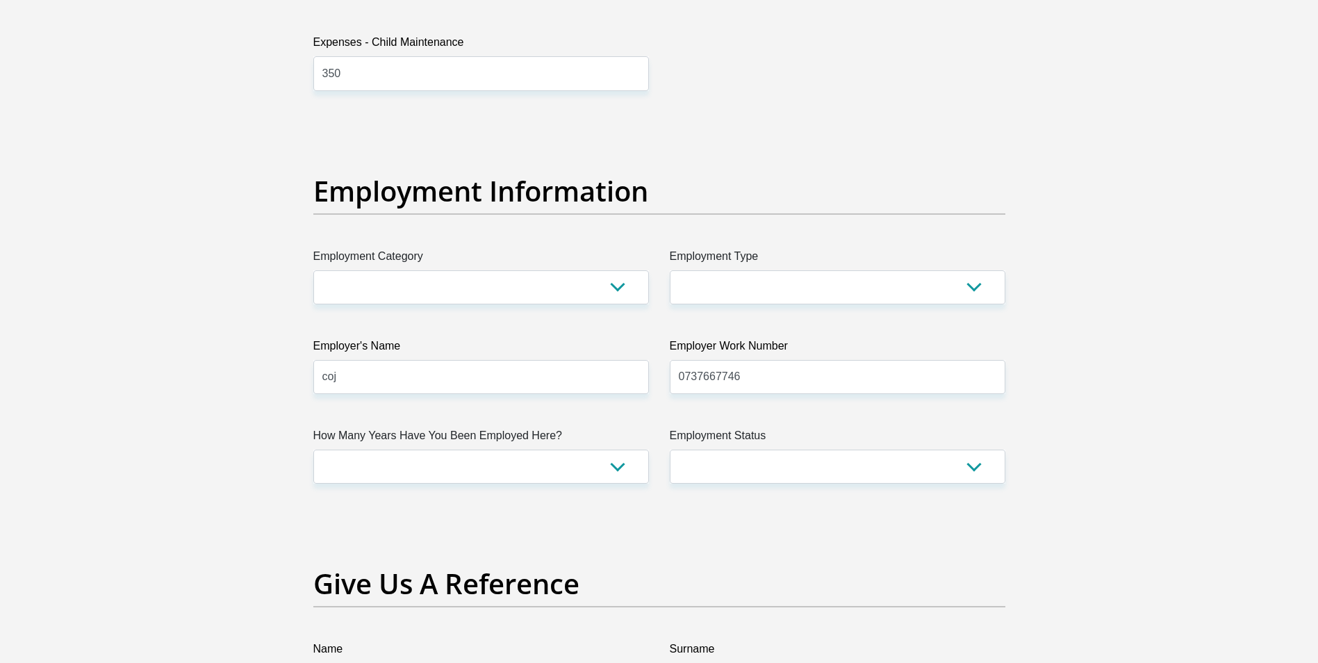
scroll to position [2361, 0]
click at [606, 290] on select "AGRICULTURE ALCOHOL & TOBACCO CONSTRUCTION MATERIALS METALLURGY EQUIPMENT FOR R…" at bounding box center [480, 286] width 335 height 34
select select "17"
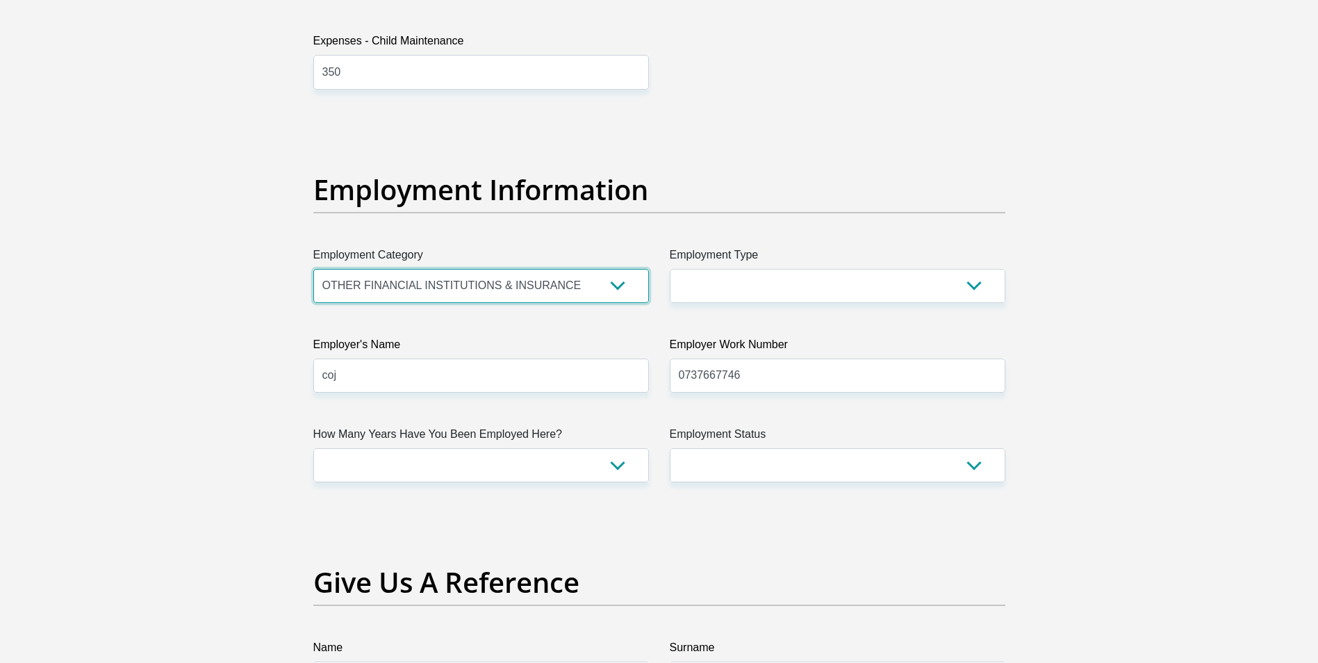
click at [313, 269] on select "AGRICULTURE ALCOHOL & TOBACCO CONSTRUCTION MATERIALS METALLURGY EQUIPMENT FOR R…" at bounding box center [480, 286] width 335 height 34
click at [761, 292] on select "College/Lecturer Craft Seller Creative Driver Executive Farmer Forces - Non Com…" at bounding box center [837, 286] width 335 height 34
select select "Student"
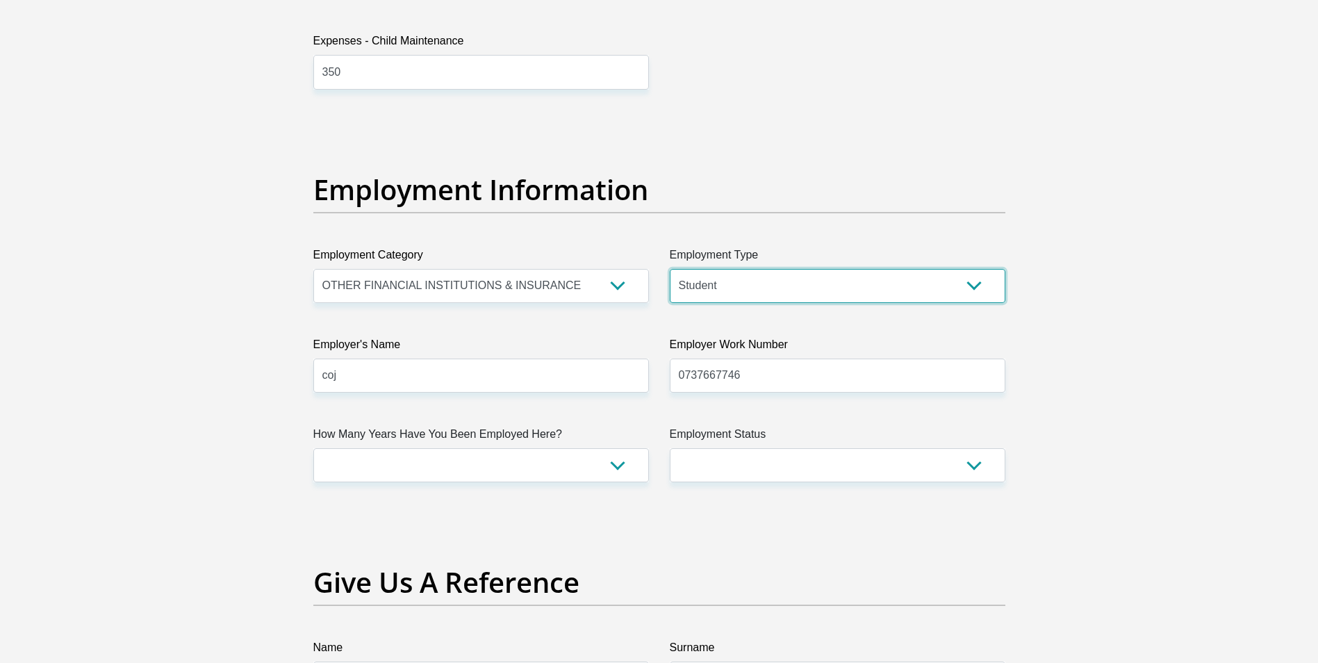
click at [670, 269] on select "College/Lecturer Craft Seller Creative Driver Executive Farmer Forces - Non Com…" at bounding box center [837, 286] width 335 height 34
click at [622, 467] on select "less than 1 year 1-3 years 3-5 years 5+ years" at bounding box center [480, 465] width 335 height 34
select select "6"
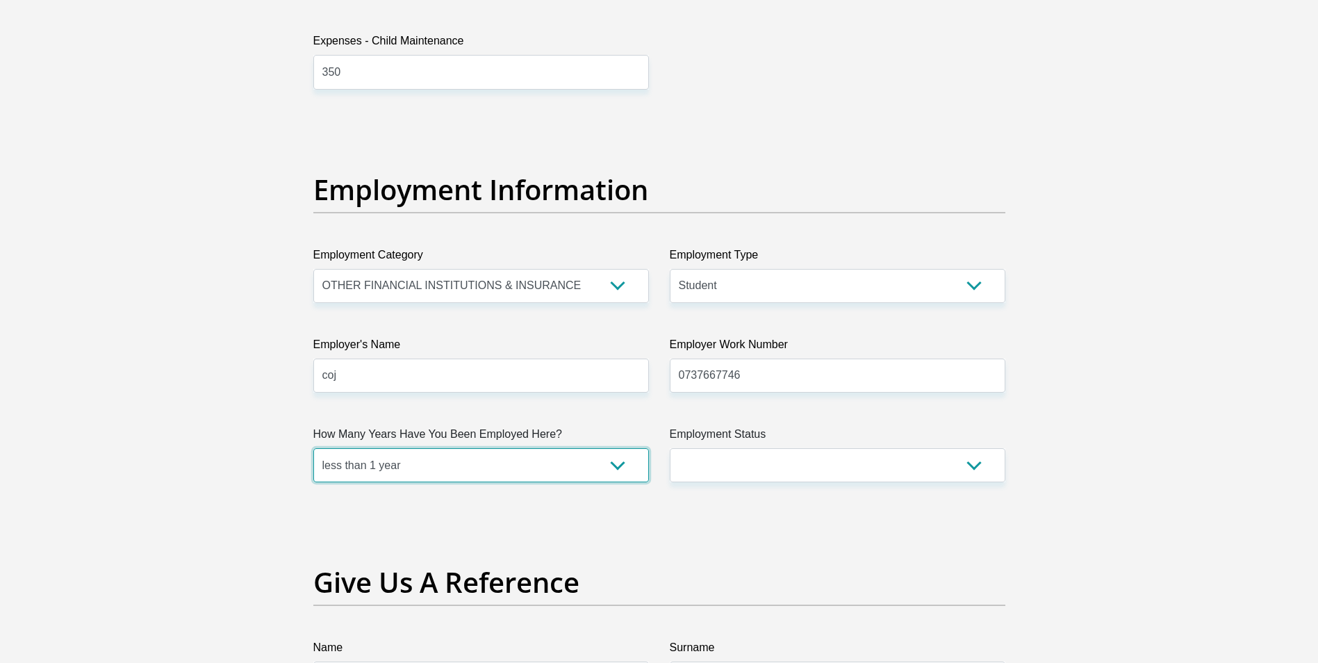
click at [313, 448] on select "less than 1 year 1-3 years 3-5 years 5+ years" at bounding box center [480, 465] width 335 height 34
click at [888, 464] on select "Permanent/Full-time Part-time/Casual Contract Worker Self-Employed Housewife Re…" at bounding box center [837, 465] width 335 height 34
select select "3"
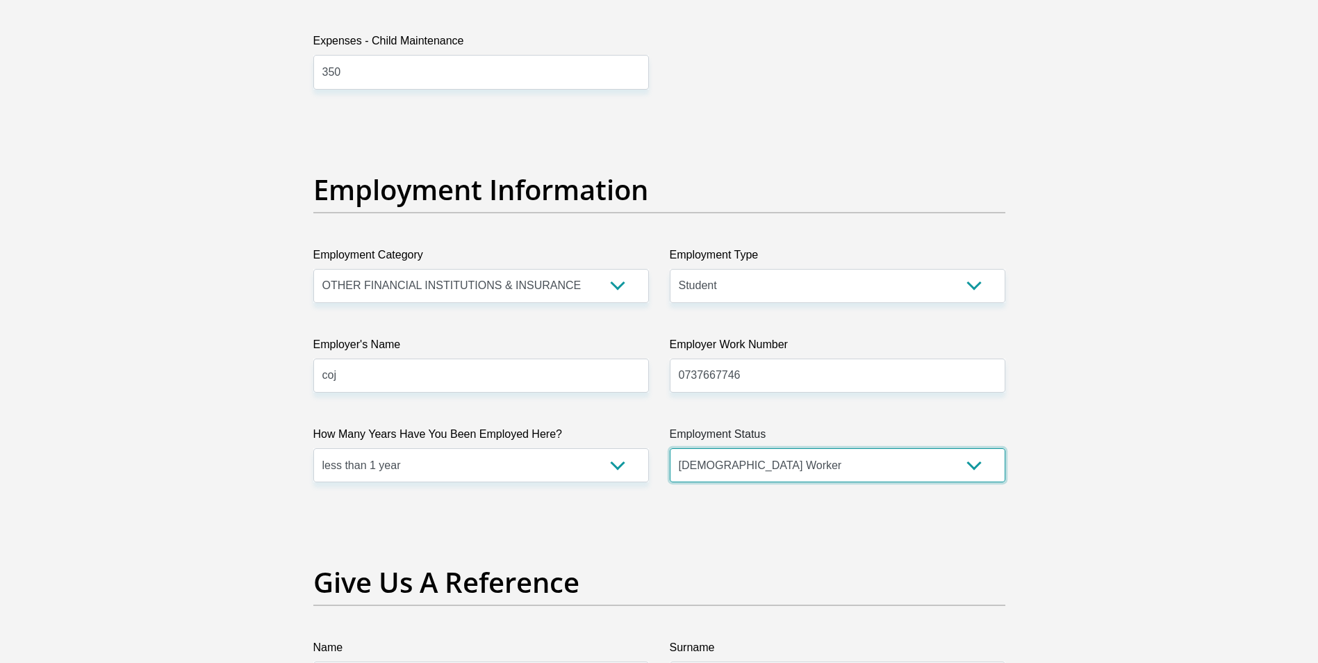
click at [670, 448] on select "Permanent/Full-time Part-time/Casual Contract Worker Self-Employed Housewife Re…" at bounding box center [837, 465] width 335 height 34
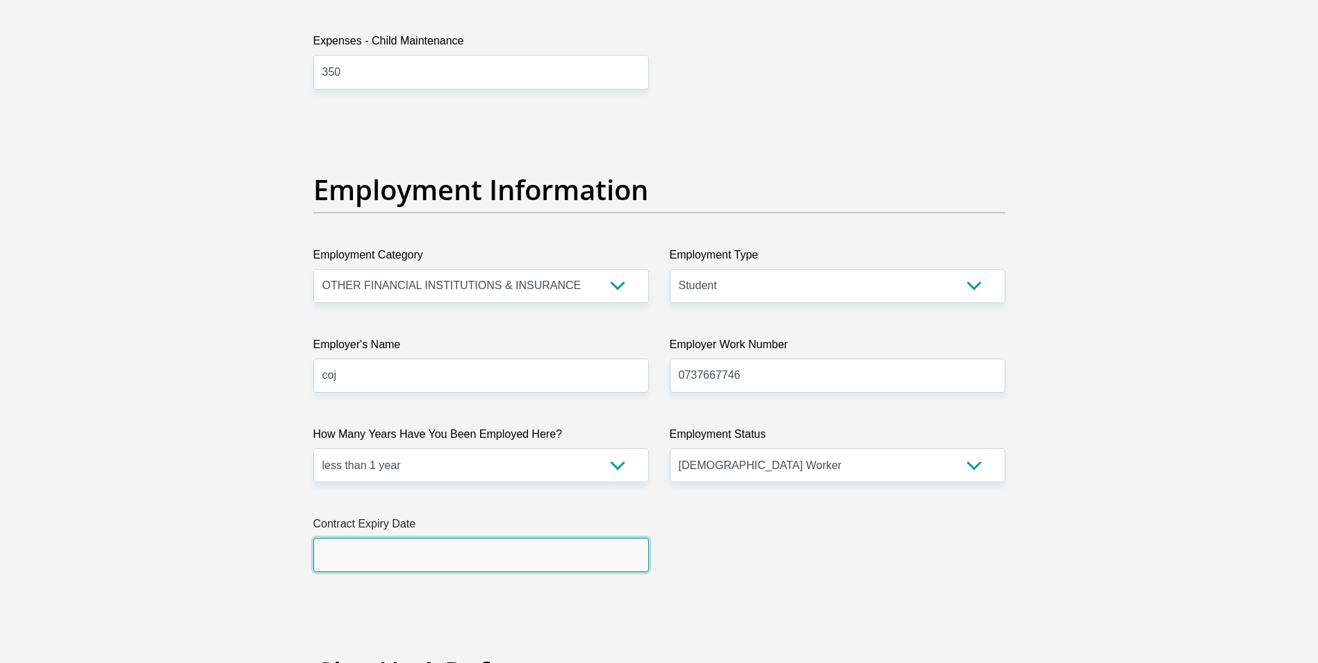
click at [419, 565] on input "text" at bounding box center [480, 555] width 335 height 34
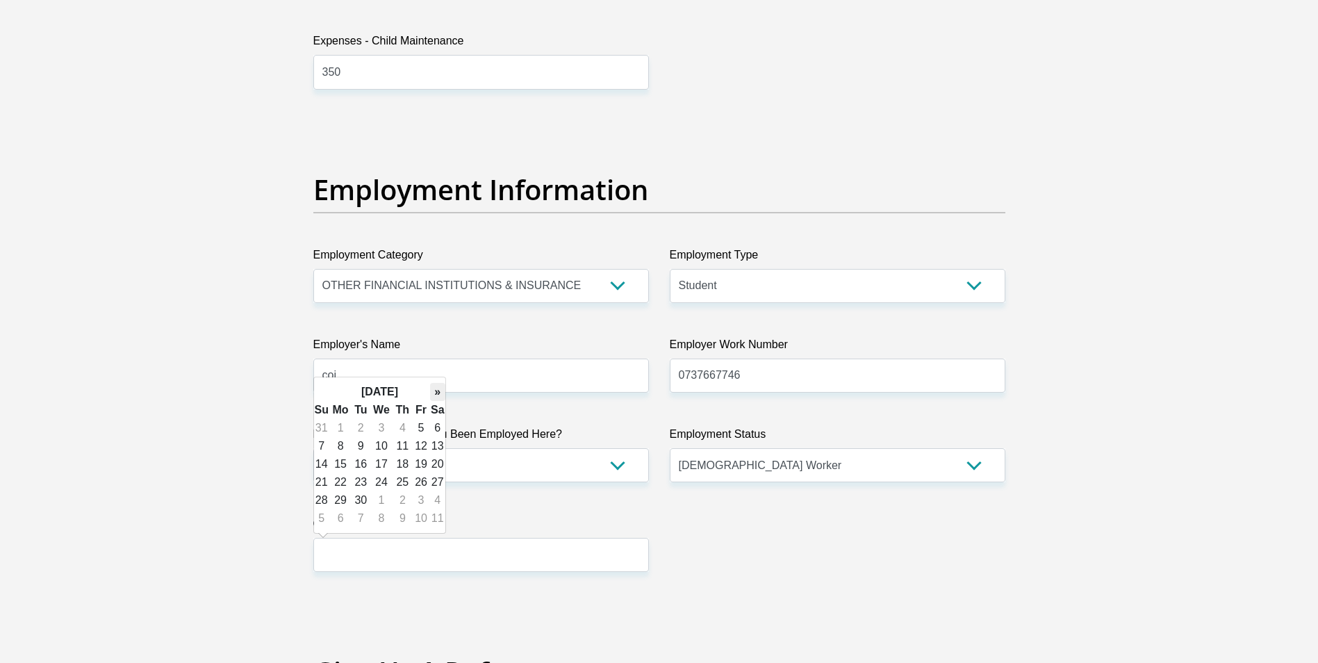
click at [438, 392] on th "»" at bounding box center [437, 392] width 15 height 18
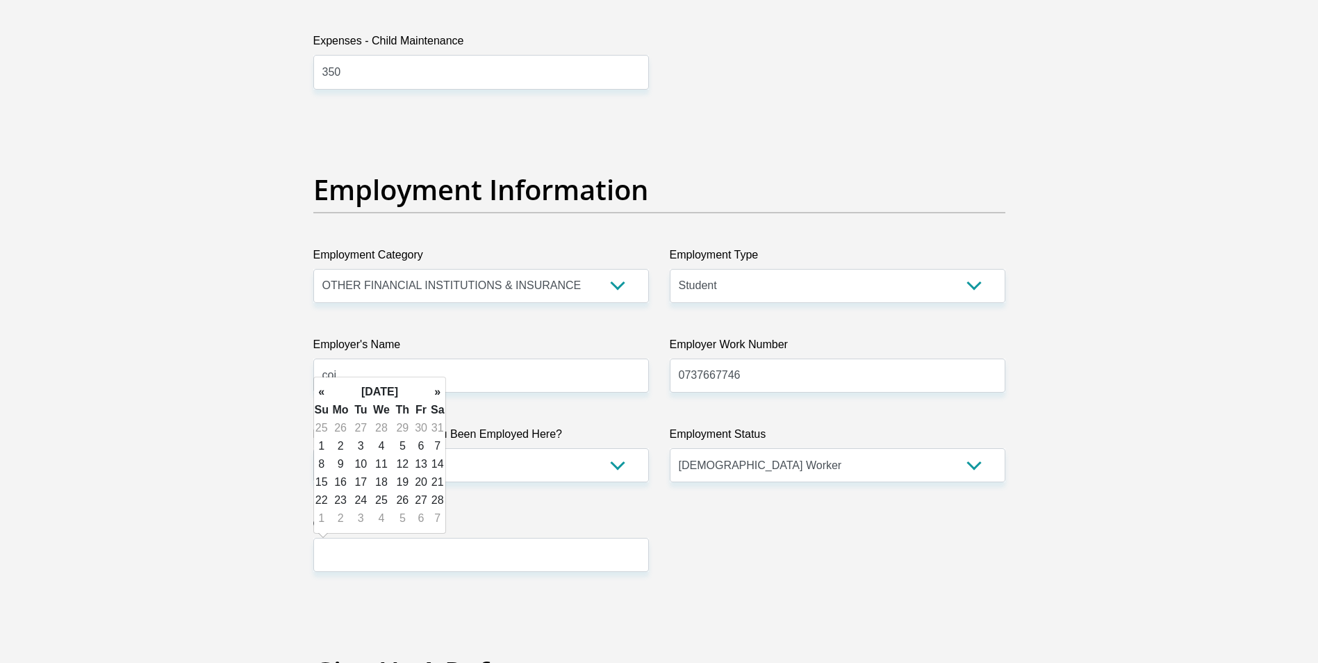
click at [438, 392] on th "»" at bounding box center [437, 392] width 15 height 18
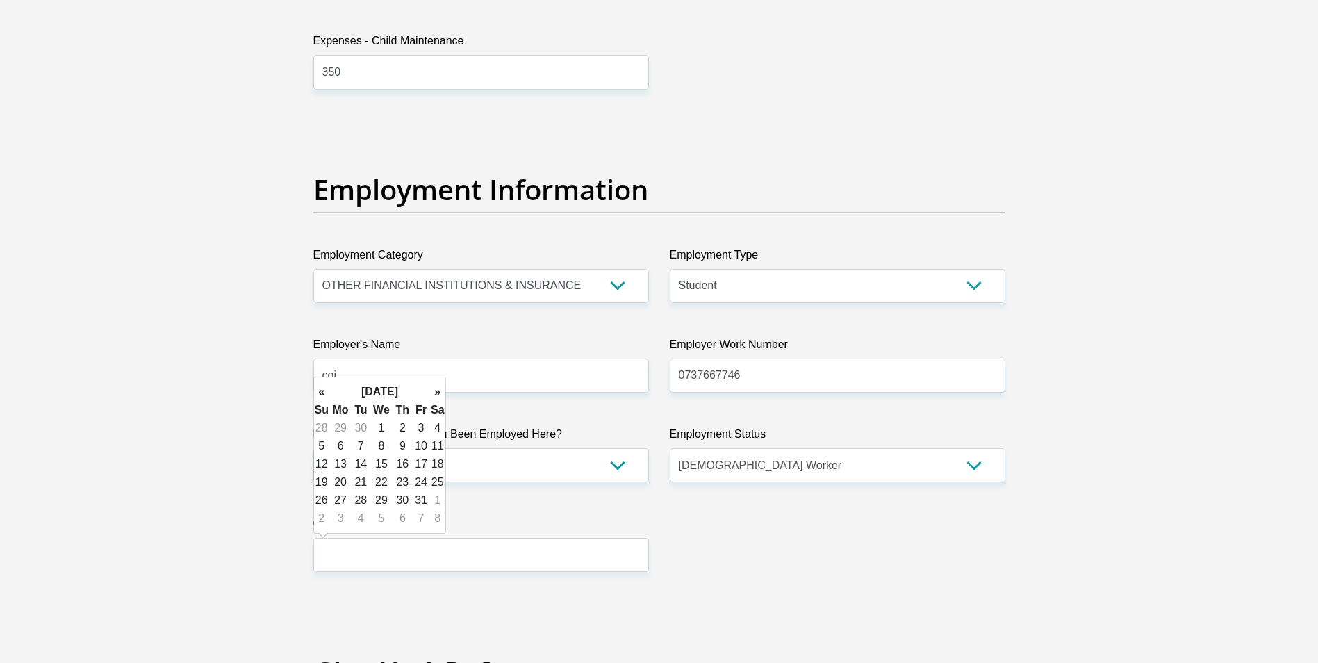
click at [438, 392] on th "»" at bounding box center [437, 392] width 15 height 18
click at [322, 396] on th "«" at bounding box center [321, 392] width 15 height 18
click at [383, 508] on td "30" at bounding box center [381, 500] width 23 height 18
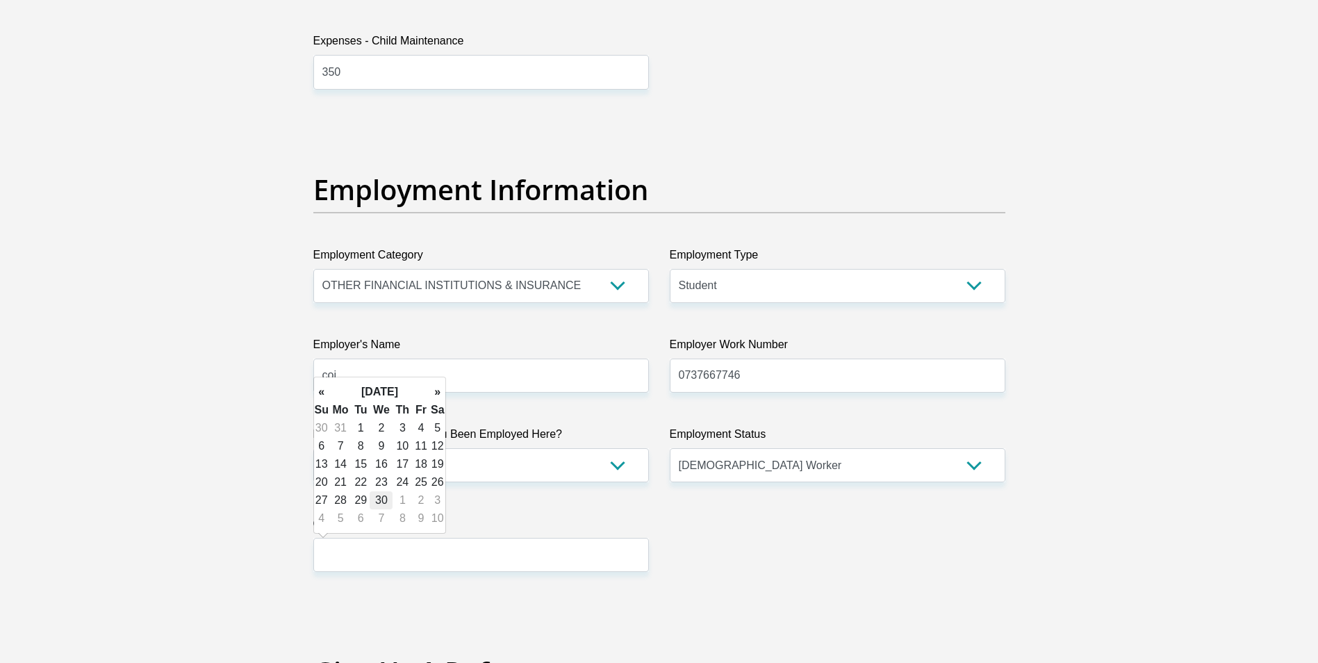
type input "[DATE]"
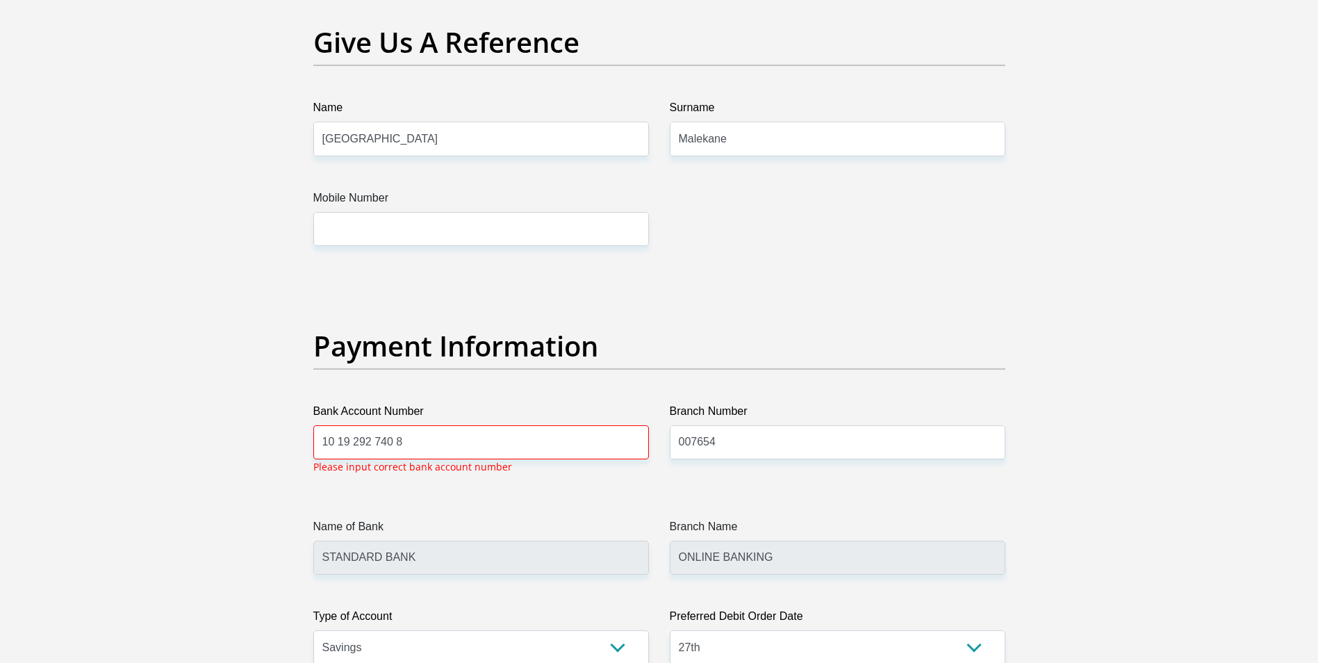
scroll to position [3056, 0]
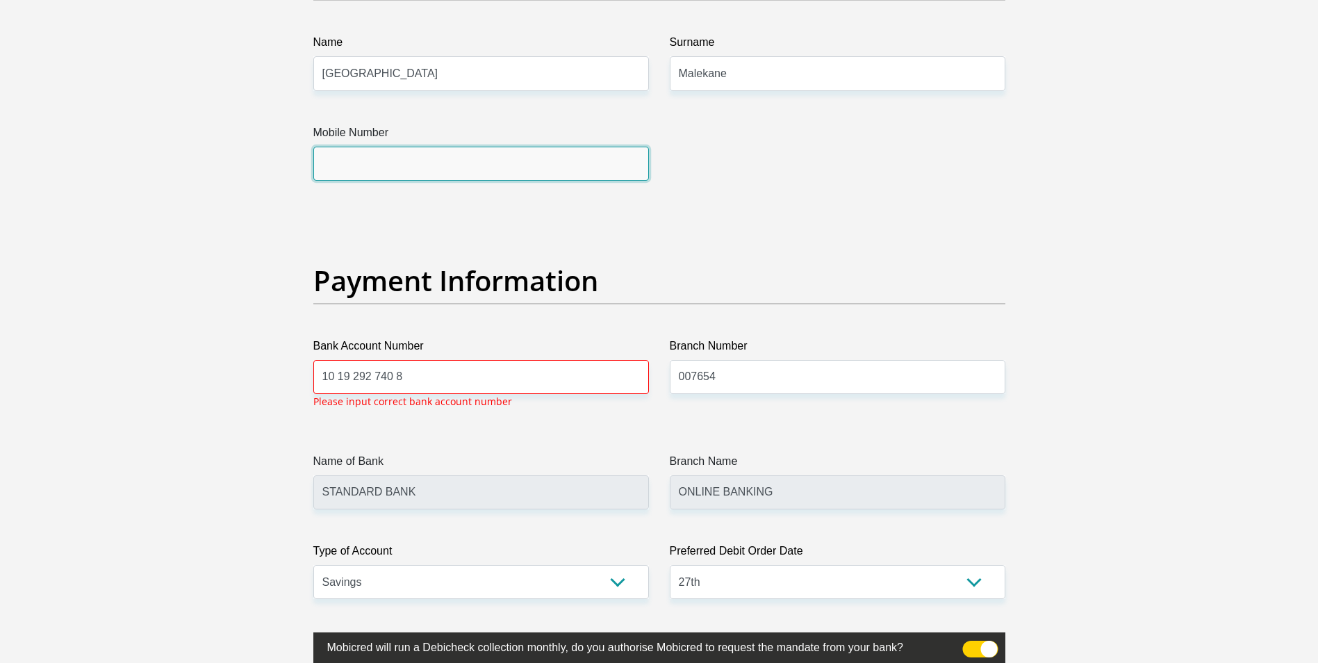
click at [390, 173] on input "Mobile Number" at bounding box center [480, 164] width 335 height 34
type input "0836698332"
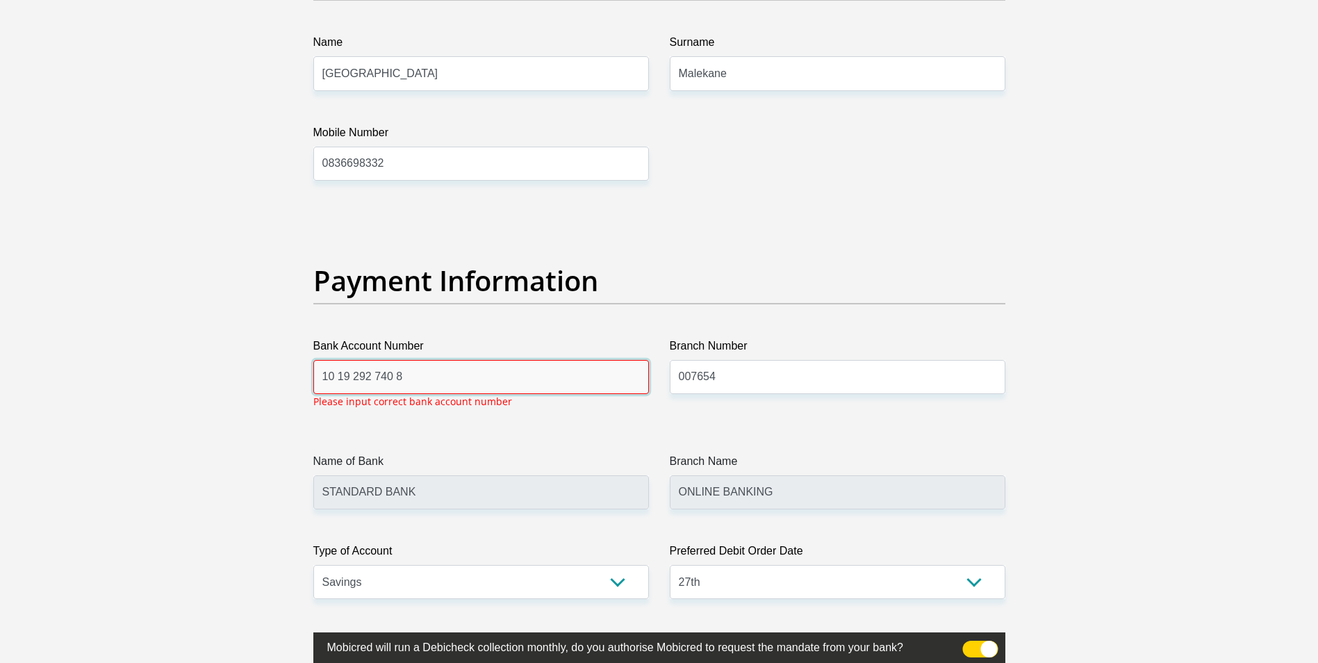
click at [441, 383] on input "10 19 292 740 8" at bounding box center [480, 377] width 335 height 34
click at [338, 376] on input "10 19 292 740 8" at bounding box center [480, 377] width 335 height 34
click at [349, 379] on input "1019 292 740 8" at bounding box center [480, 377] width 335 height 34
click at [367, 376] on input "1019292 740 8" at bounding box center [480, 377] width 335 height 34
click at [385, 381] on input "1019292740 8" at bounding box center [480, 377] width 335 height 34
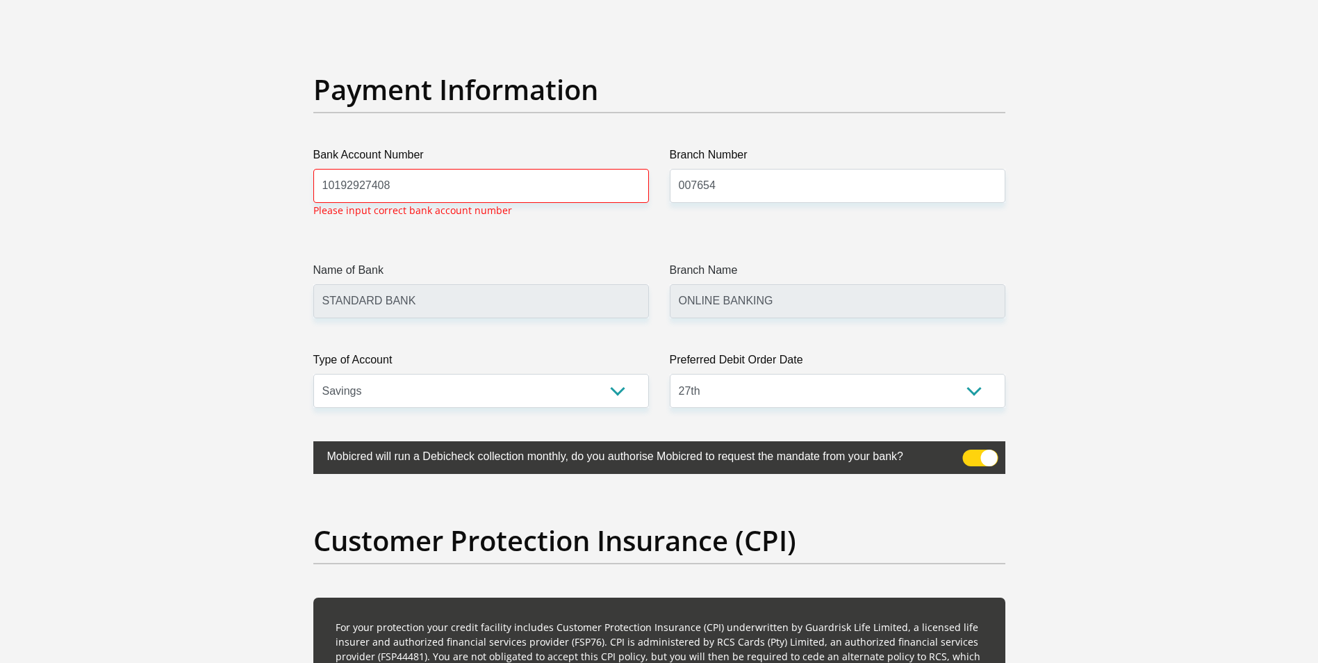
scroll to position [3241, 0]
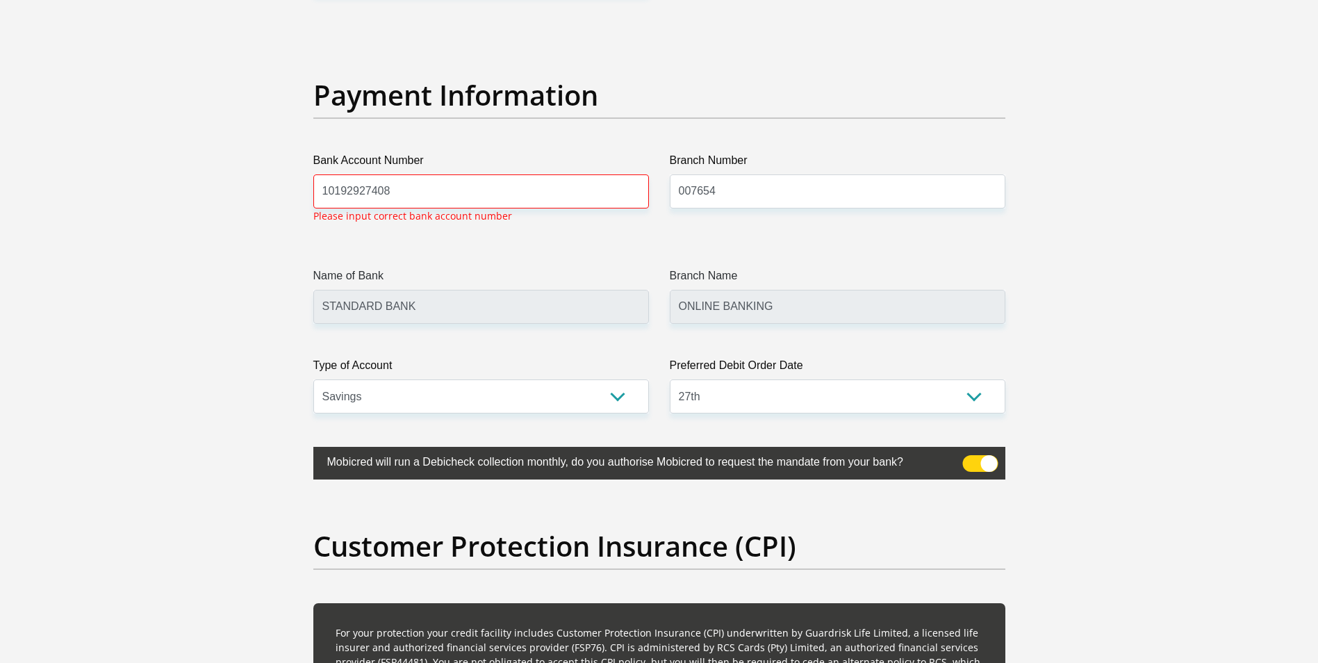
click at [793, 182] on div at bounding box center [659, 331] width 1318 height 663
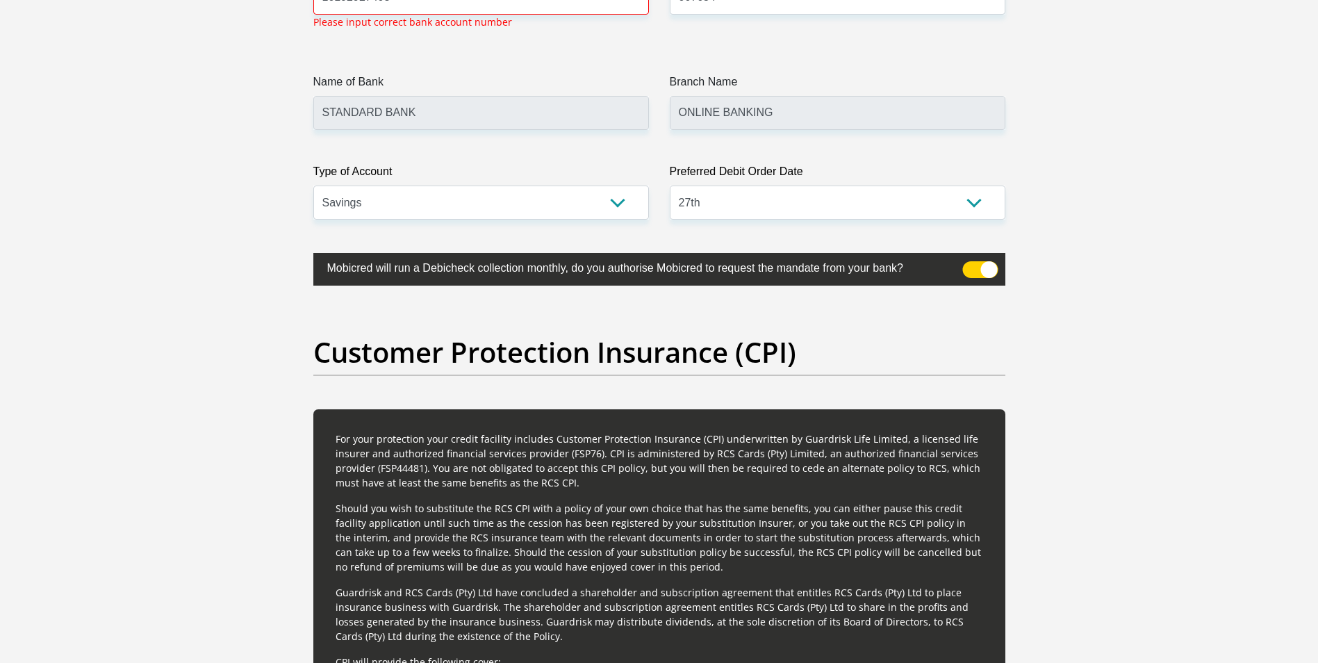
scroll to position [3256, 0]
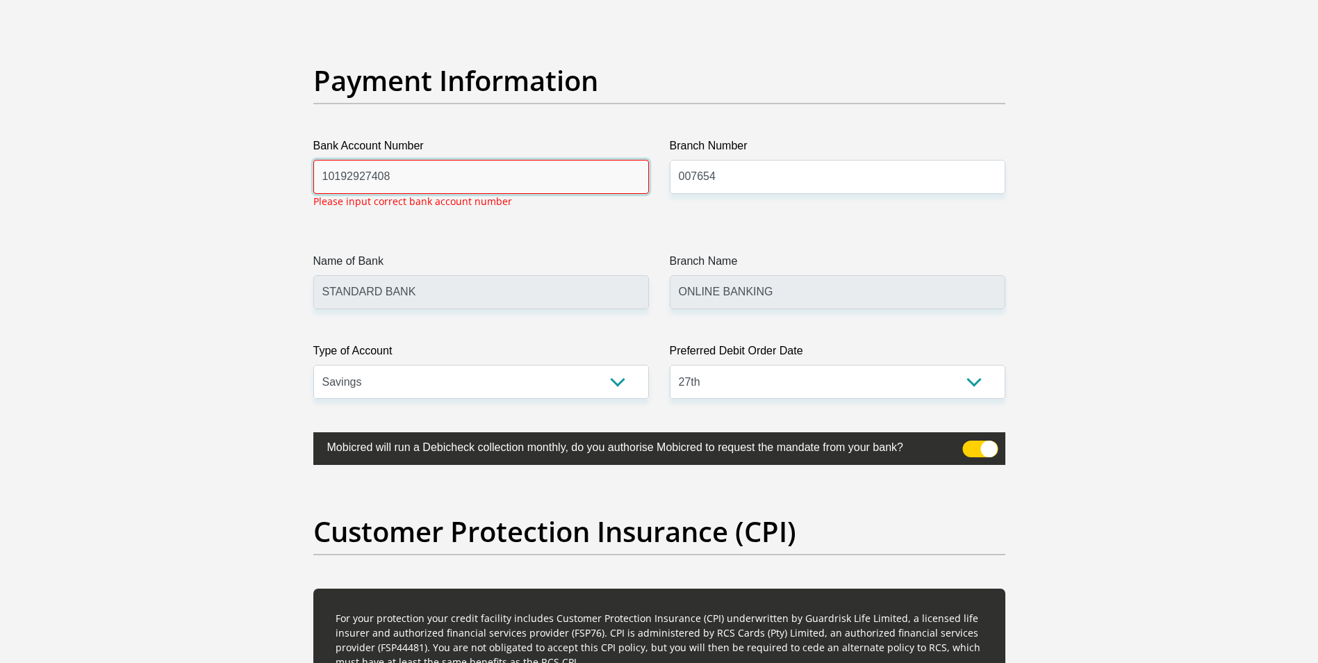
click at [420, 182] on input "10192927408" at bounding box center [480, 177] width 335 height 34
type input "1"
type input "51031013679"
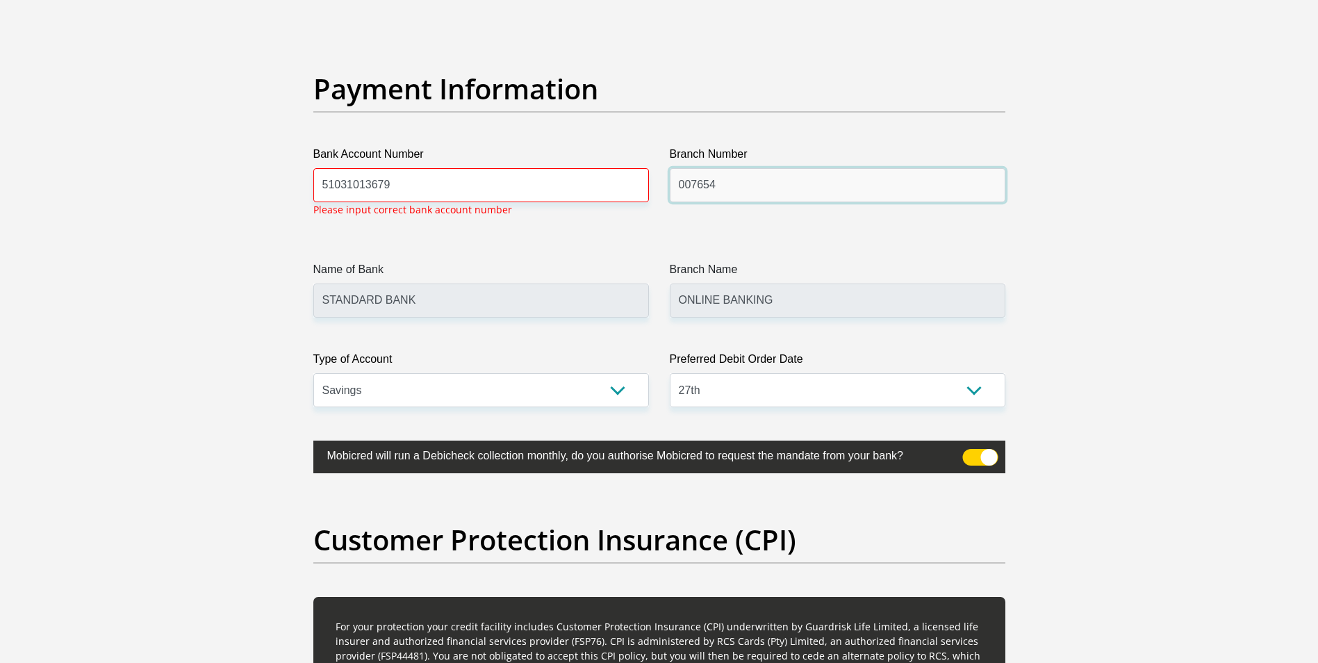
click at [732, 178] on input "007654" at bounding box center [837, 185] width 335 height 34
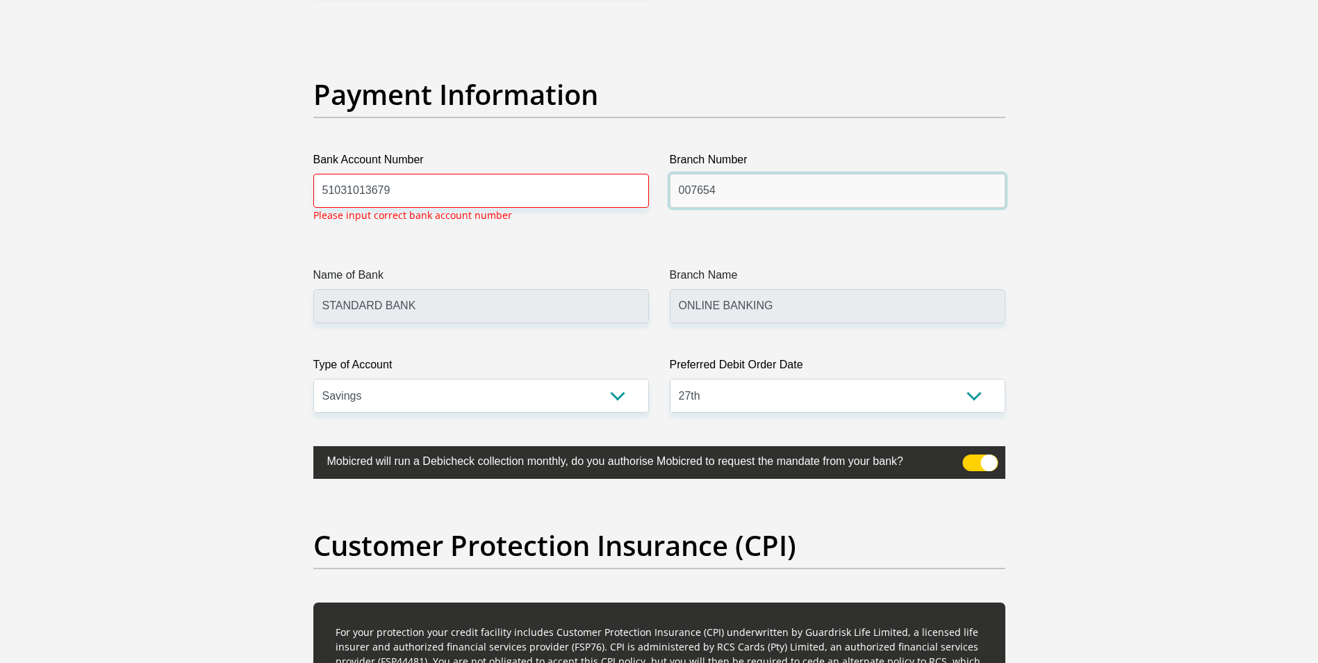
scroll to position [3241, 0]
type input "0"
type input "678910"
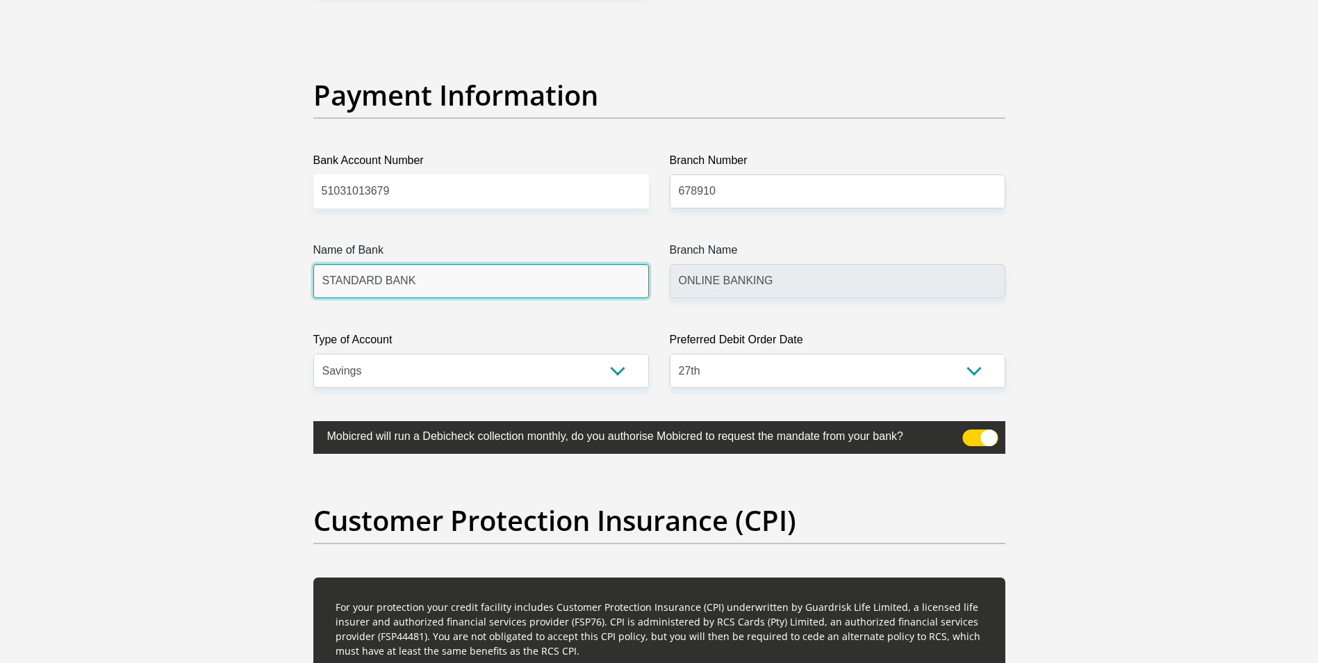
type input "TYME BANK LIMITED"
type input "TYME ROSEBANK"
click at [792, 376] on select "1st 2nd 3rd 4th 5th 7th 18th 19th 20th 21st 22nd 23rd 24th 25th 26th 27th 28th …" at bounding box center [837, 371] width 335 height 34
select select "28"
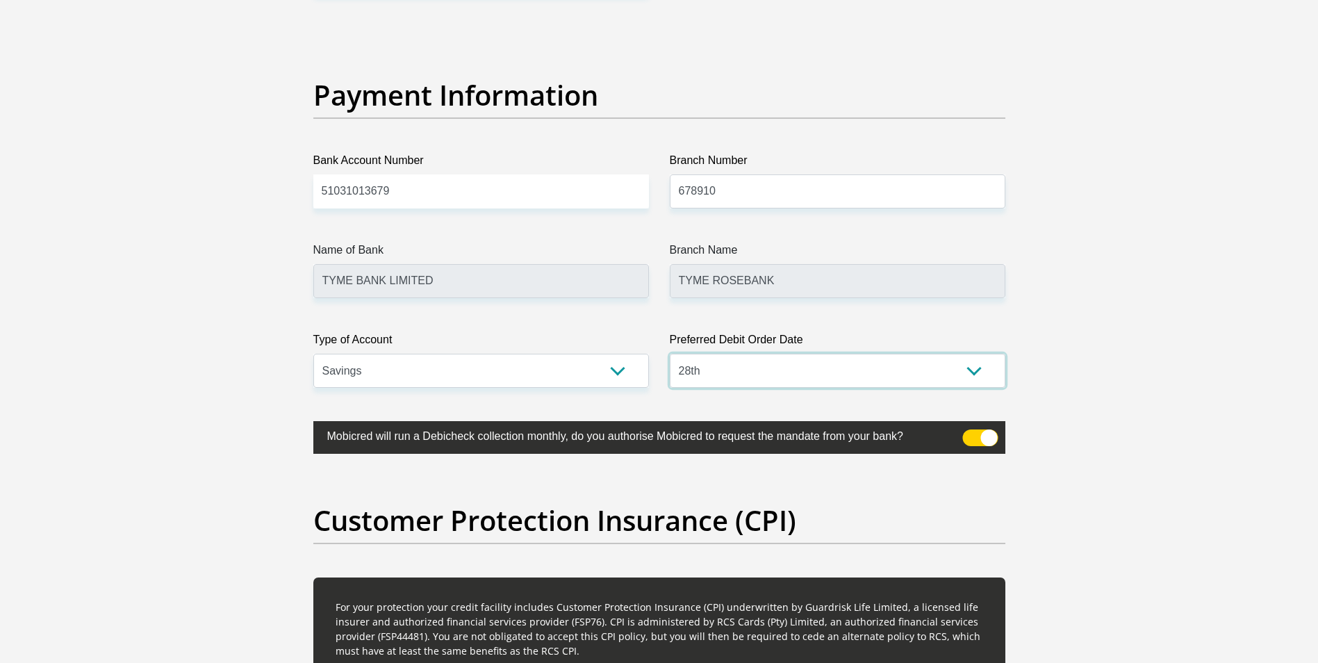
click at [670, 354] on select "1st 2nd 3rd 4th 5th 7th 18th 19th 20th 21st 22nd 23rd 24th 25th 26th 27th 28th …" at bounding box center [837, 371] width 335 height 34
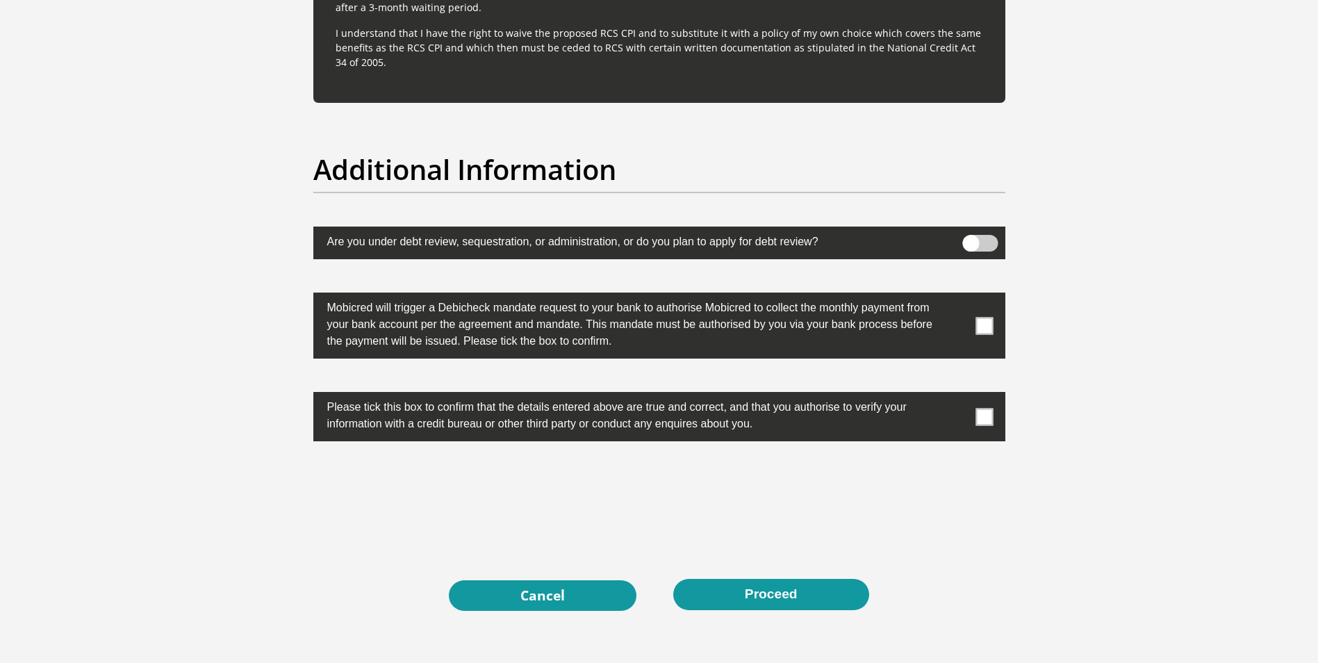
scroll to position [4353, 0]
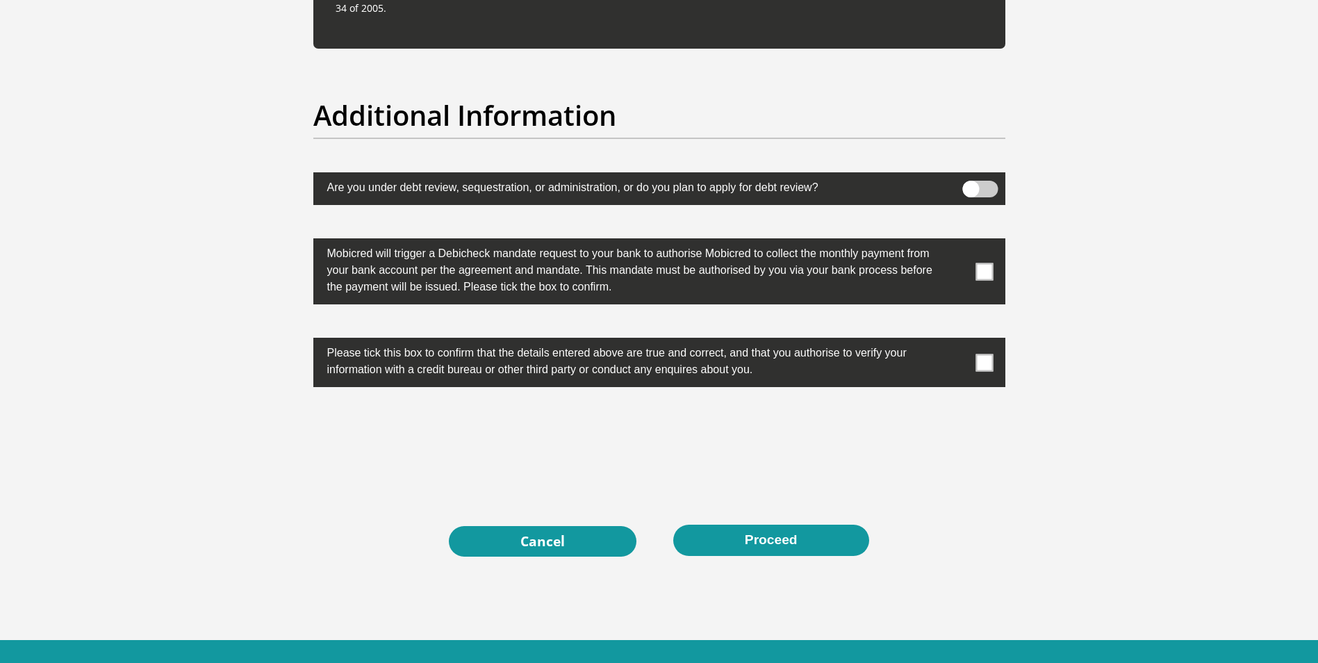
click at [982, 270] on span at bounding box center [983, 271] width 17 height 17
click at [956, 242] on input "checkbox" at bounding box center [956, 242] width 0 height 0
click at [979, 365] on span at bounding box center [983, 362] width 17 height 17
click at [956, 341] on input "checkbox" at bounding box center [956, 341] width 0 height 0
click at [722, 533] on button "Proceed" at bounding box center [771, 539] width 196 height 31
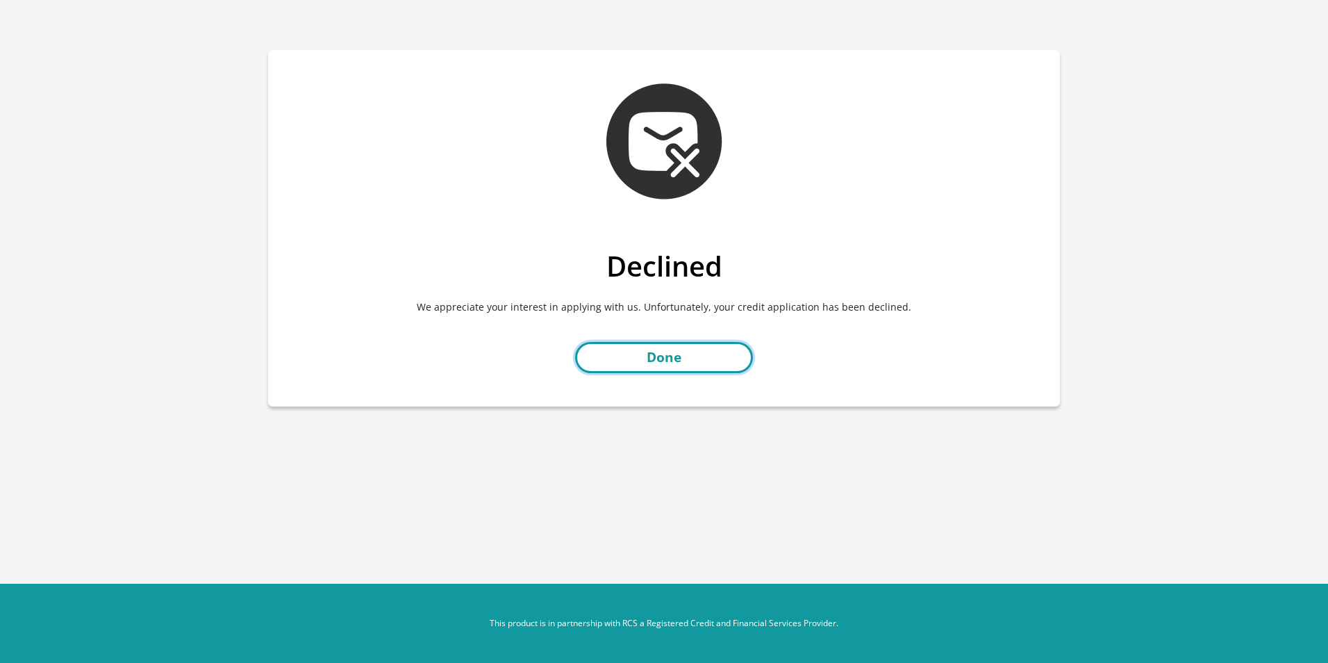
click at [642, 363] on link "Done" at bounding box center [664, 357] width 178 height 31
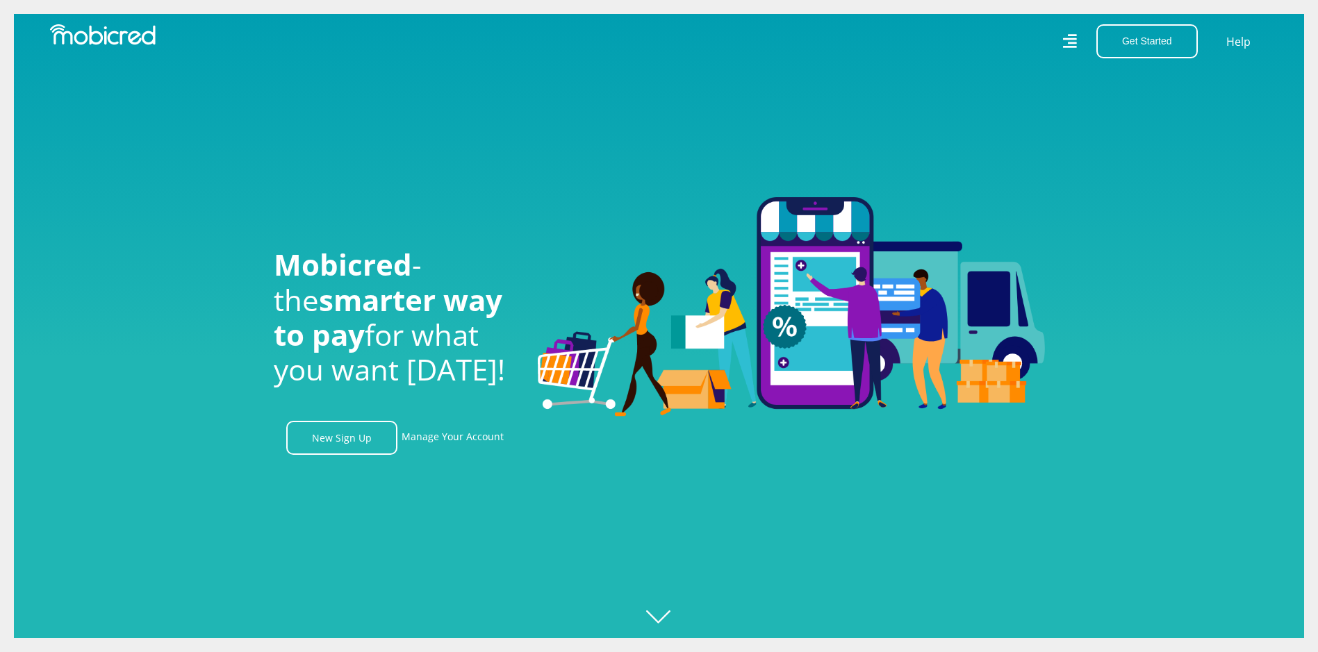
scroll to position [0, 1782]
click at [669, 615] on div at bounding box center [673, 326] width 1318 height 652
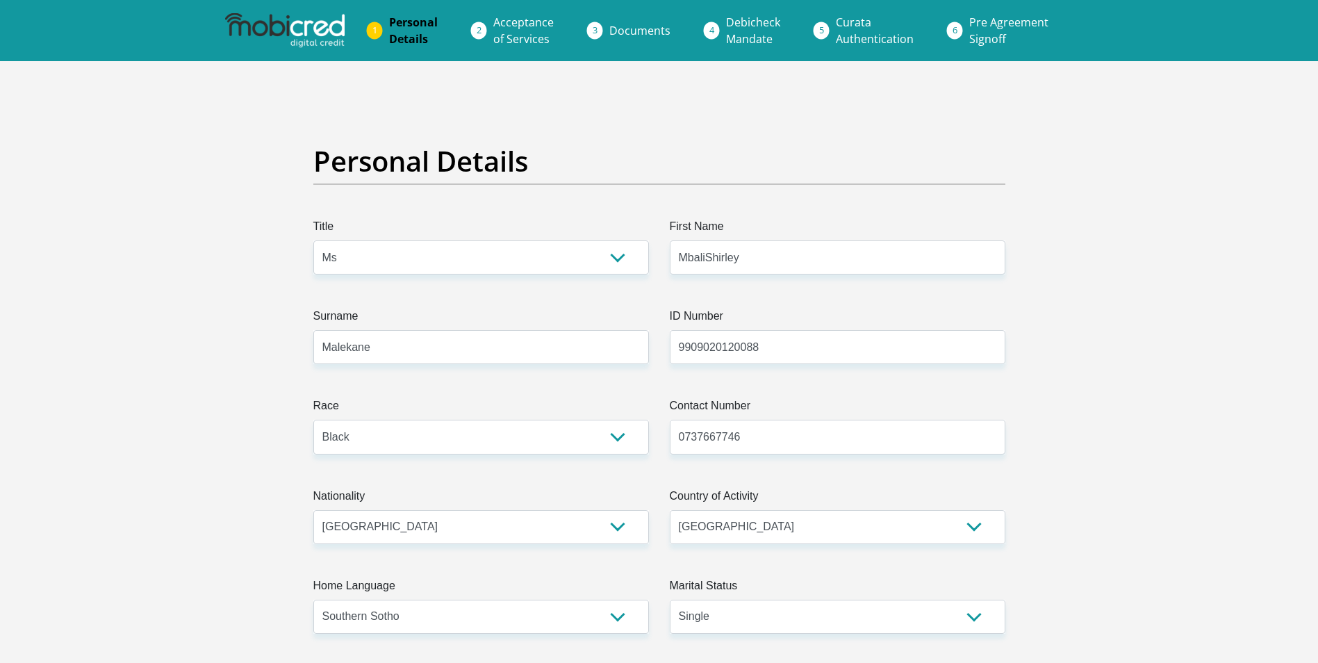
select select "Ms"
select select "1"
select select "ZAF"
select select "sot"
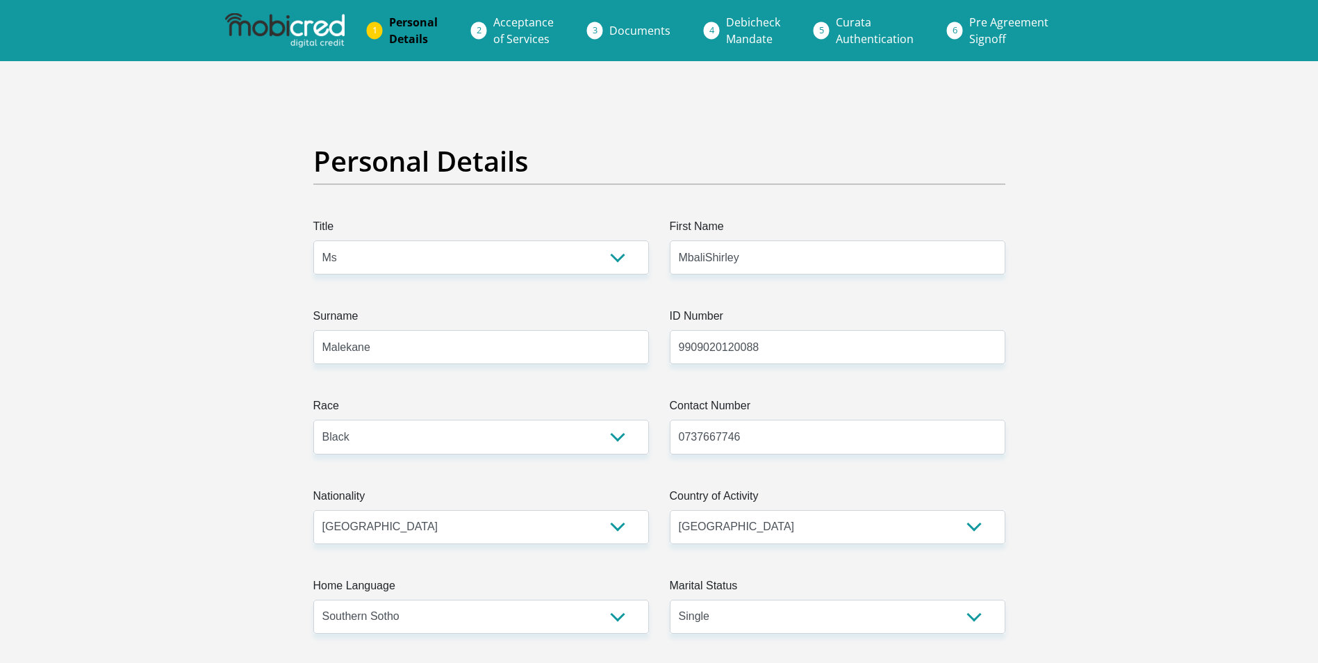
select select "2"
select select "Gauteng"
select select "5"
select select "parents"
select select "17"
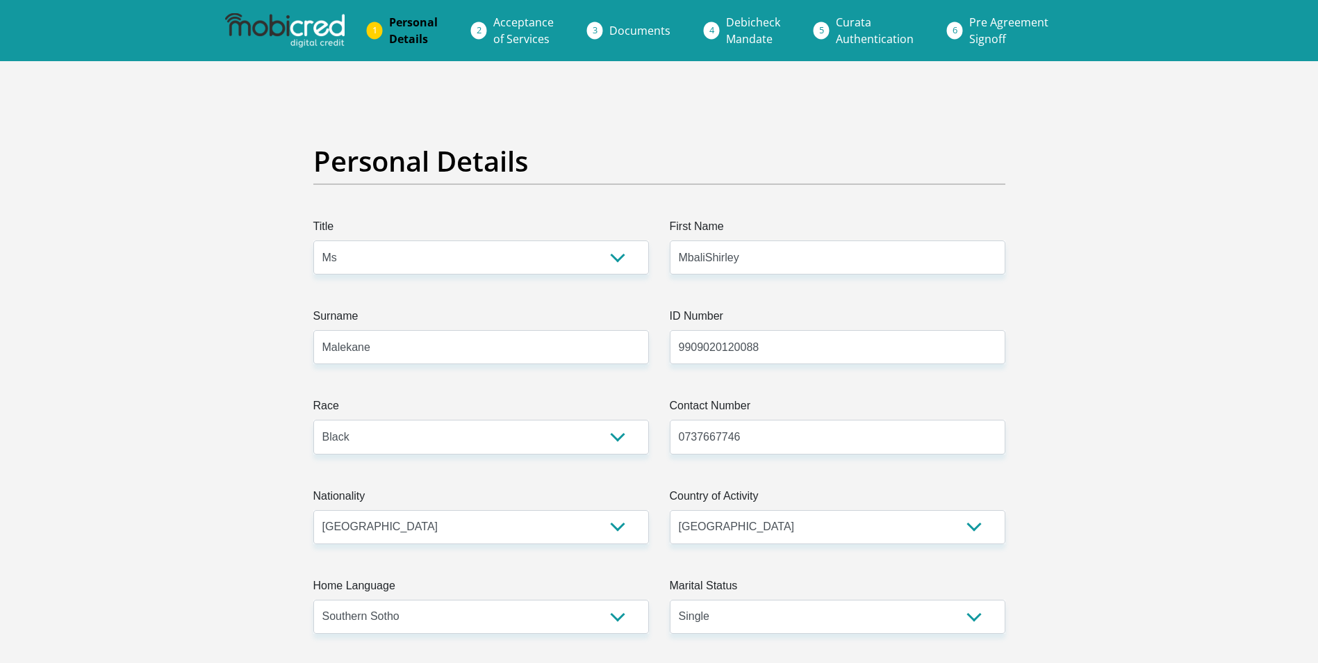
select select "Student"
select select "6"
select select "3"
select select "SAV"
select select "28"
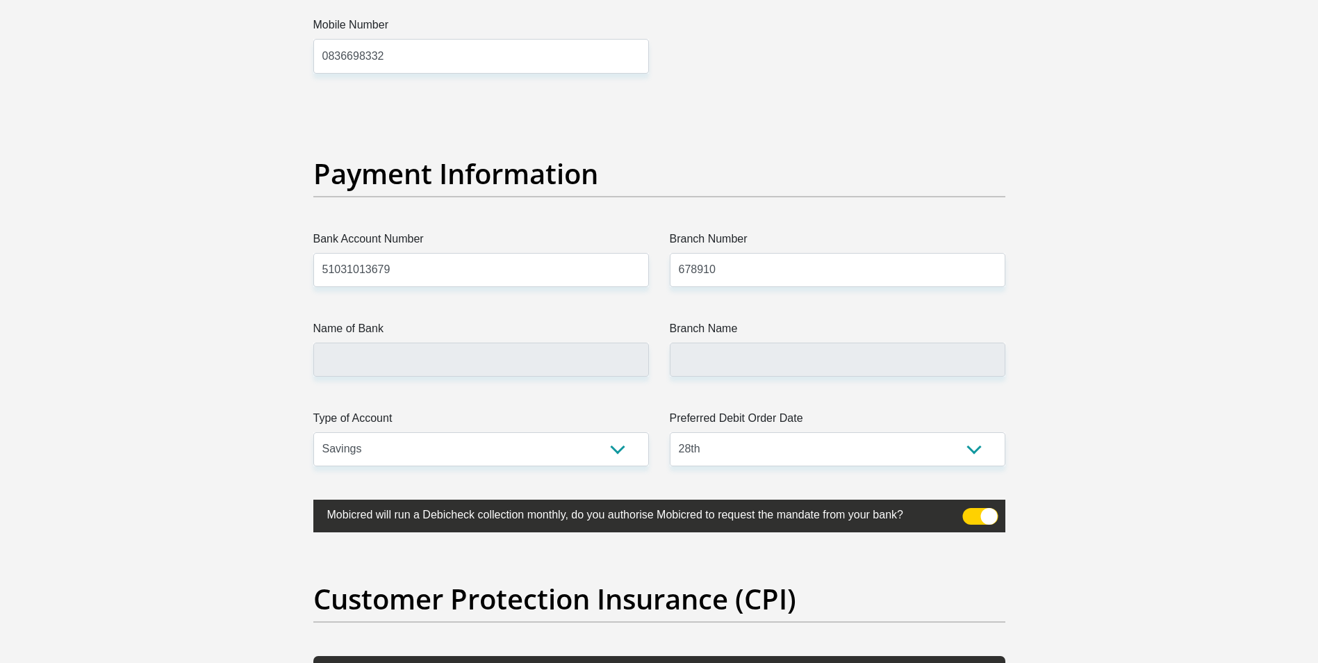
scroll to position [3056, 0]
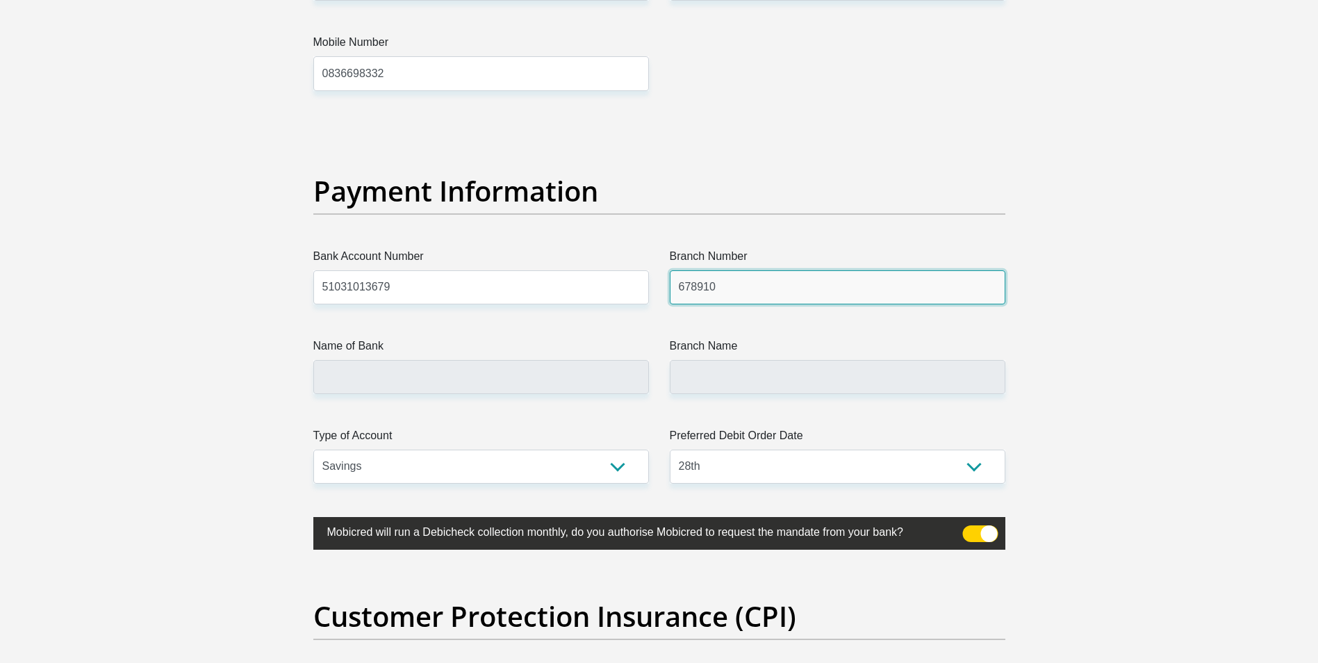
click at [766, 286] on input "678910" at bounding box center [837, 287] width 335 height 34
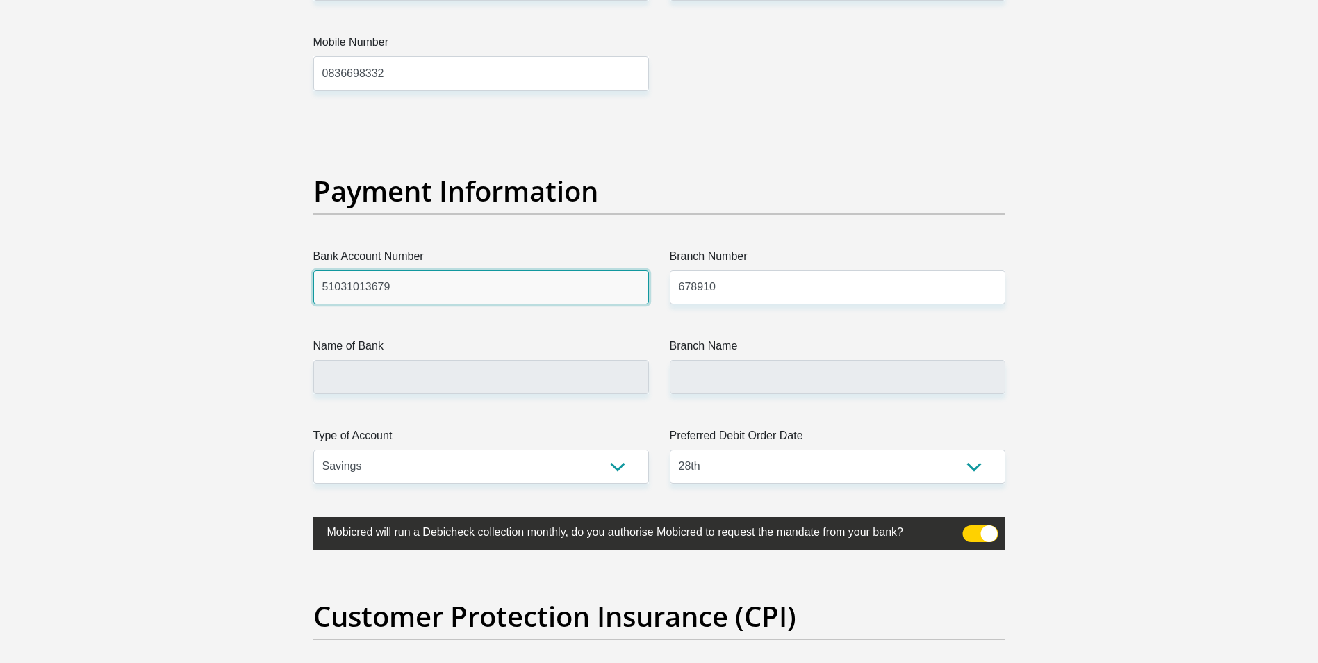
click at [445, 281] on input "51031013679" at bounding box center [480, 287] width 335 height 34
type input "TYME BANK LIMITED"
type input "TYME ROSEBANK"
type input "5"
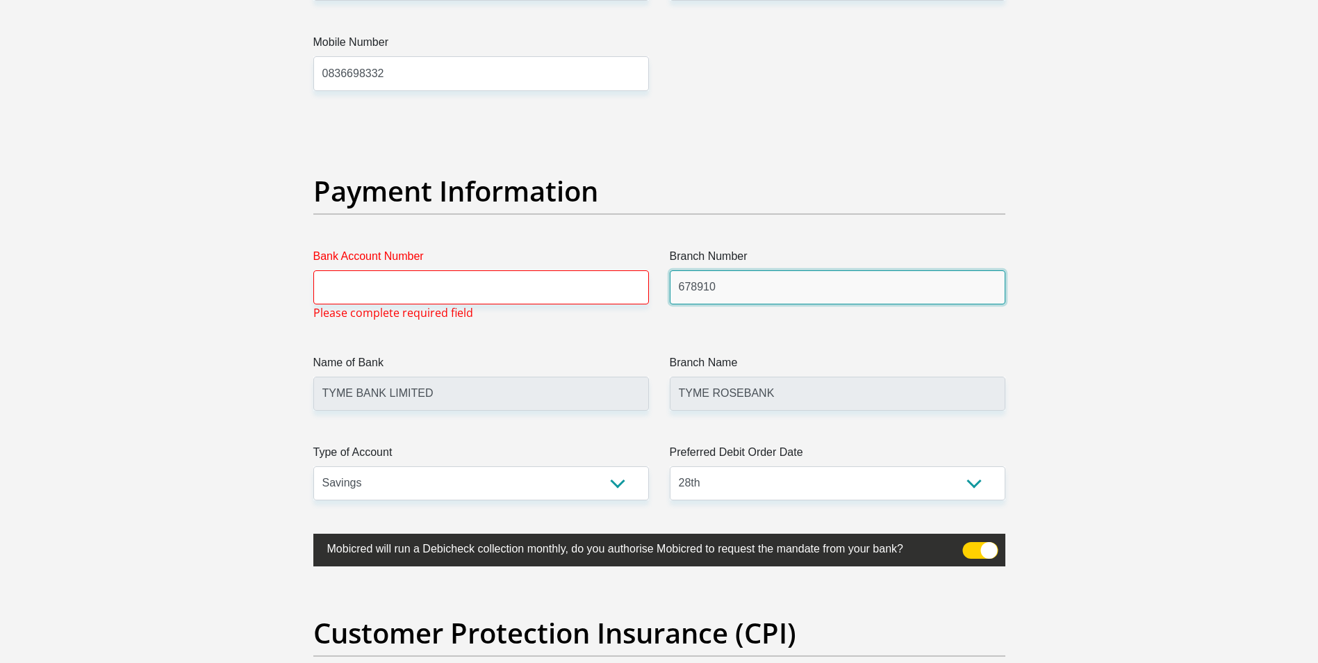
click at [738, 294] on input "678910" at bounding box center [837, 287] width 335 height 34
type input "6"
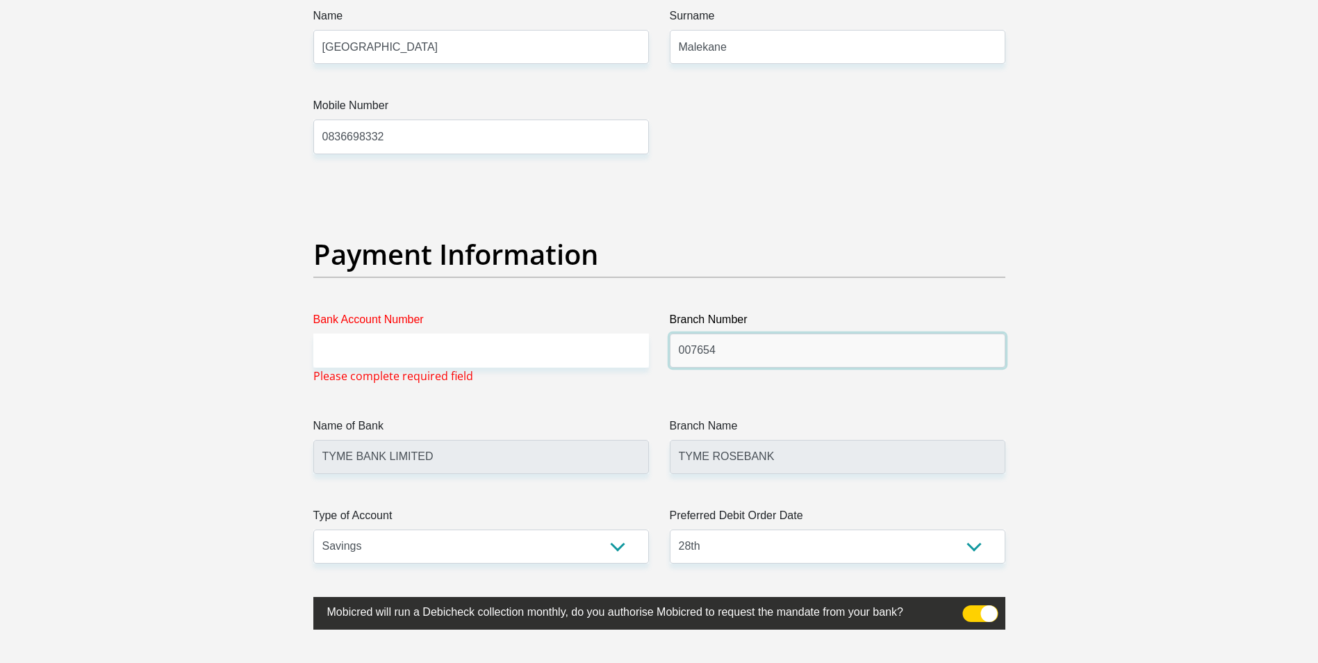
scroll to position [2917, 0]
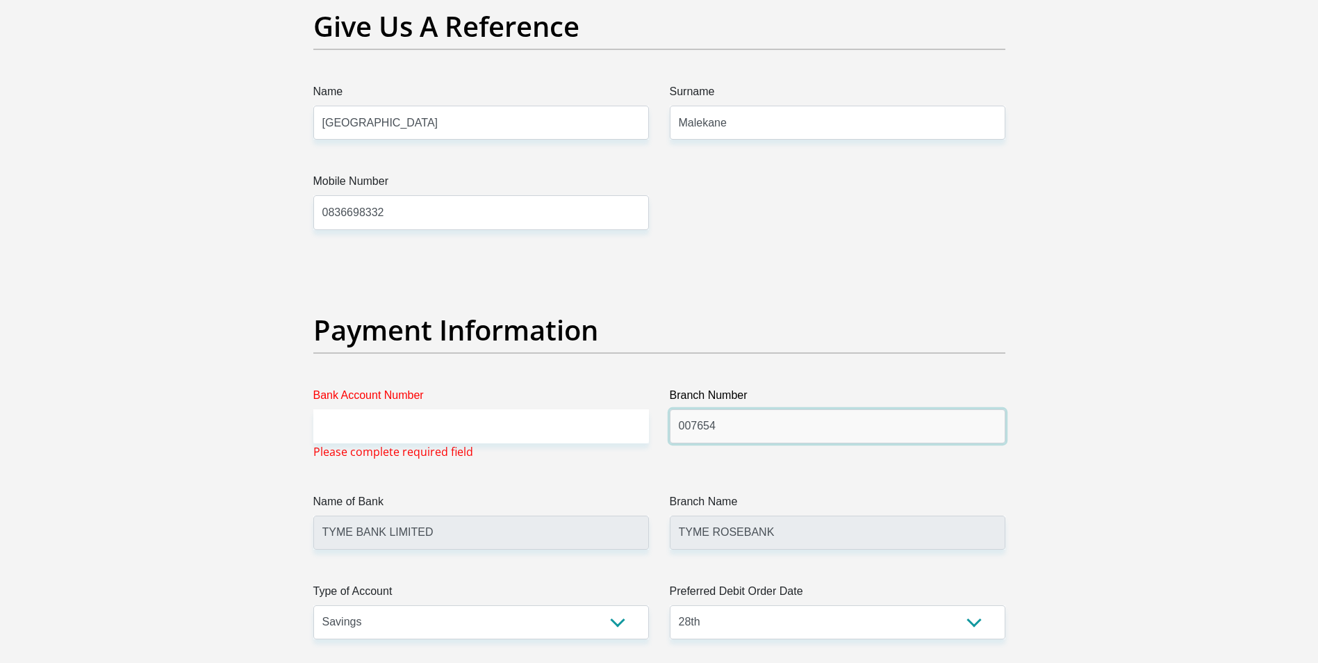
type input "007654"
click at [574, 541] on input "TYME BANK LIMITED" at bounding box center [480, 532] width 335 height 34
type input "STANDARD BANK"
type input "ONLINE BANKING"
click at [463, 424] on input "Bank Account Number" at bounding box center [480, 426] width 335 height 34
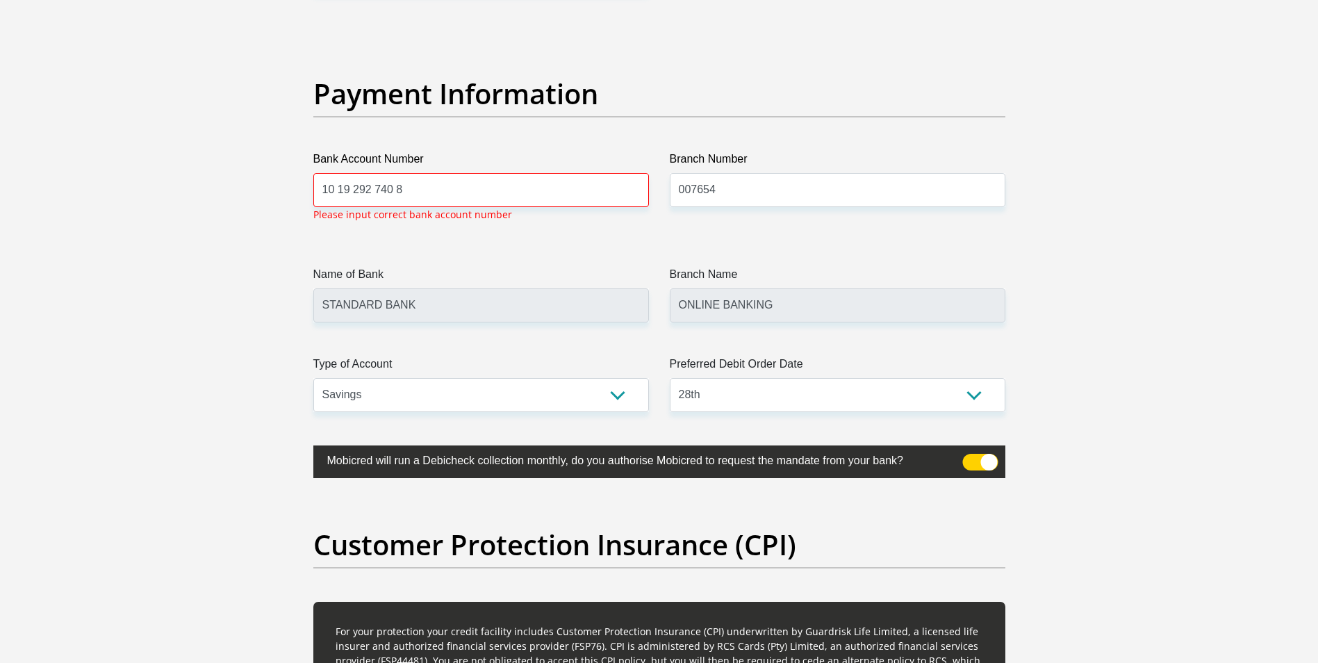
scroll to position [3152, 0]
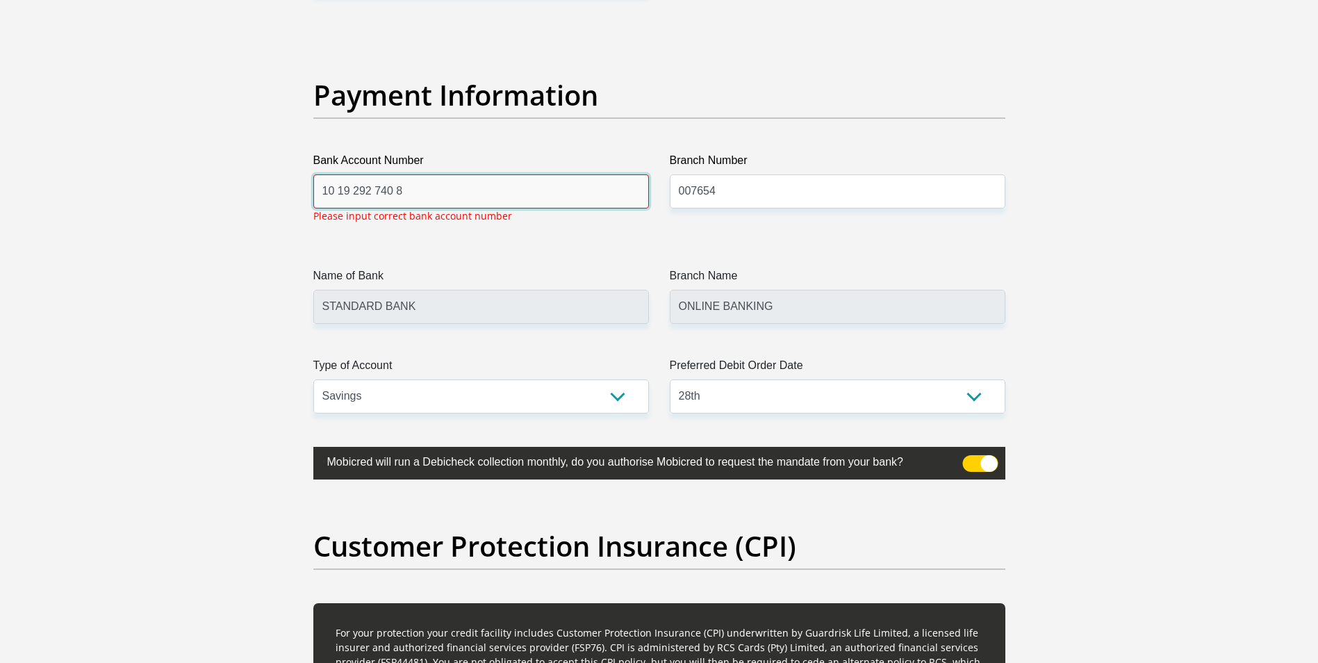
click at [338, 195] on input "10 19 292 740 8" at bounding box center [480, 191] width 335 height 34
click at [427, 184] on input "1019 292 740 8" at bounding box center [480, 191] width 335 height 34
type input "1"
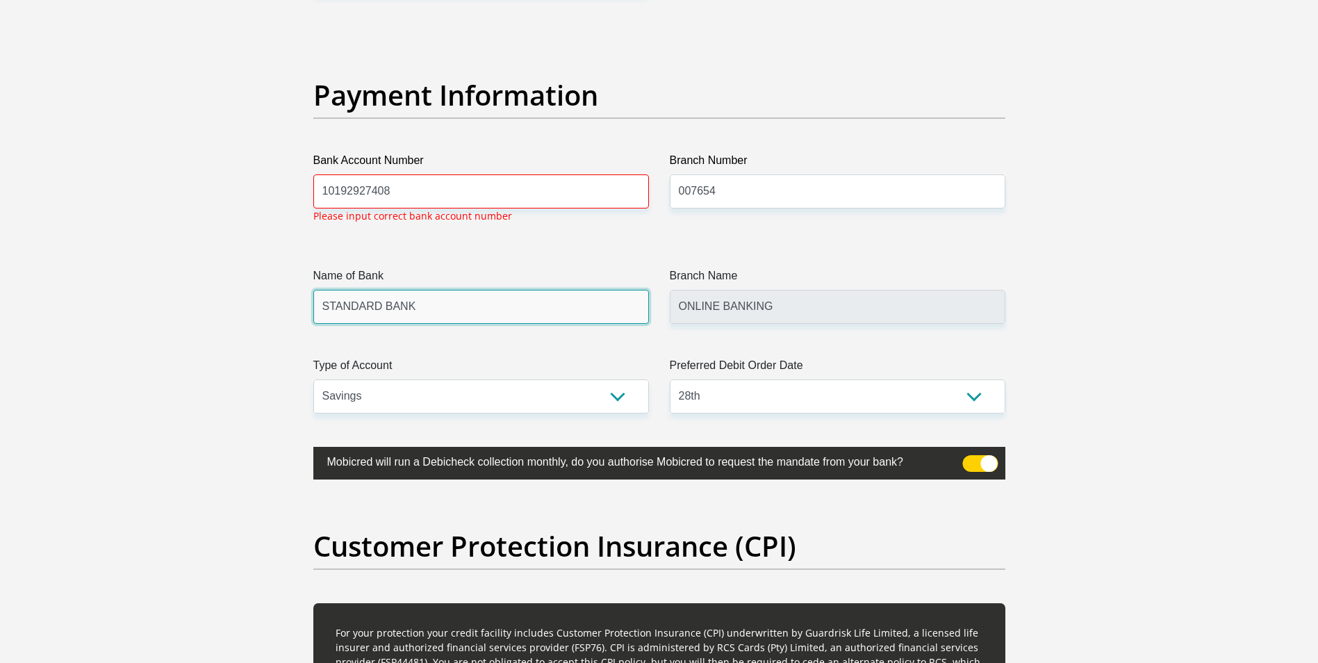
click at [457, 297] on input "STANDARD BANK" at bounding box center [480, 307] width 335 height 34
click at [432, 186] on input "10192927408" at bounding box center [480, 191] width 335 height 34
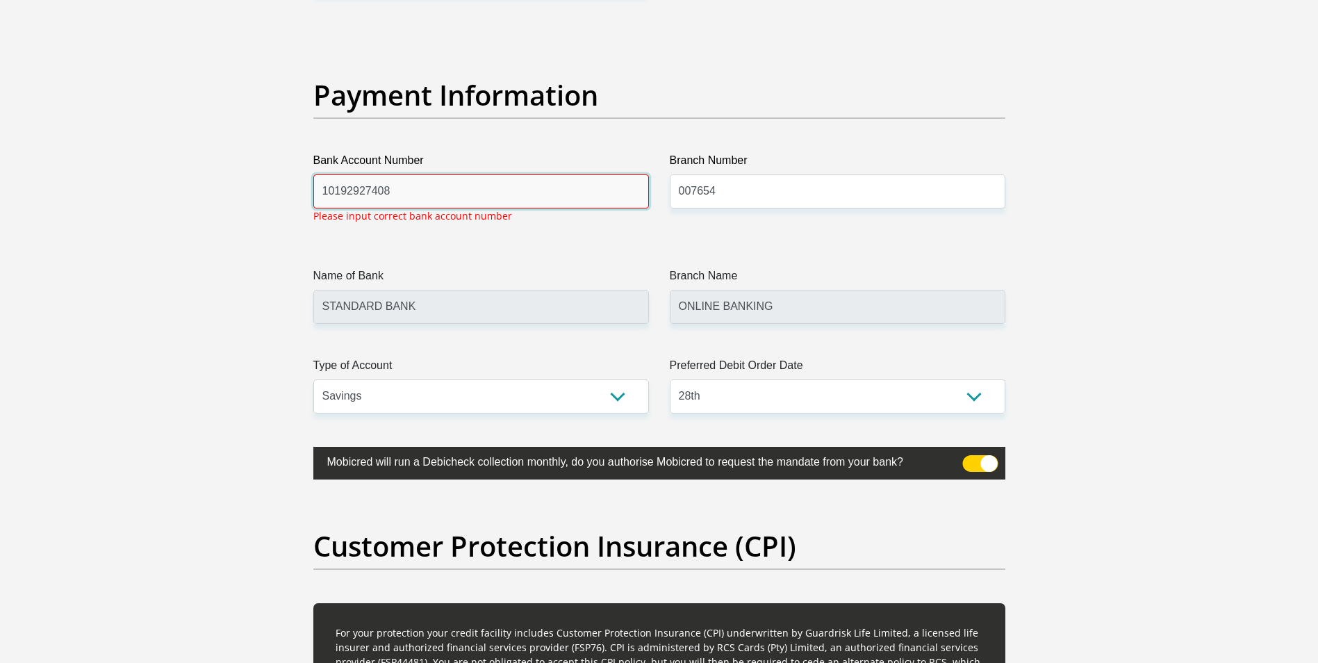
click at [420, 190] on input "10192927408" at bounding box center [480, 191] width 335 height 34
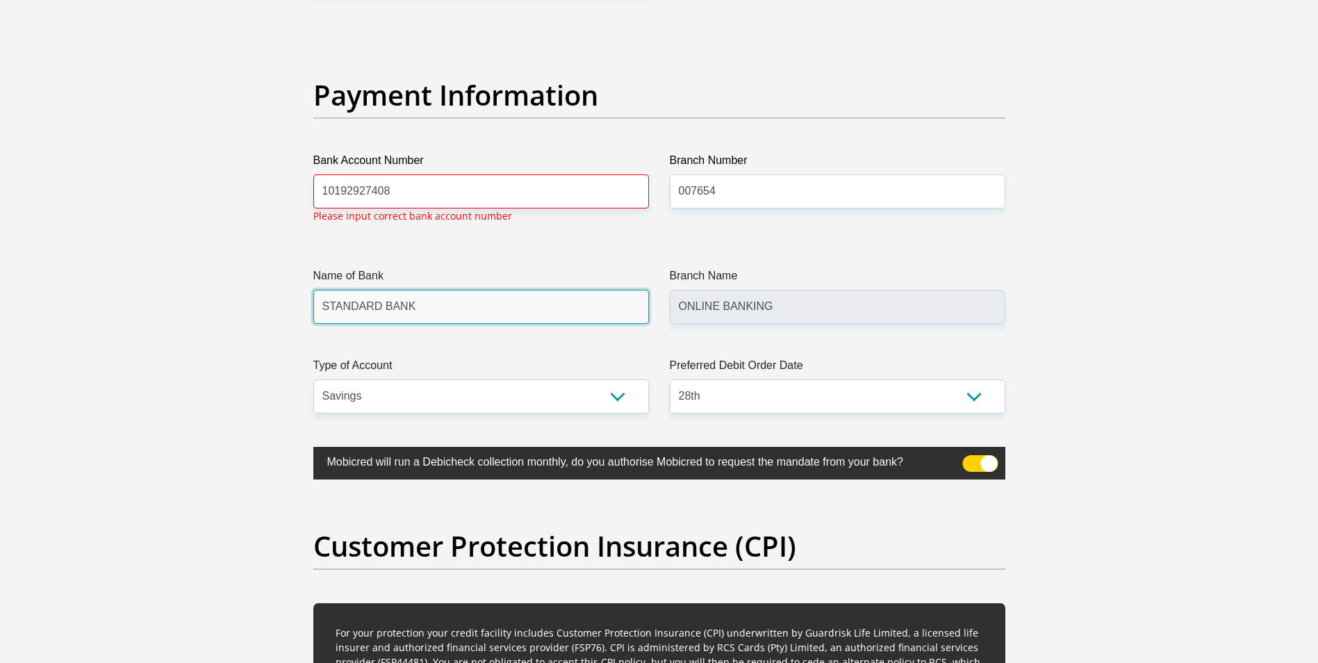
click at [419, 299] on input "STANDARD BANK" at bounding box center [480, 307] width 335 height 34
click at [419, 301] on input "STANDARD BANK" at bounding box center [480, 307] width 335 height 34
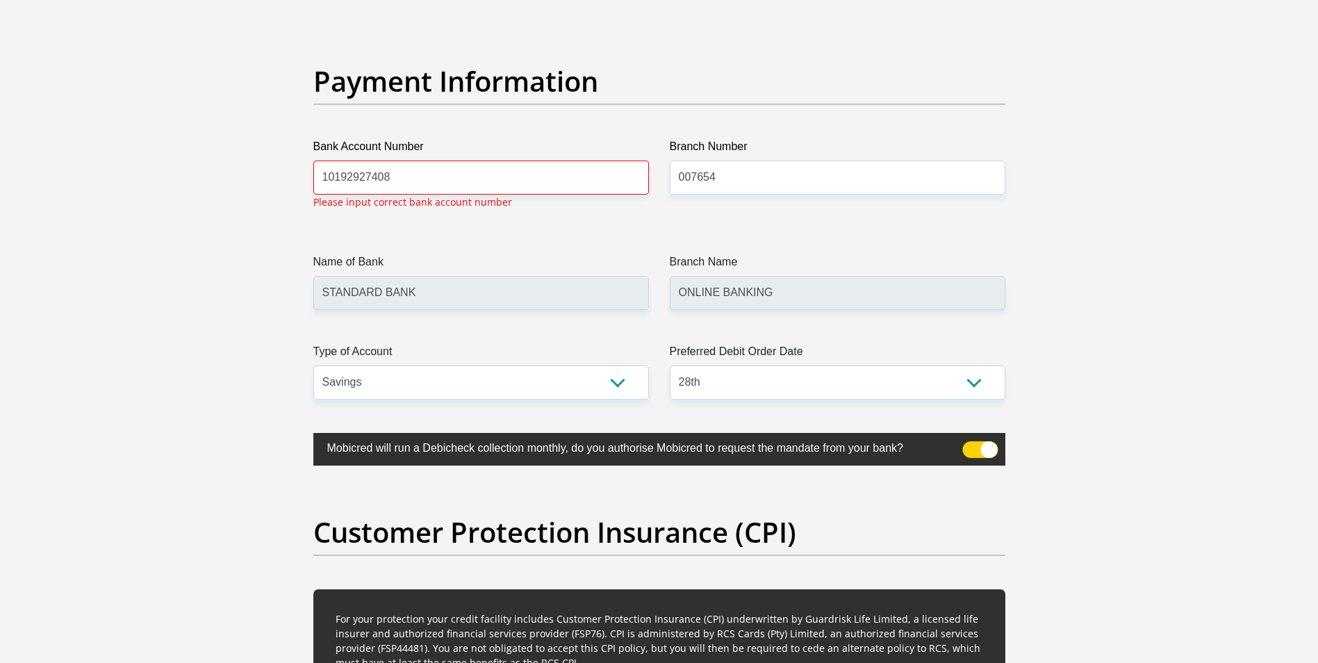
scroll to position [2819, 0]
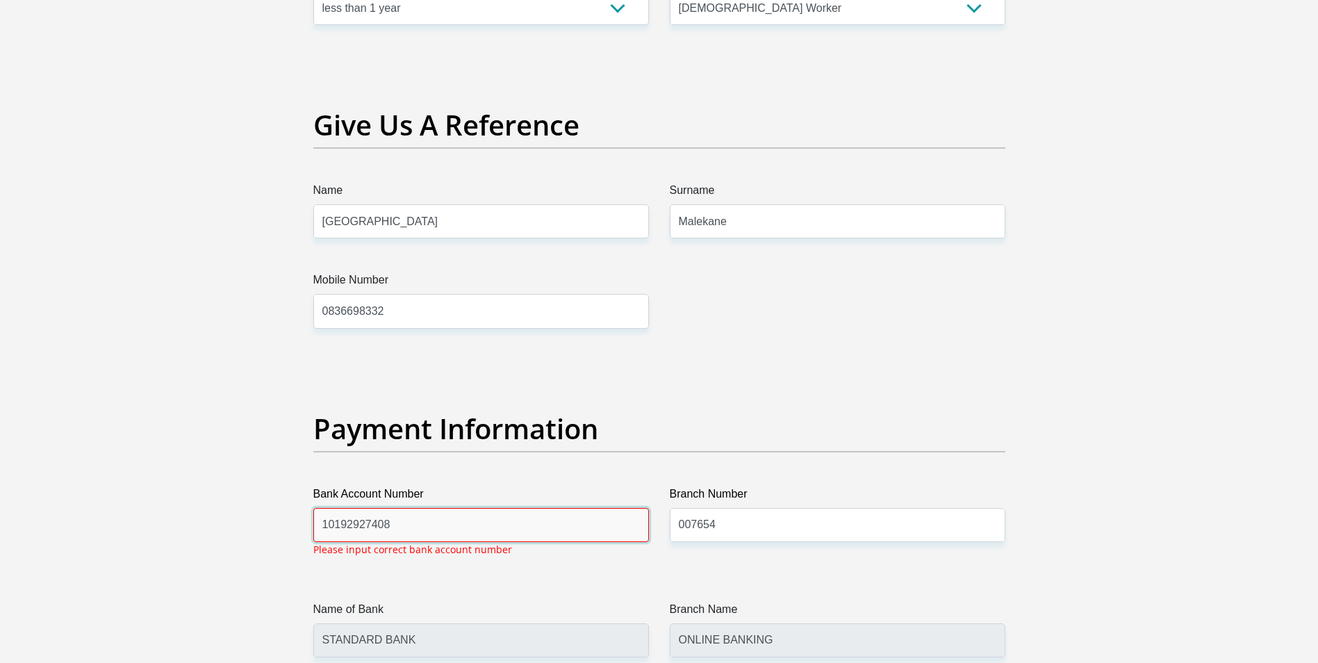
click at [463, 508] on input "10192927408" at bounding box center [480, 525] width 335 height 34
type input "1"
click at [779, 529] on input "007654" at bounding box center [837, 525] width 335 height 34
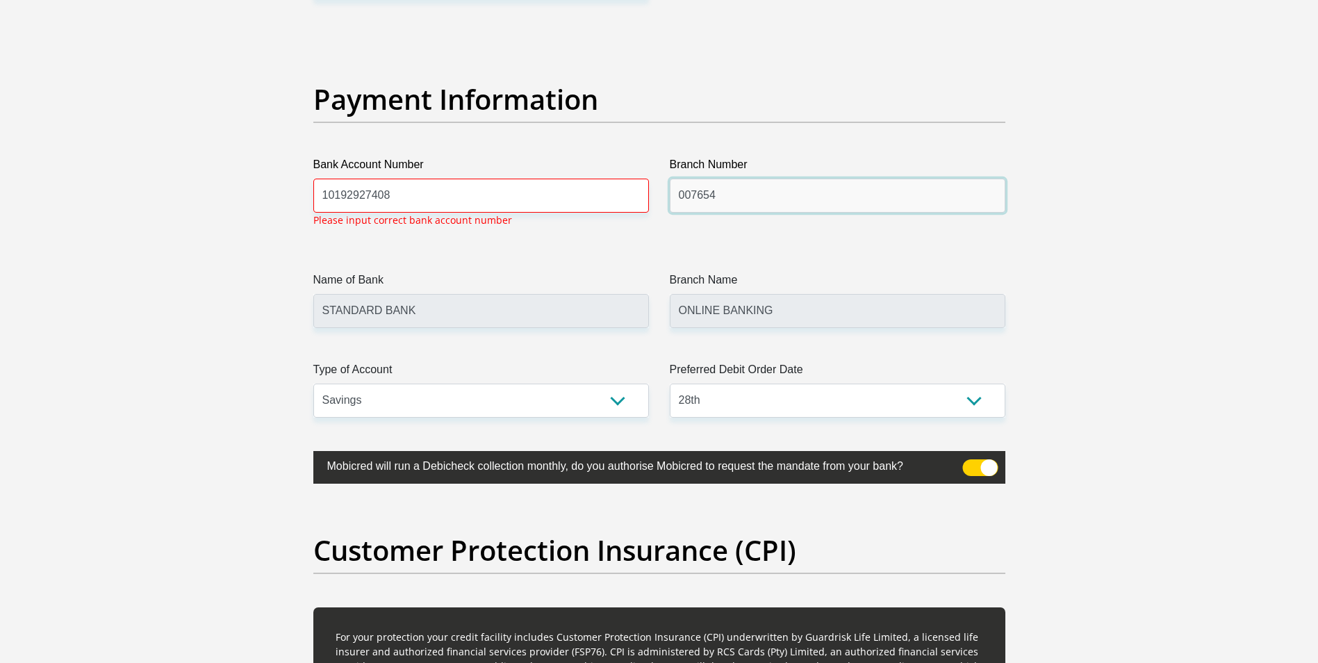
scroll to position [3152, 0]
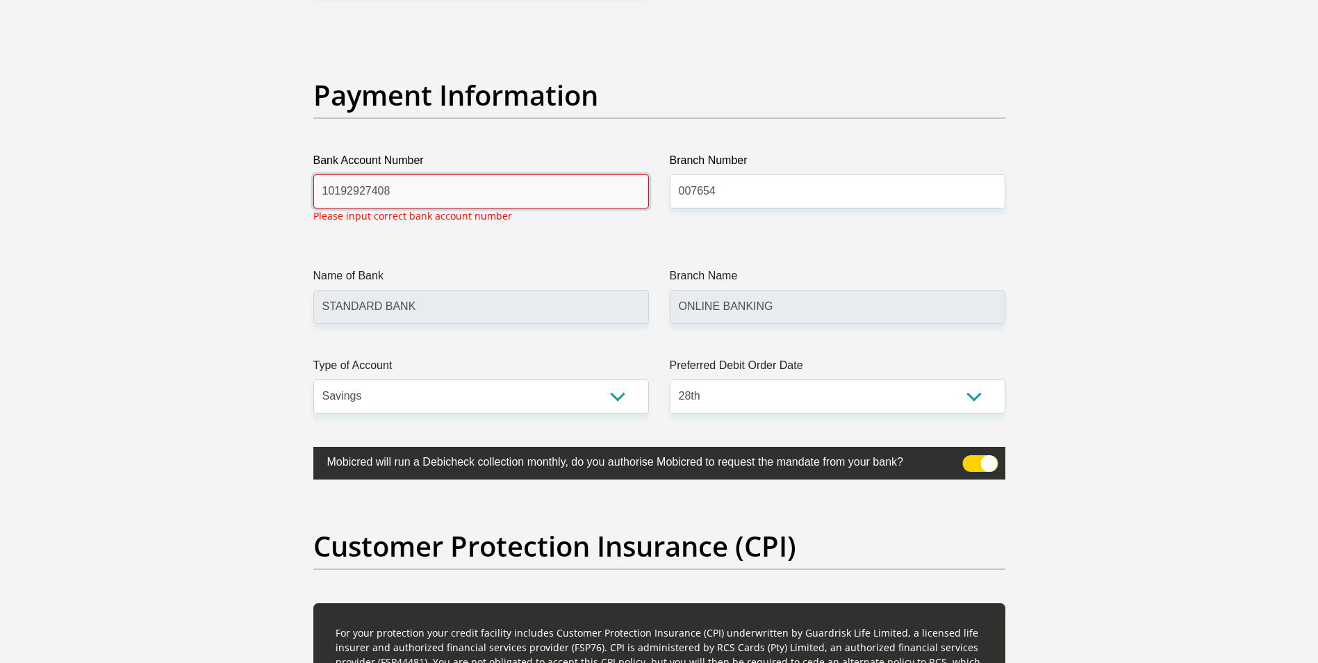
click at [504, 200] on input "10192927408" at bounding box center [480, 191] width 335 height 34
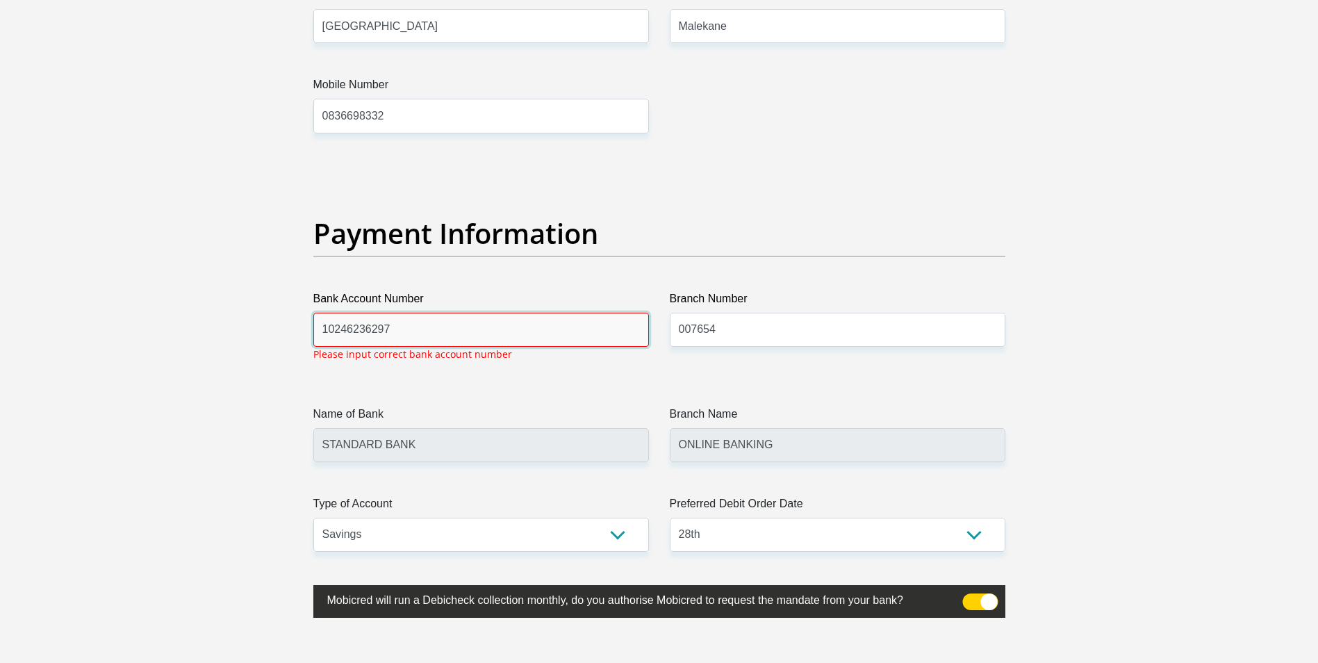
scroll to position [3013, 0]
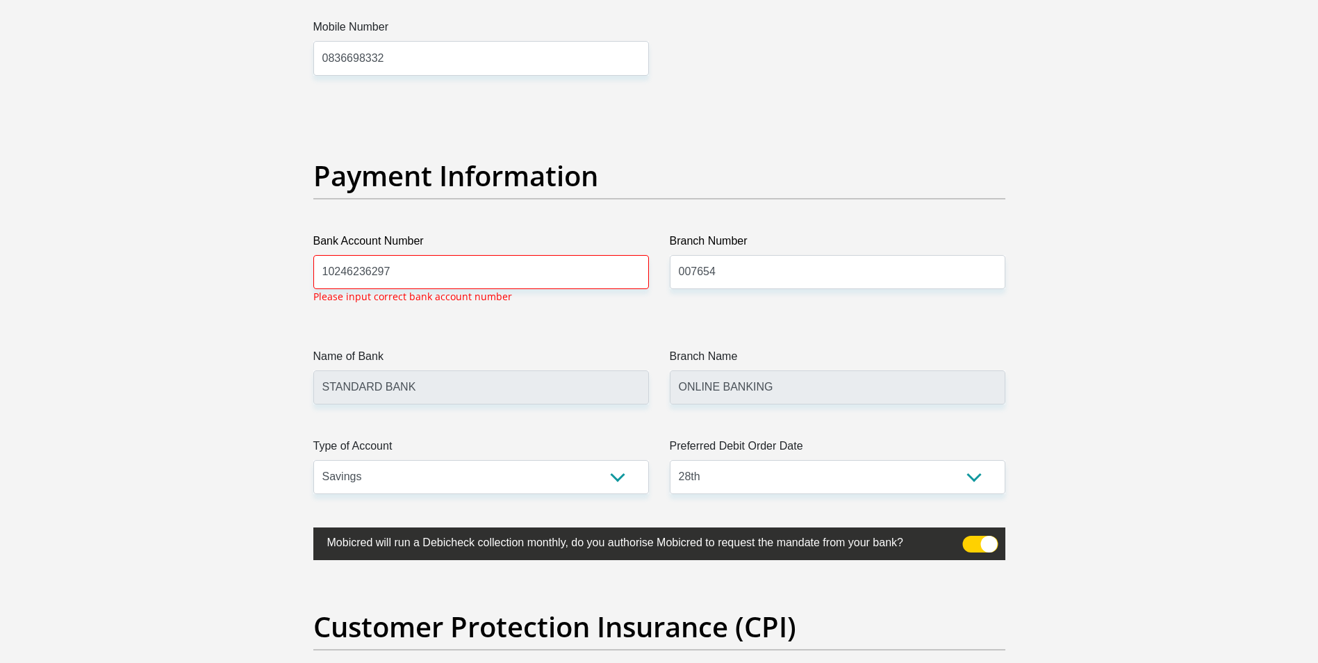
click at [472, 306] on div "Bank Account Number [FINANCIAL_ID] Please input correct bank account number" at bounding box center [481, 274] width 356 height 82
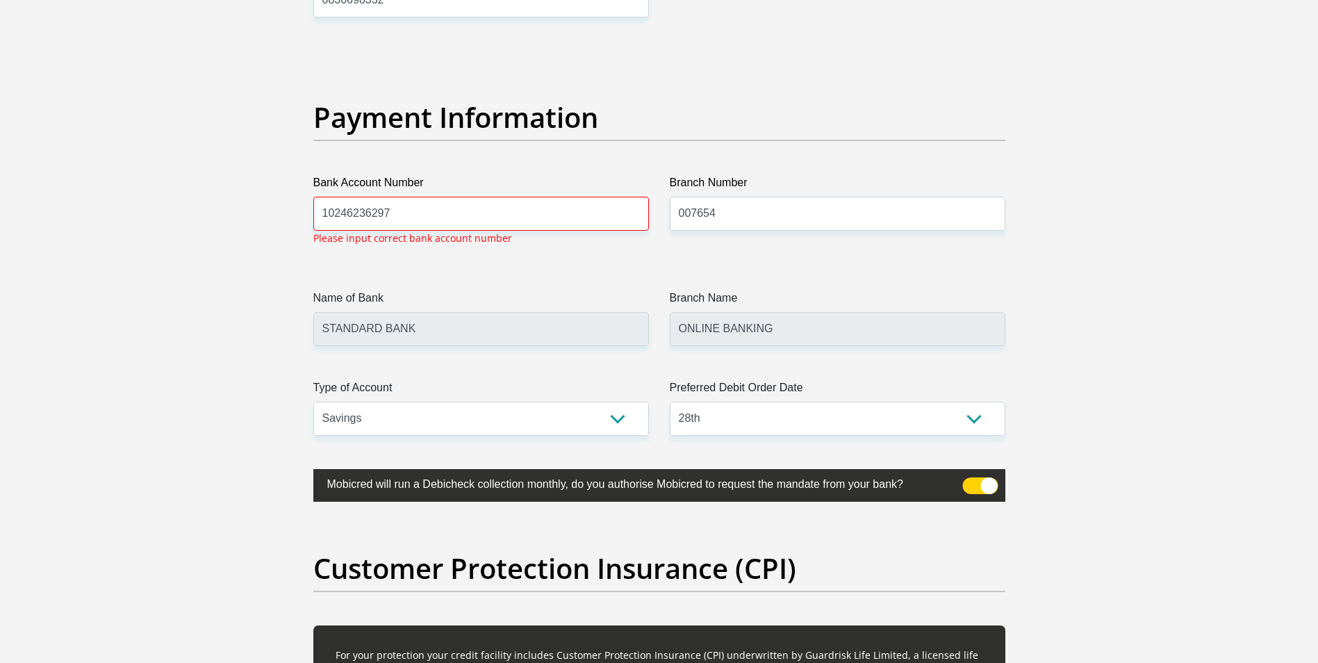
click at [476, 248] on div "Bank Account Number [FINANCIAL_ID] Please input correct bank account number" at bounding box center [481, 215] width 356 height 82
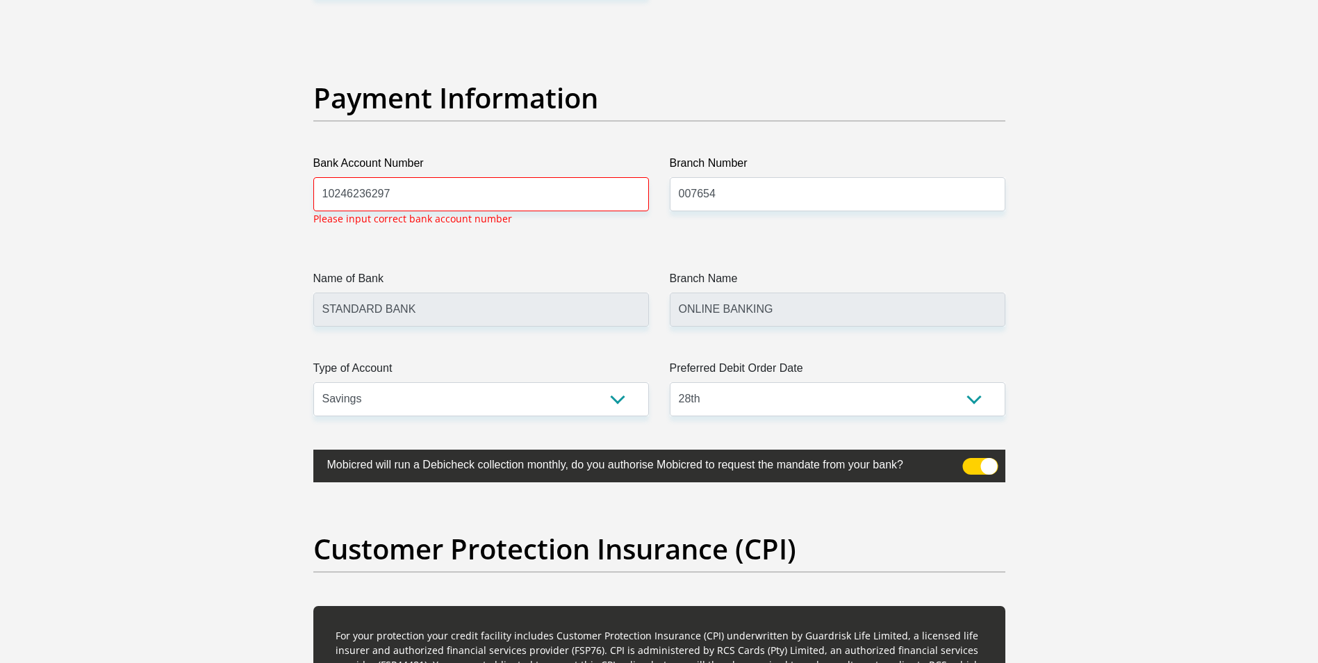
scroll to position [3152, 0]
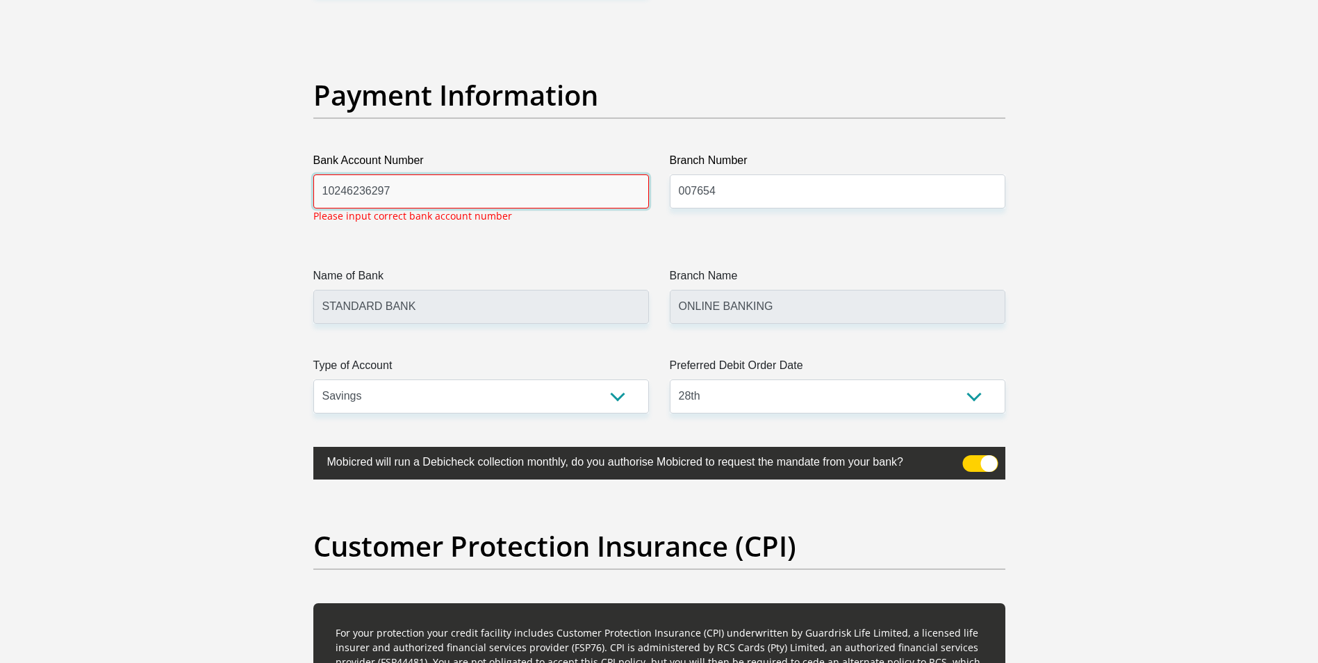
click at [481, 201] on input "10246236297" at bounding box center [480, 191] width 335 height 34
type input "1"
type input "10192927408"
click at [977, 464] on span at bounding box center [979, 463] width 35 height 17
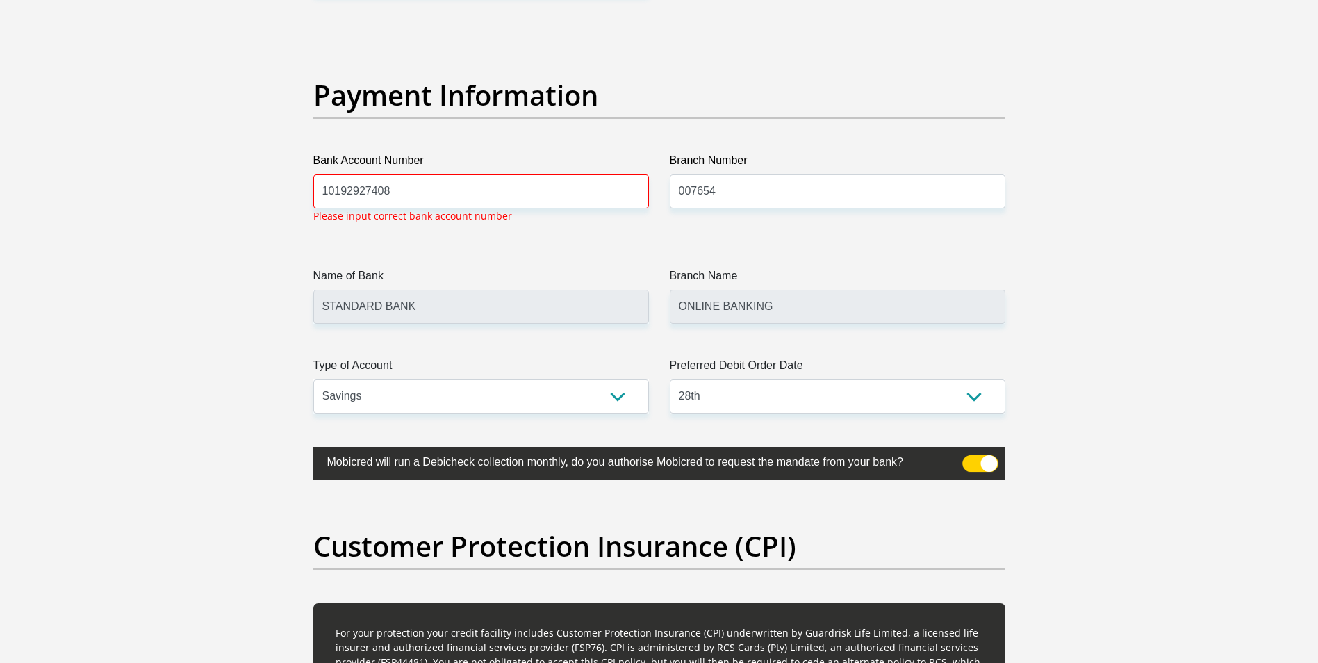
click at [970, 458] on input "checkbox" at bounding box center [970, 458] width 0 height 0
click at [417, 303] on input "STANDARD BANK" at bounding box center [480, 307] width 335 height 34
click at [541, 307] on input "STANDARD BANK" at bounding box center [480, 307] width 335 height 34
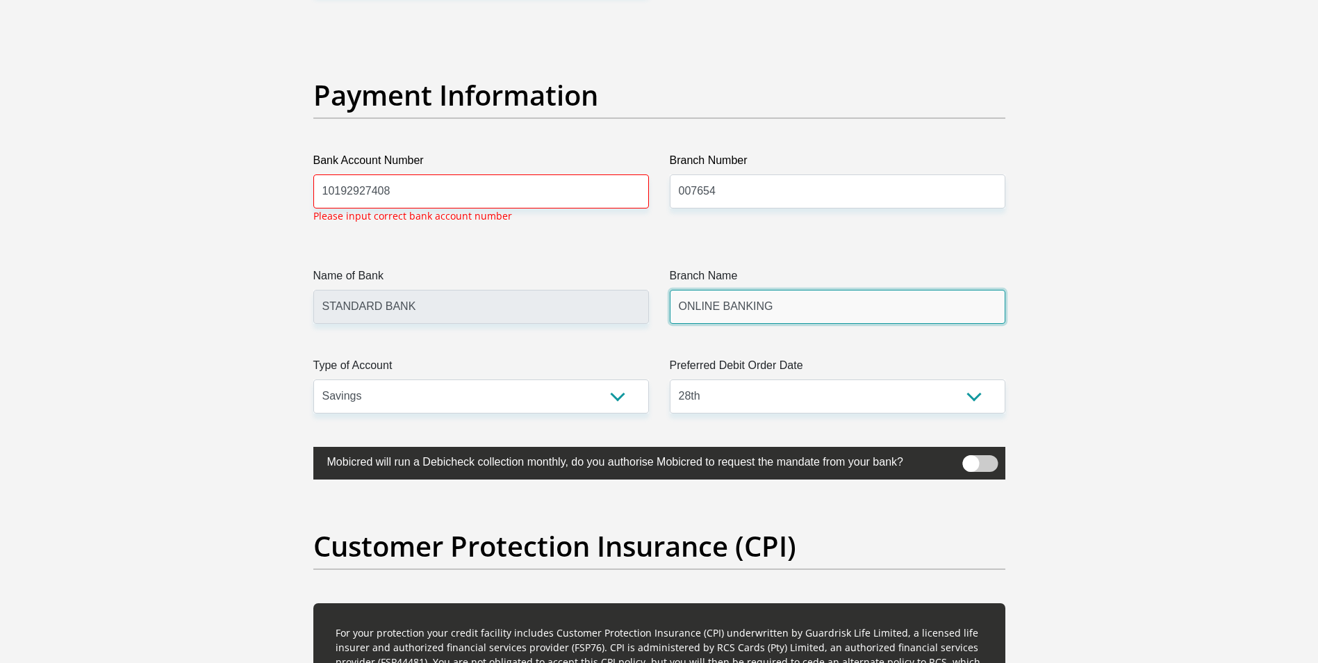
click at [820, 311] on input "ONLINE BANKING" at bounding box center [837, 307] width 335 height 34
click at [426, 199] on input "10192927408" at bounding box center [480, 191] width 335 height 34
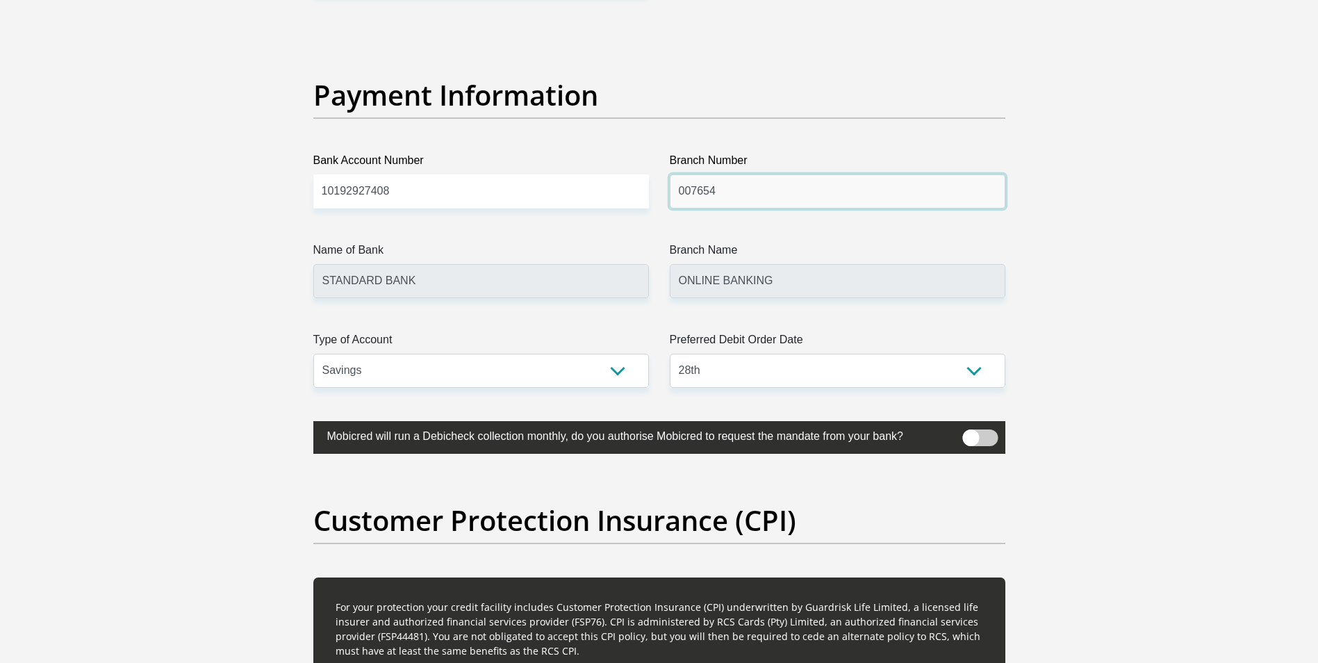
click at [752, 195] on input "007654" at bounding box center [837, 191] width 335 height 34
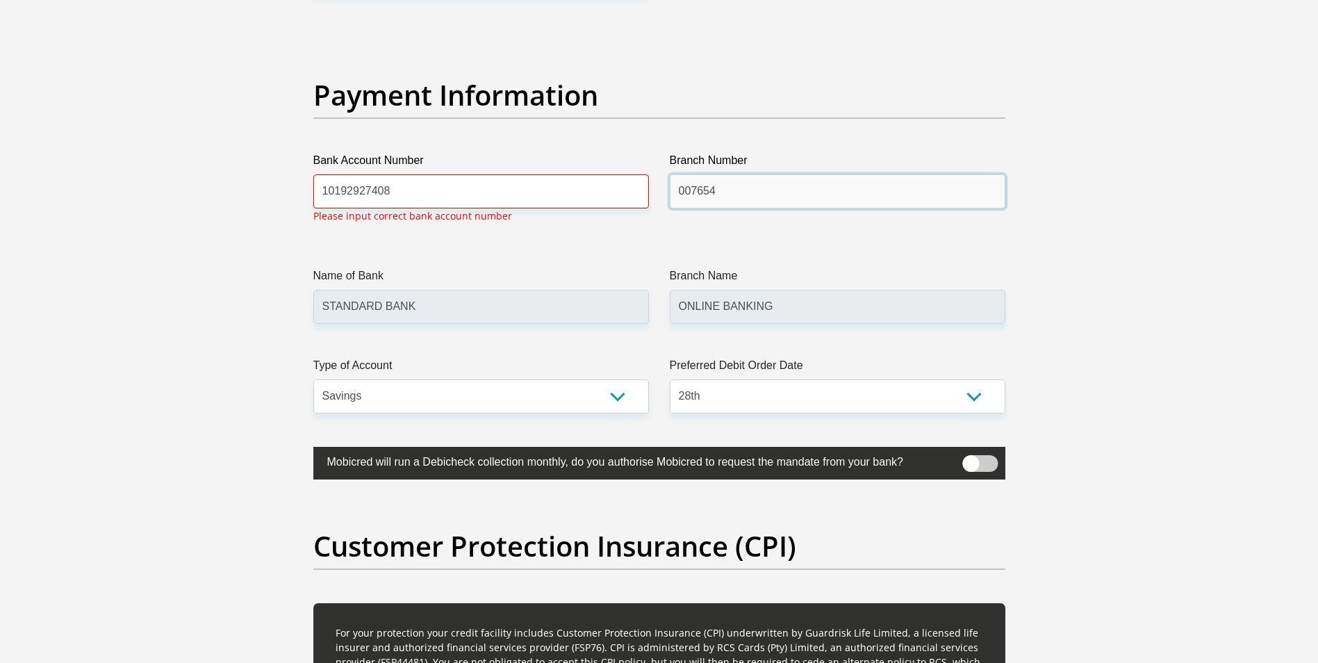
click at [734, 194] on input "007654" at bounding box center [837, 191] width 335 height 34
click at [760, 199] on input "007654" at bounding box center [837, 191] width 335 height 34
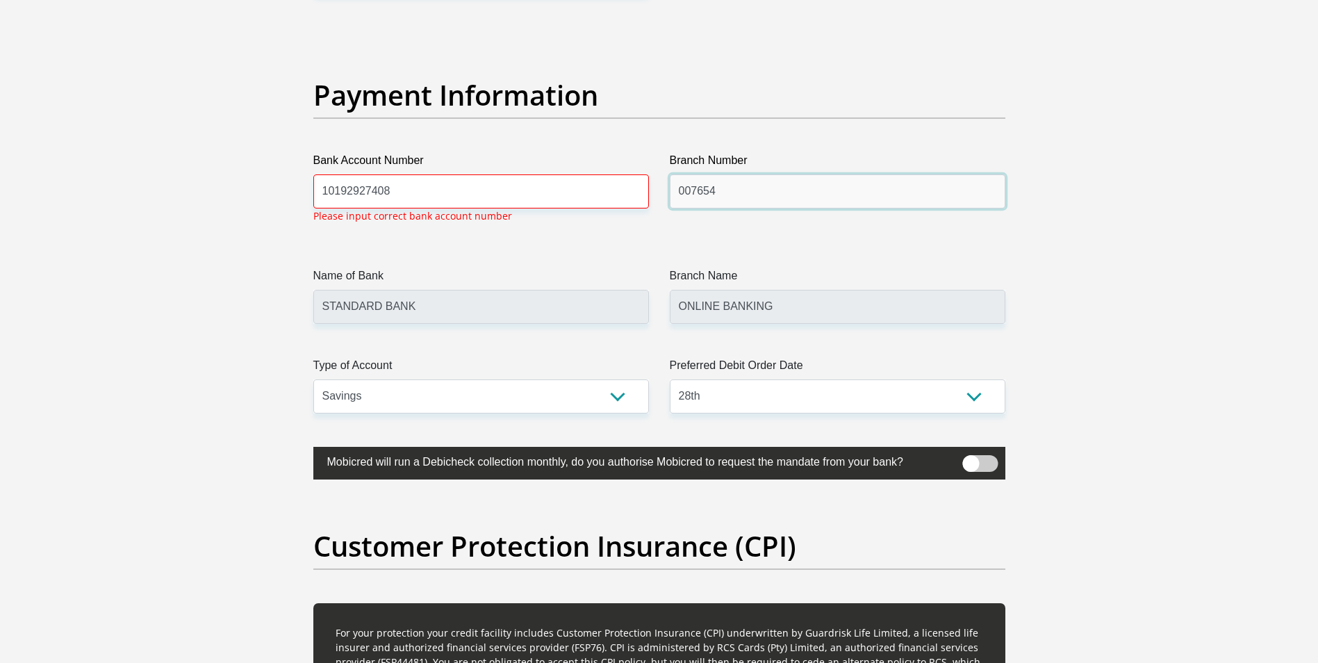
click at [736, 182] on input "007654" at bounding box center [837, 191] width 335 height 34
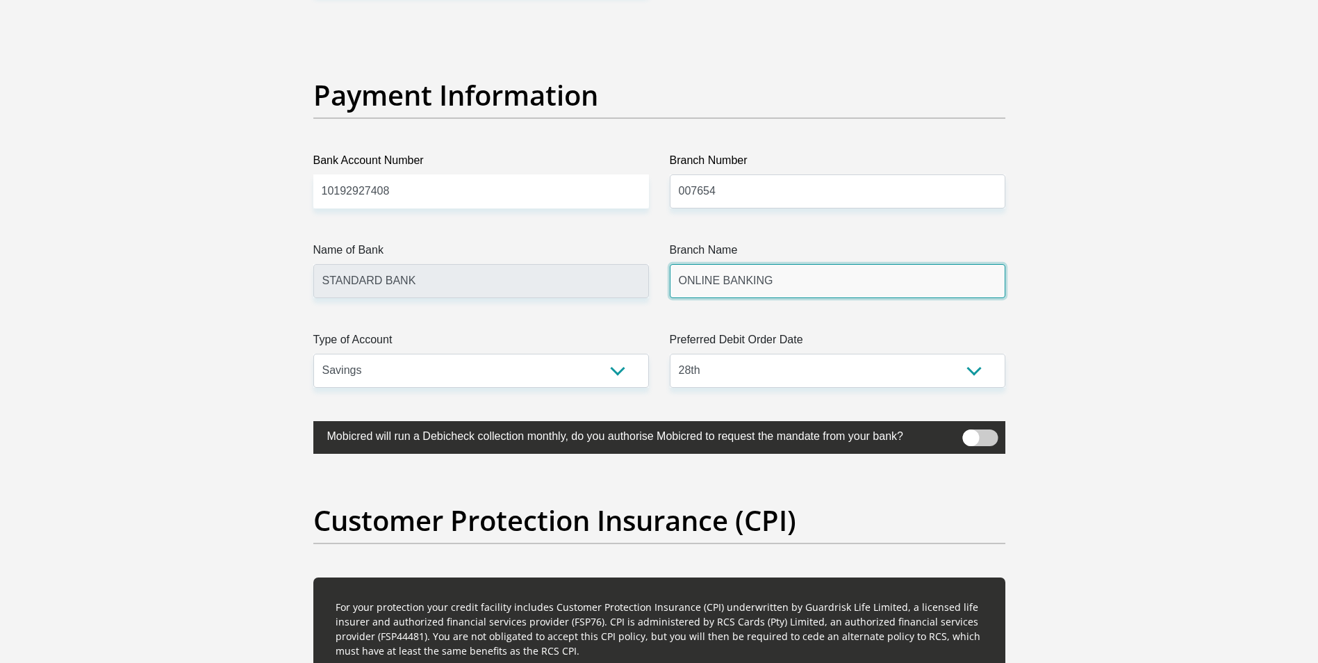
click at [759, 297] on input "ONLINE BANKING" at bounding box center [837, 281] width 335 height 34
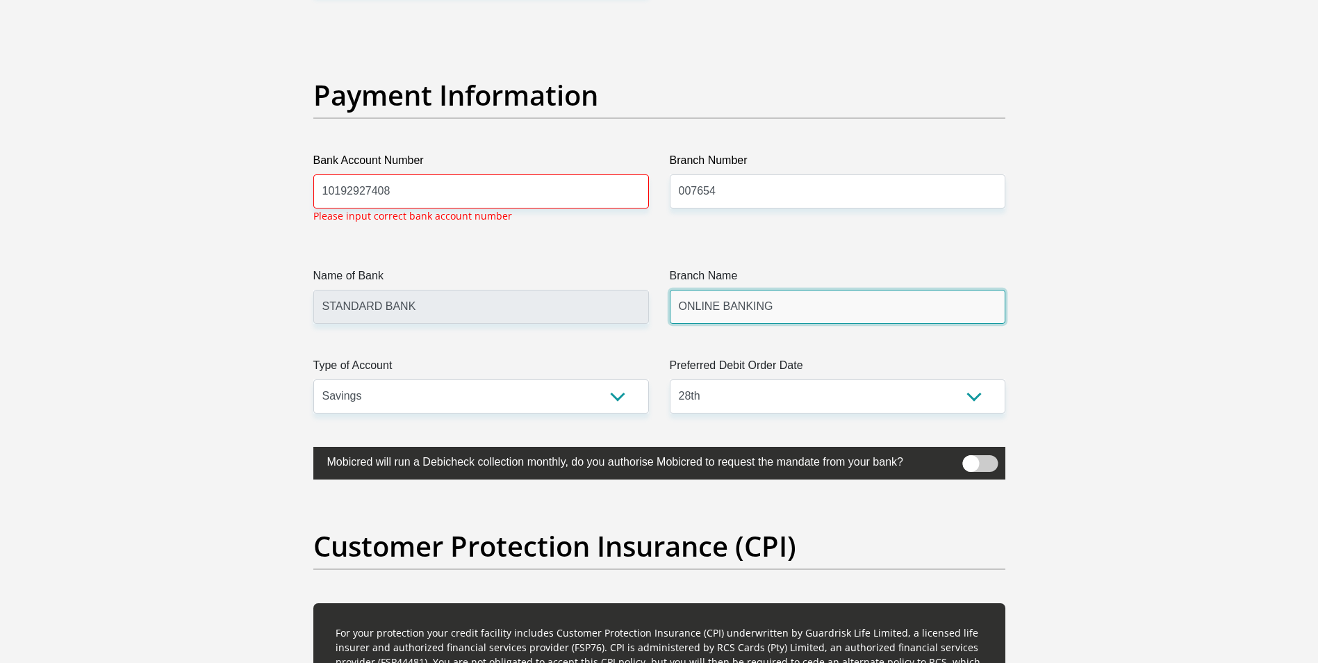
click at [760, 297] on input "ONLINE BANKING" at bounding box center [837, 307] width 335 height 34
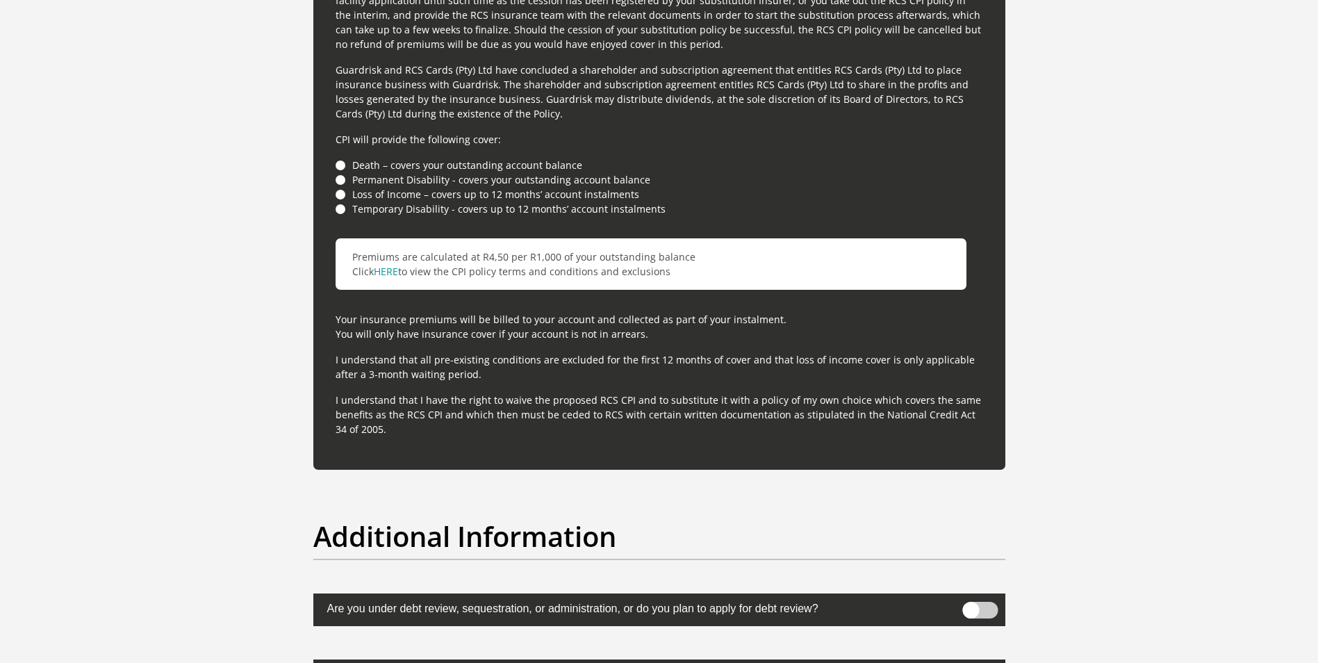
scroll to position [4124, 0]
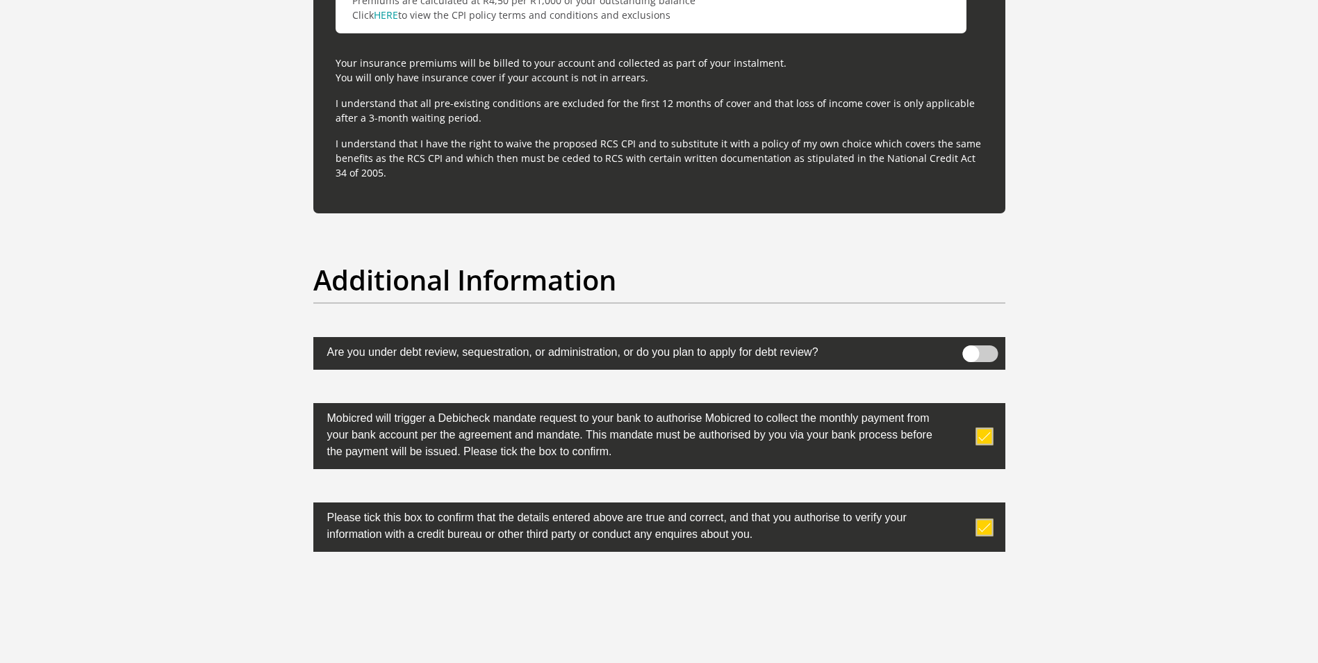
click at [986, 355] on span at bounding box center [979, 353] width 35 height 17
click at [970, 349] on input "checkbox" at bounding box center [970, 349] width 0 height 0
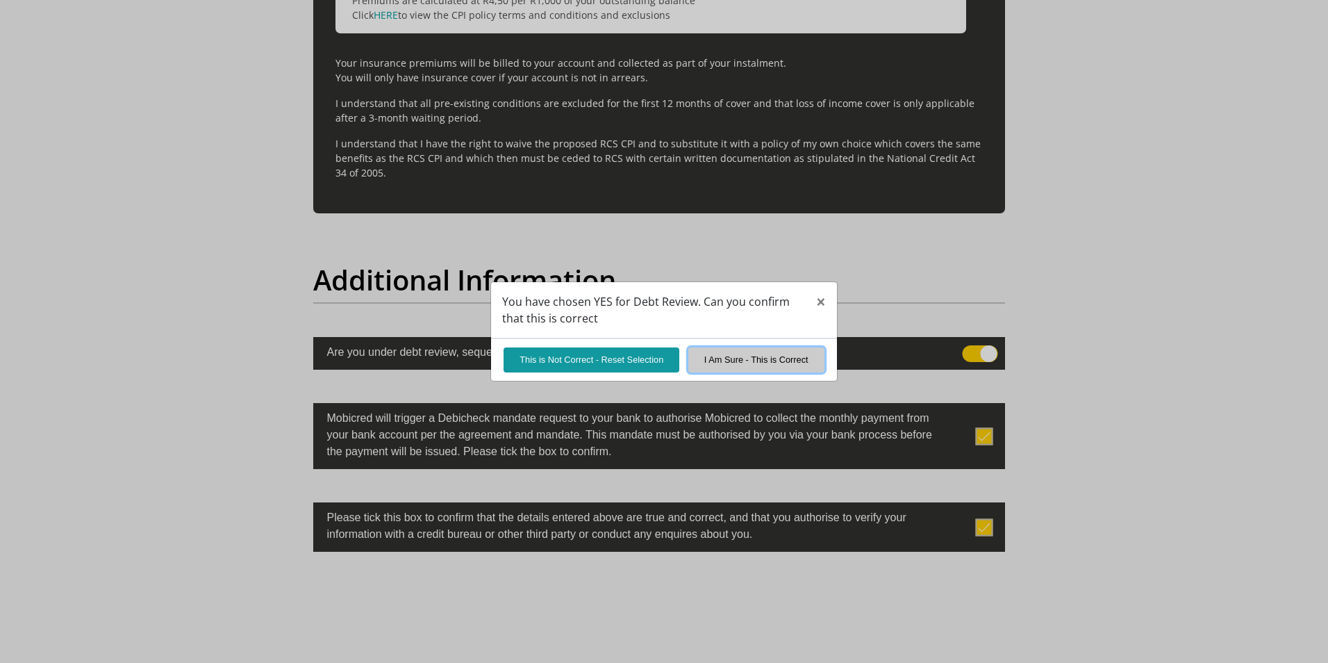
click at [727, 354] on button "I Am Sure - This is Correct" at bounding box center [756, 359] width 136 height 24
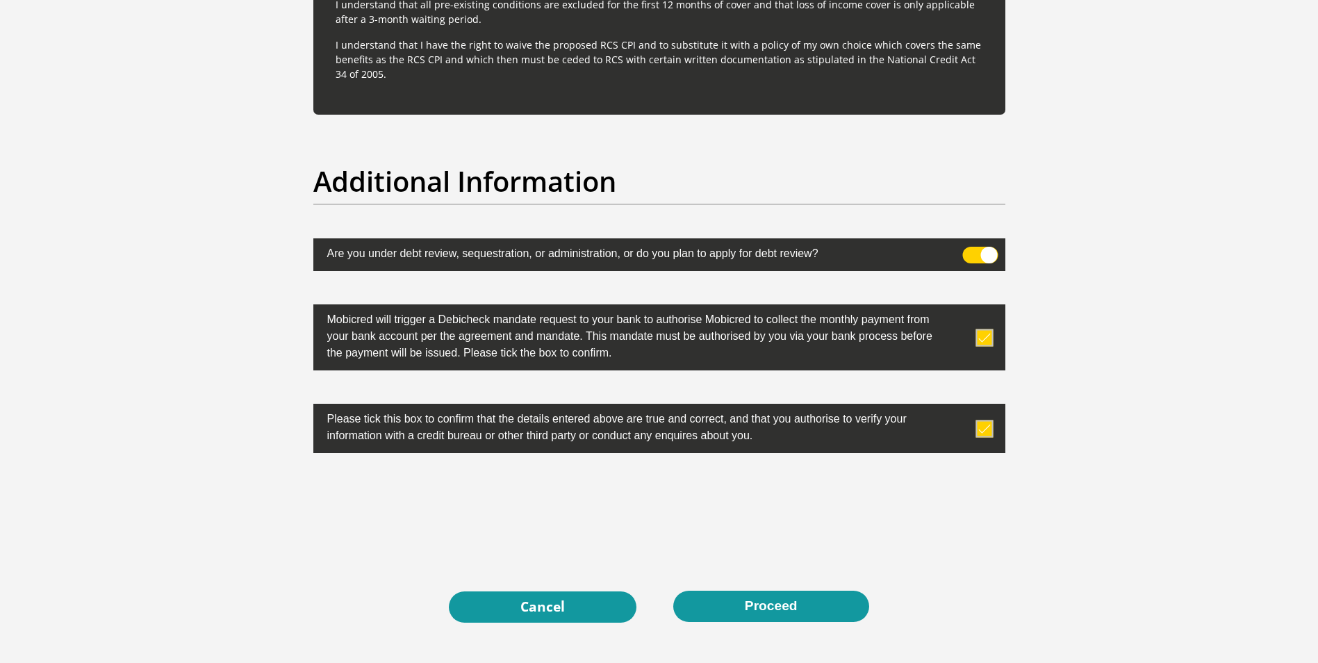
scroll to position [4347, 0]
